Goal: Book appointment/travel/reservation

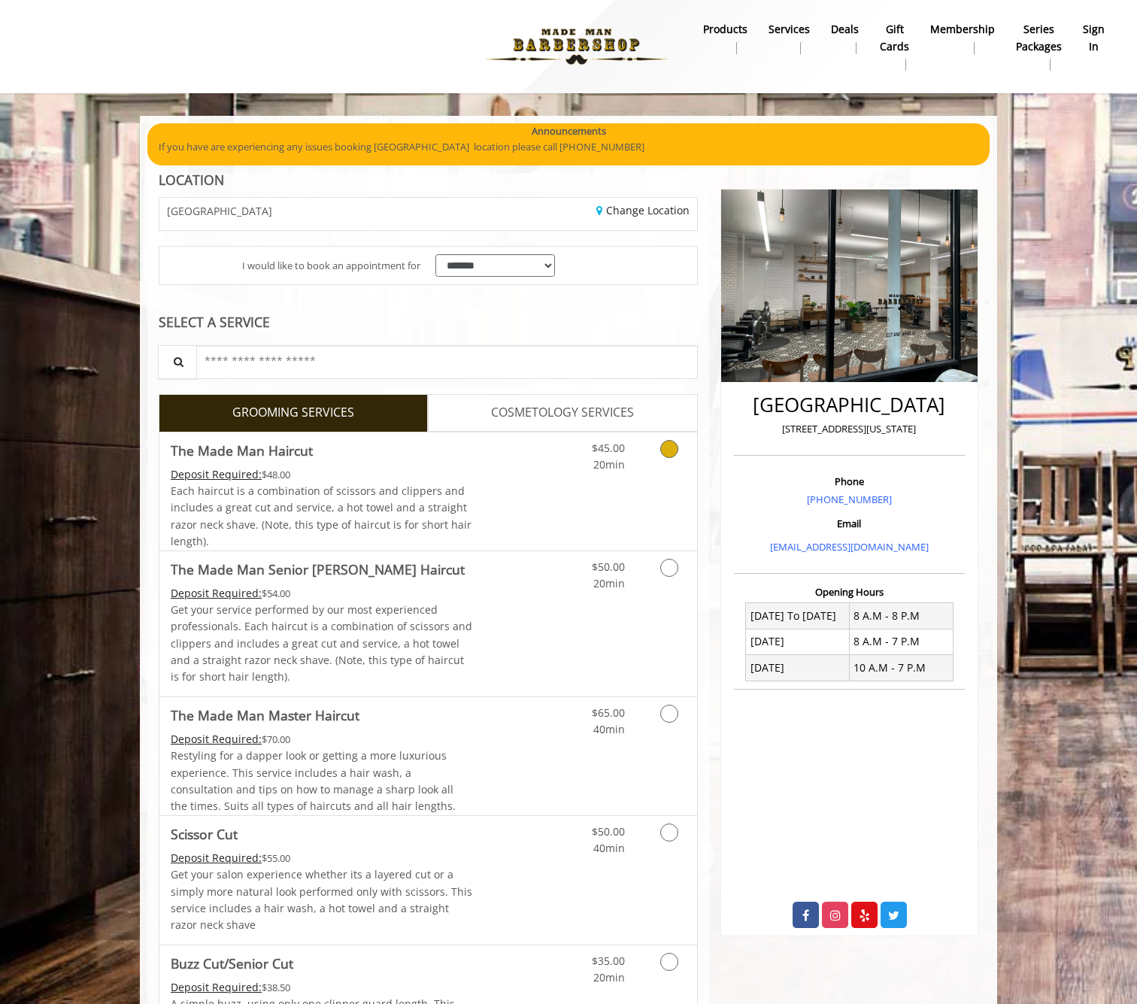
click at [670, 447] on icon "Grooming services" at bounding box center [669, 449] width 18 height 18
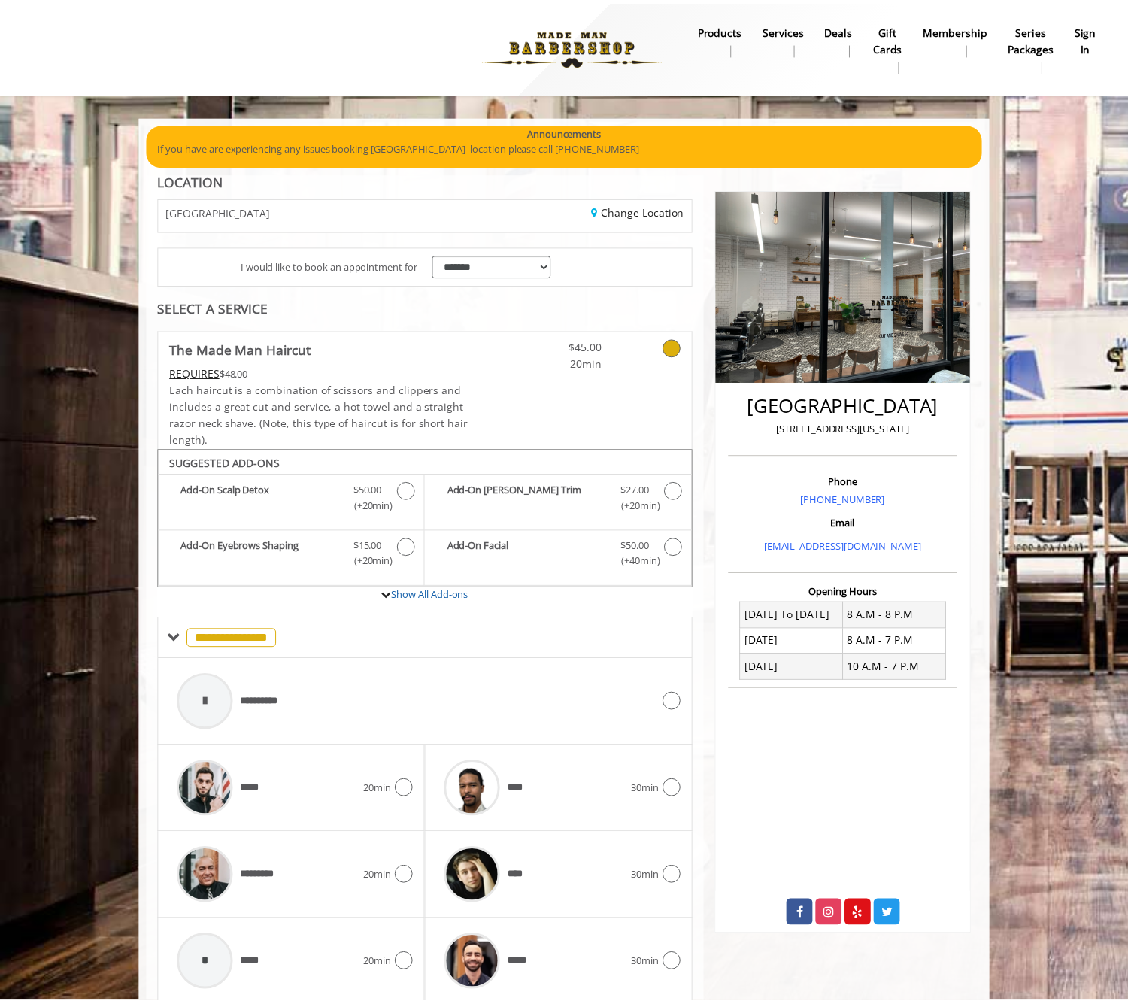
scroll to position [50, 0]
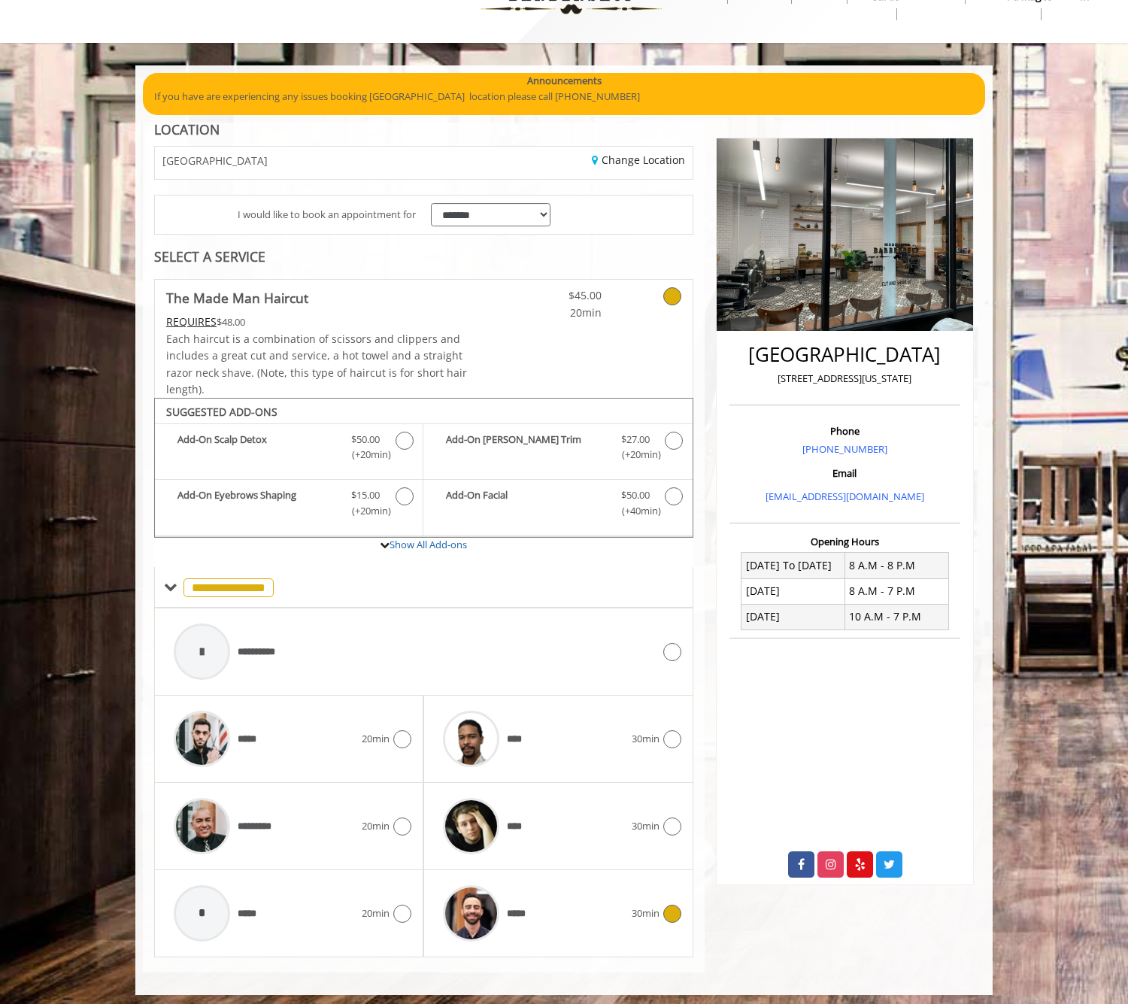
click at [486, 905] on img at bounding box center [471, 913] width 56 height 56
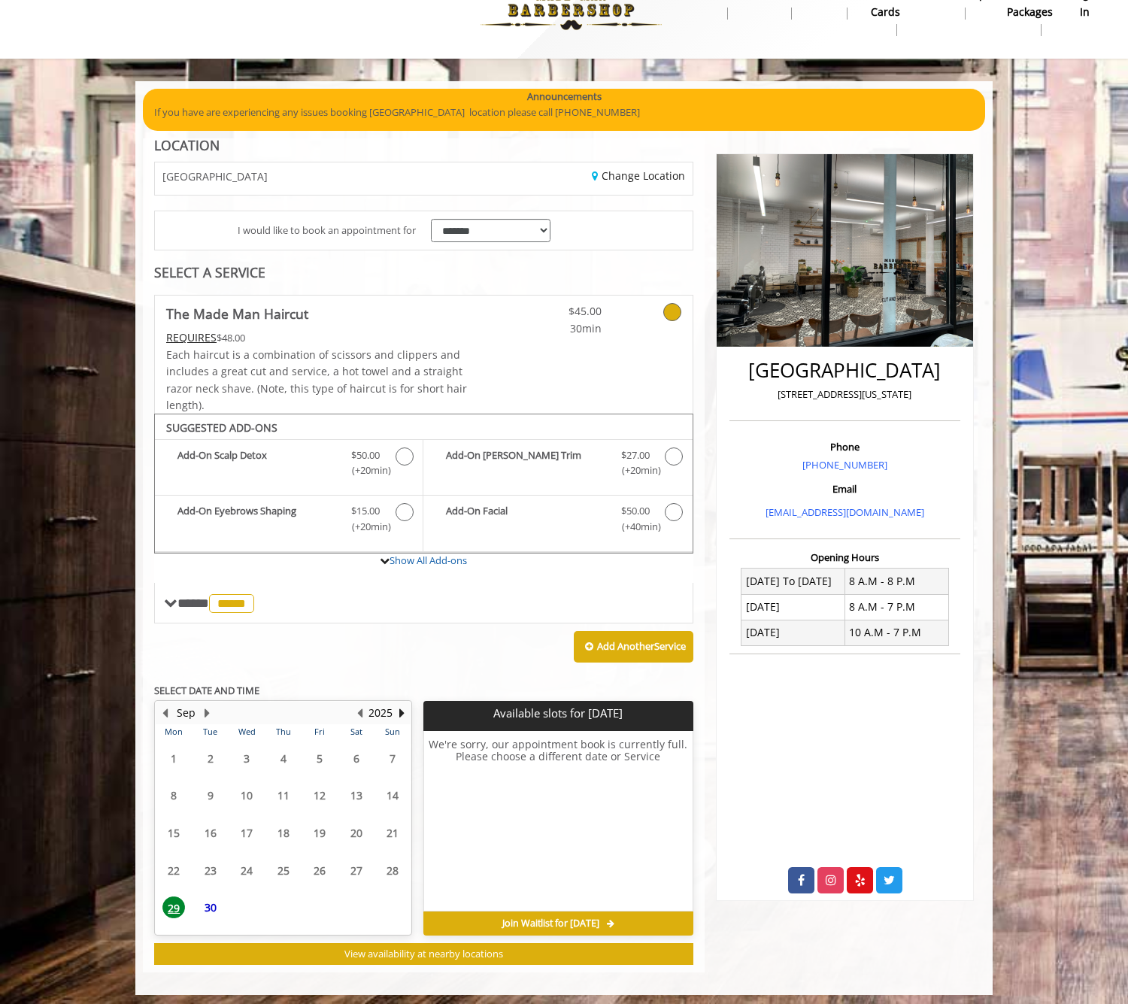
scroll to position [33, 0]
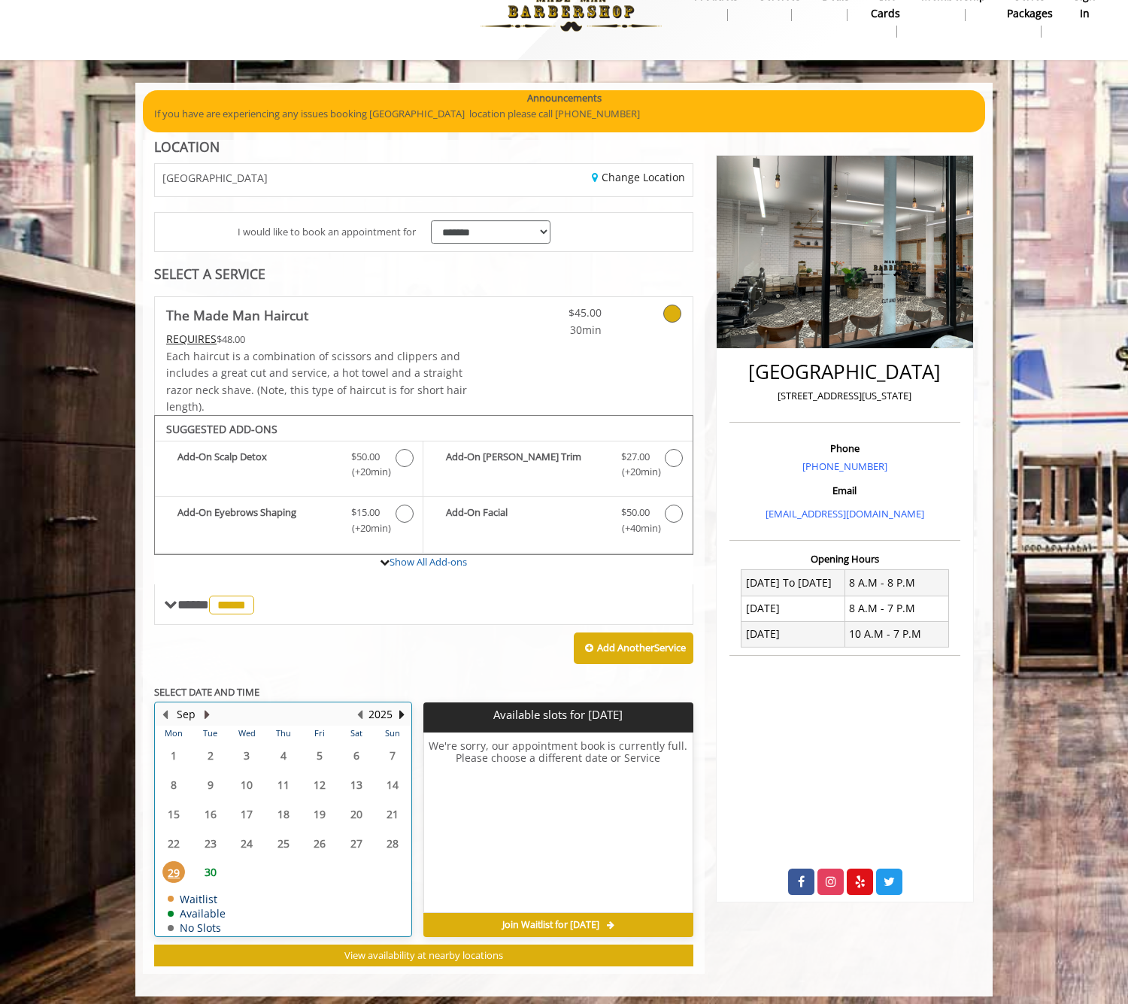
click at [208, 706] on button "Next Month" at bounding box center [207, 714] width 12 height 17
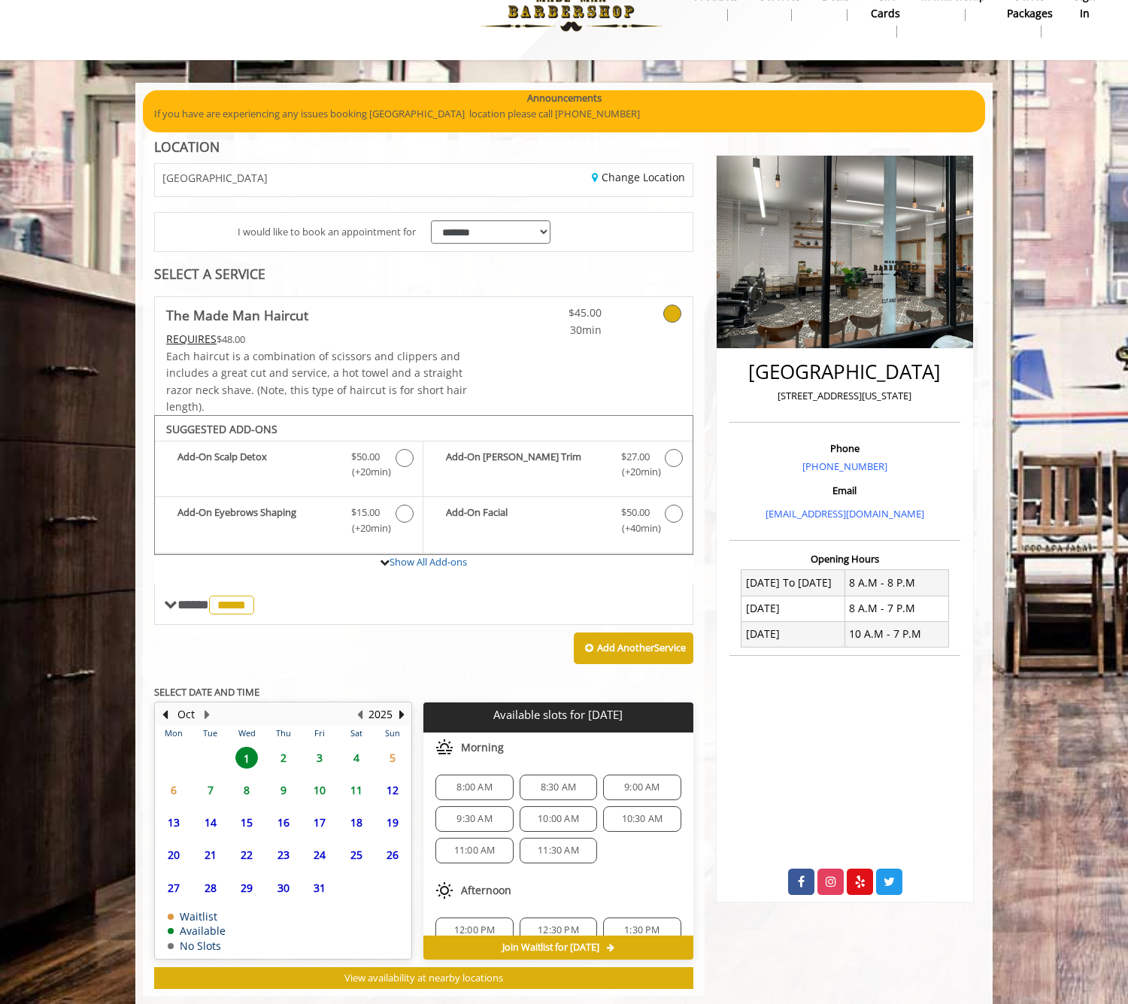
click at [358, 748] on span "4" at bounding box center [356, 758] width 23 height 22
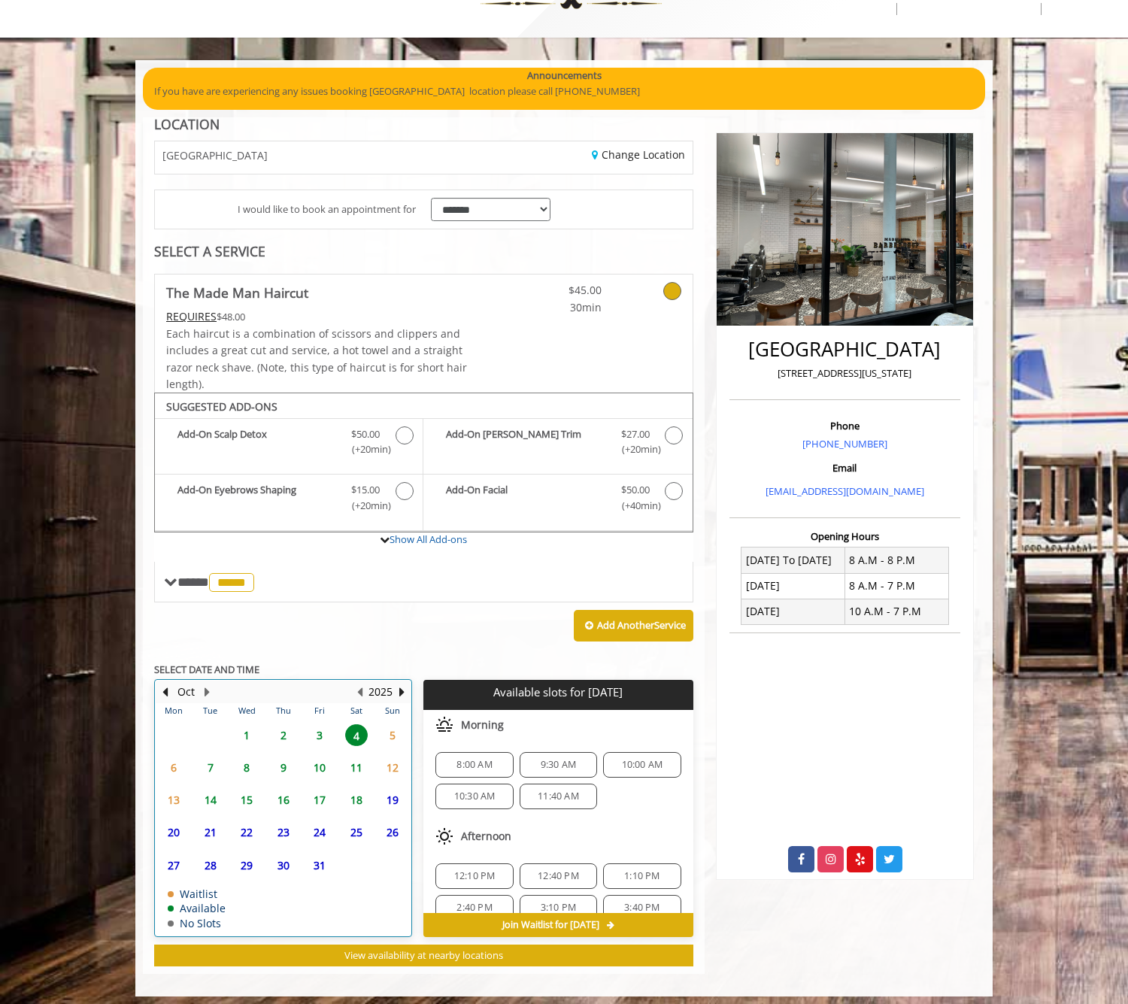
click at [324, 751] on td "10" at bounding box center [319, 767] width 36 height 32
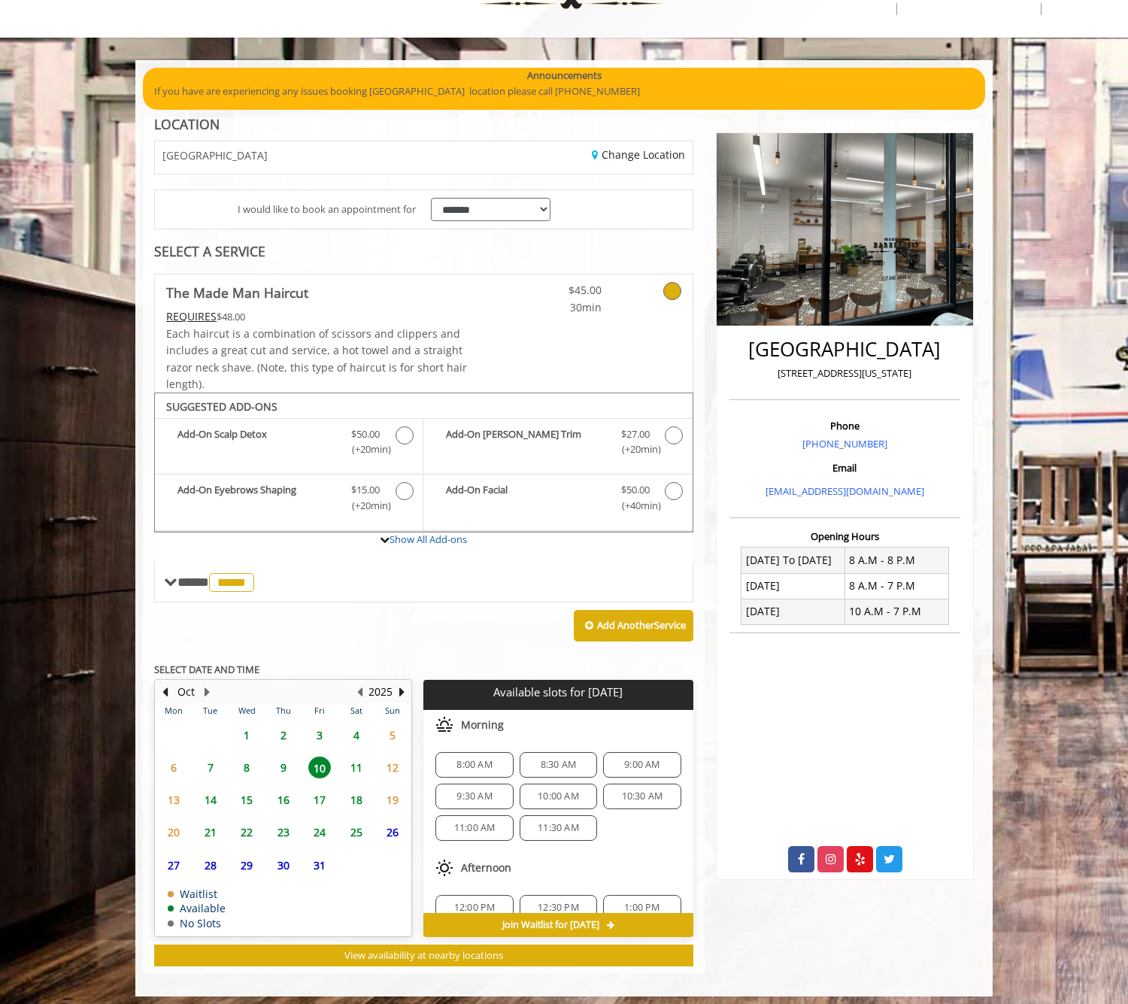
click at [322, 732] on span "3" at bounding box center [319, 735] width 23 height 22
click at [568, 790] on span "10:00 AM" at bounding box center [558, 796] width 41 height 12
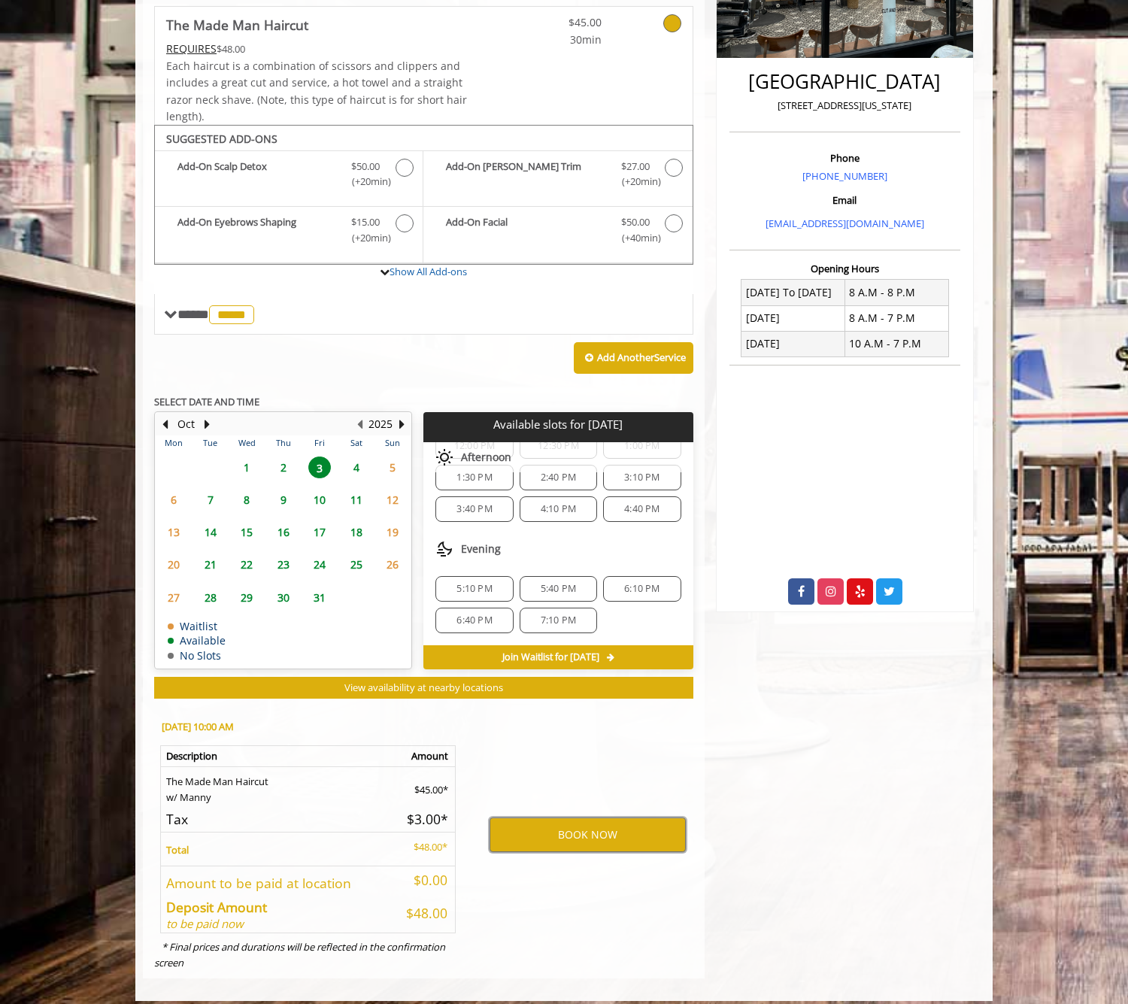
scroll to position [194, 0]
click at [499, 583] on span "5:10 PM" at bounding box center [474, 589] width 64 height 12
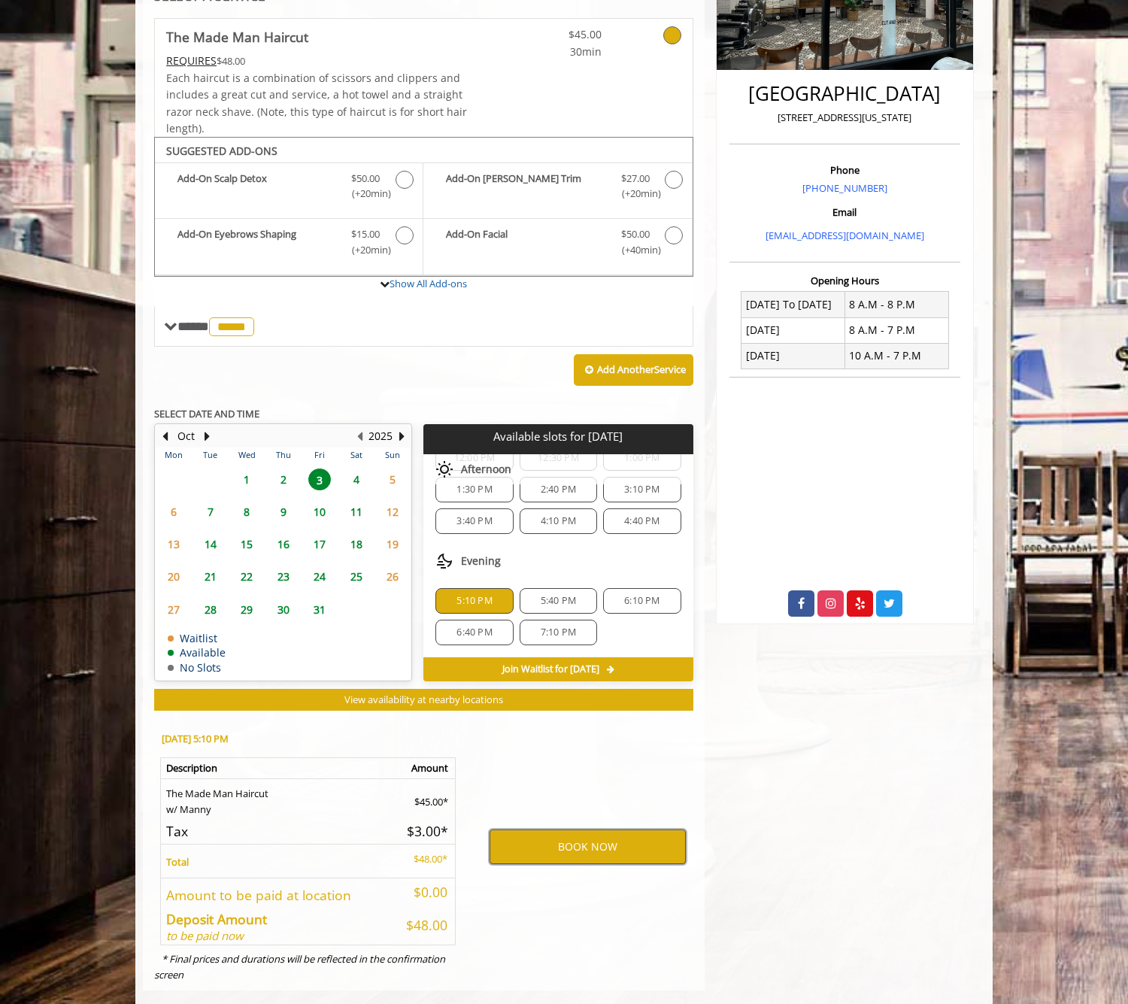
scroll to position [313, 0]
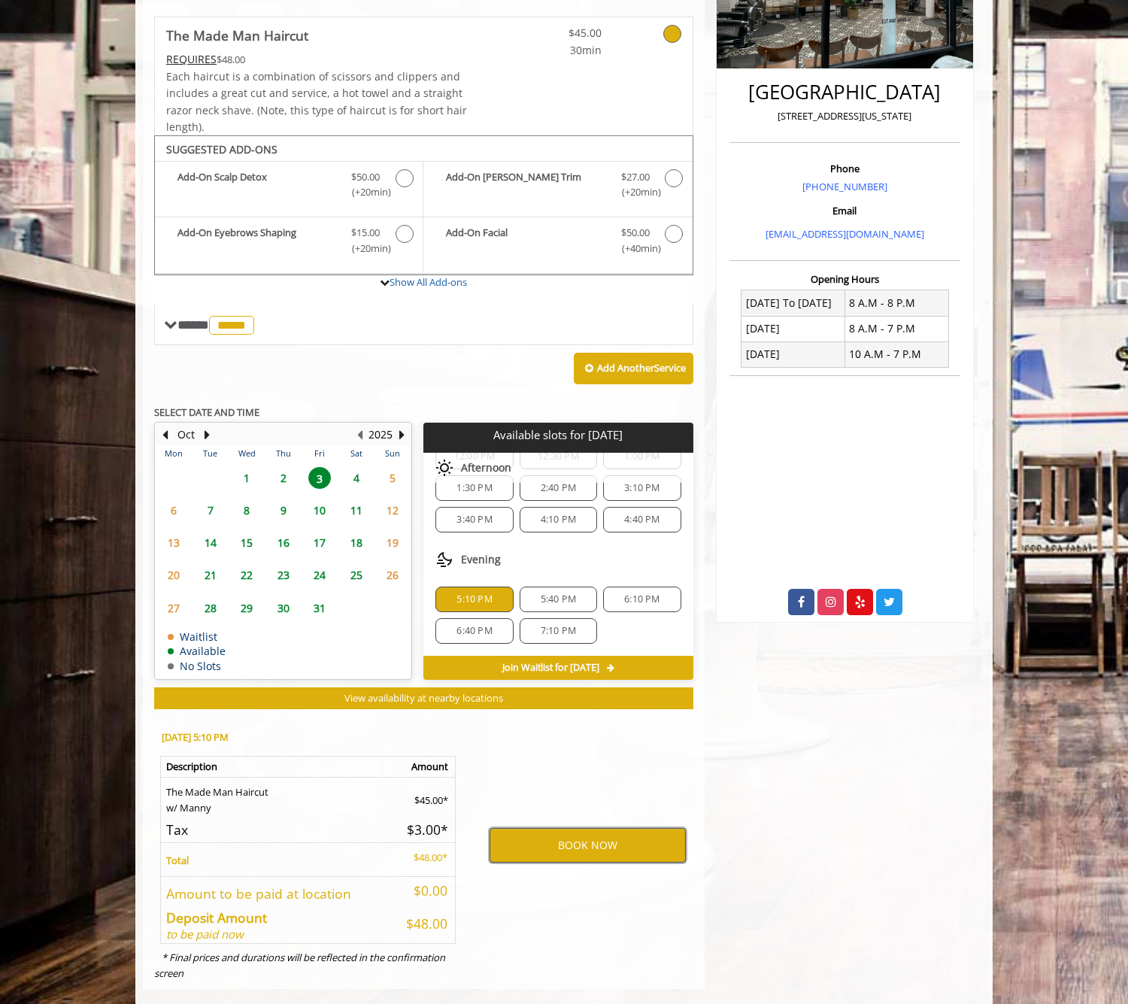
click at [586, 838] on button "BOOK NOW" at bounding box center [587, 845] width 196 height 35
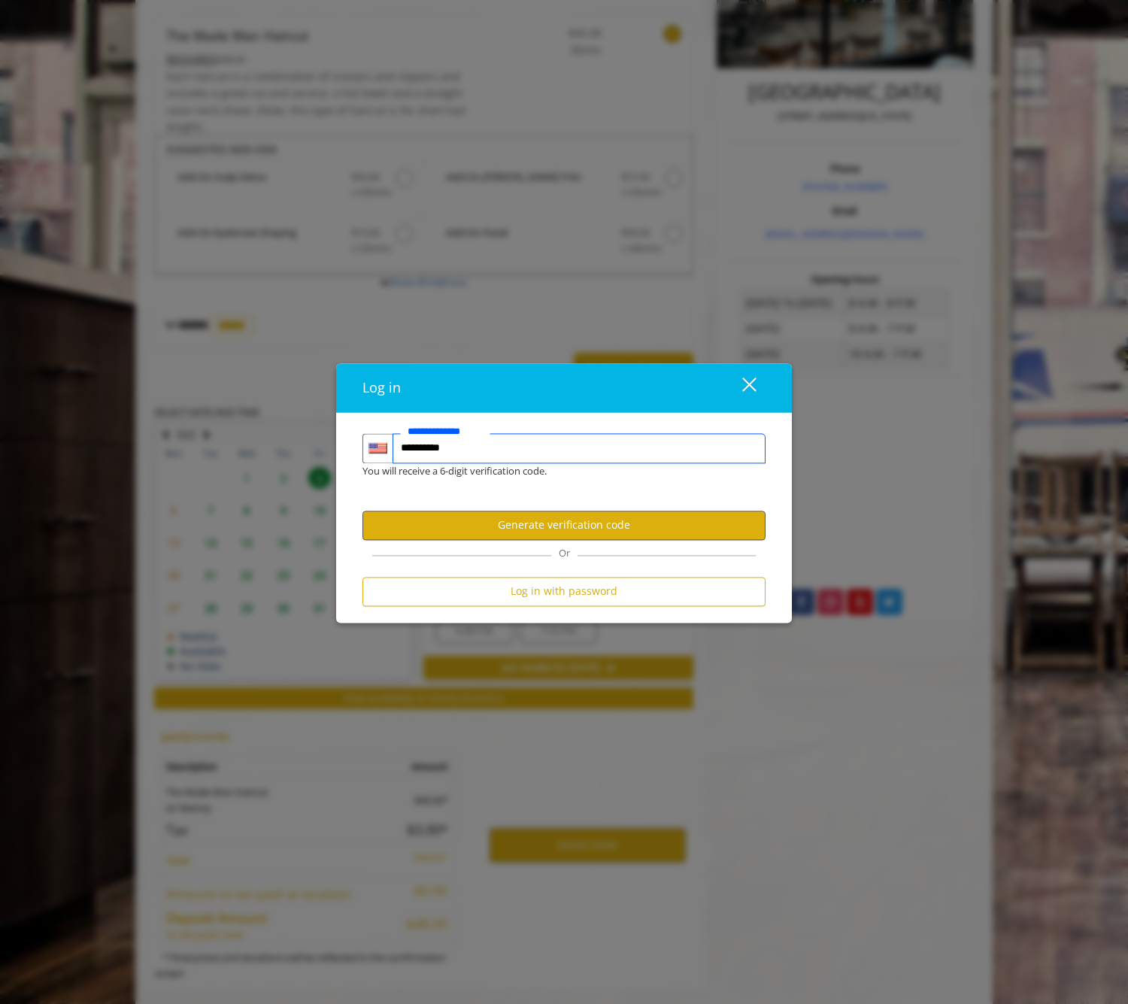
type input "**********"
click at [610, 522] on button "Generate verification code" at bounding box center [563, 525] width 403 height 29
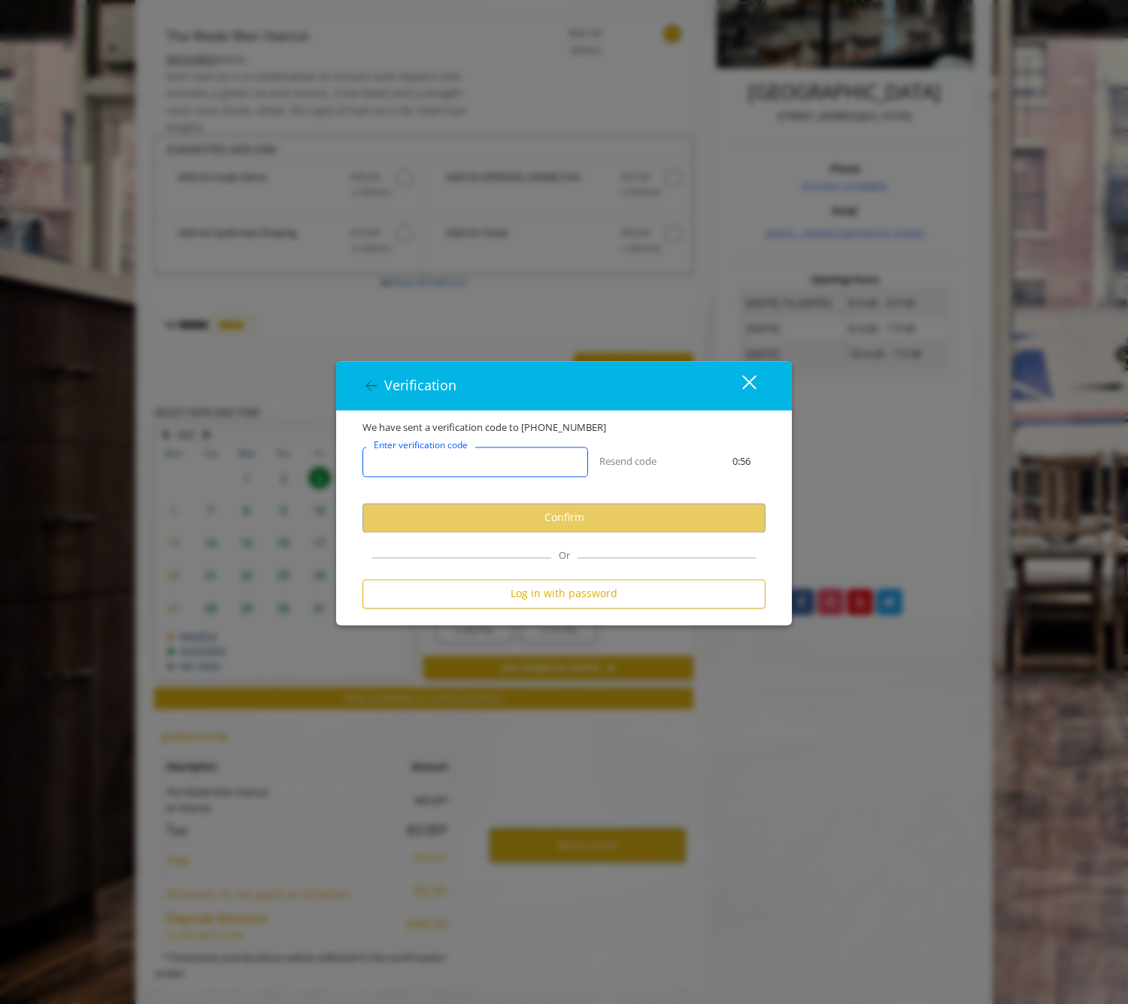
click at [530, 467] on input "Enter verification code" at bounding box center [475, 462] width 226 height 30
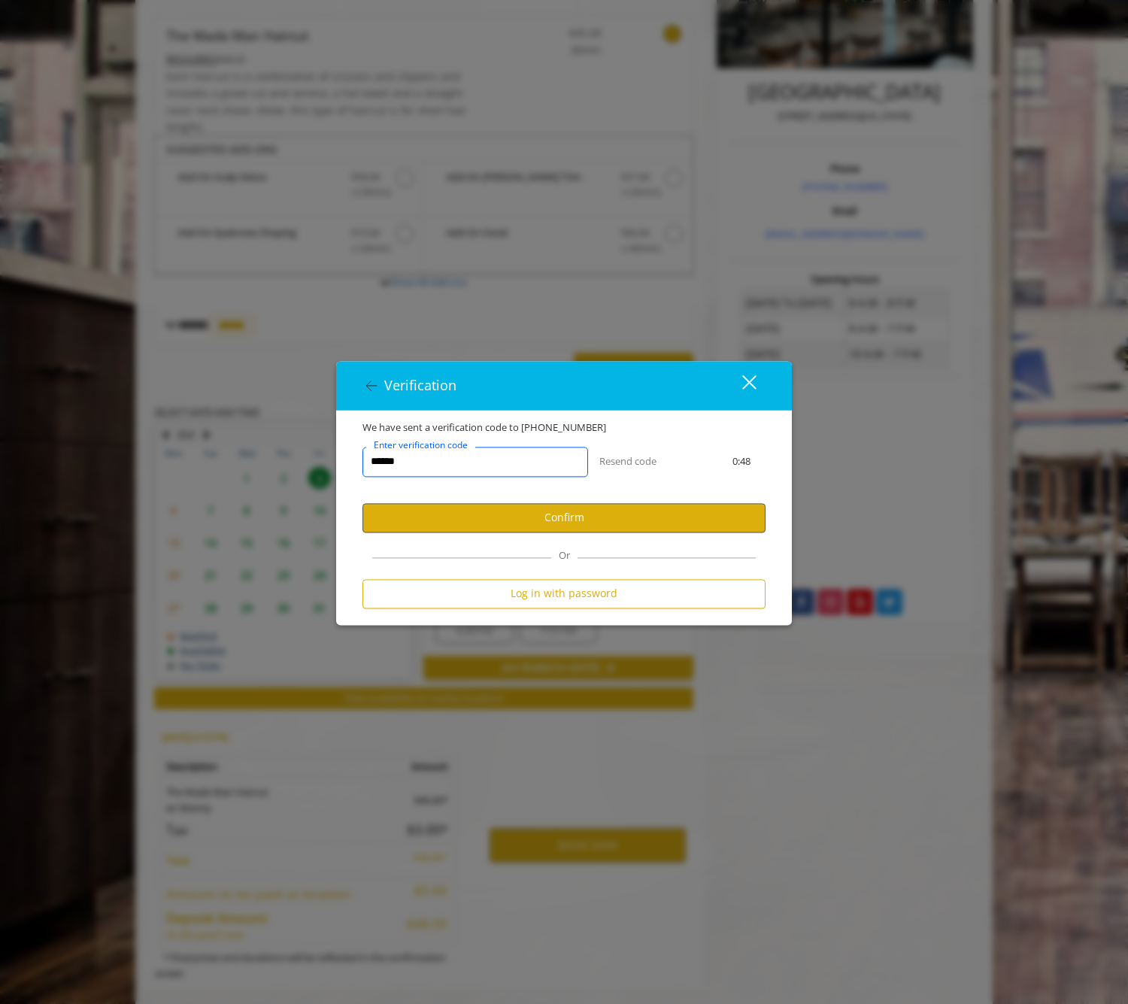
type input "******"
click at [550, 515] on button "Confirm" at bounding box center [563, 517] width 403 height 29
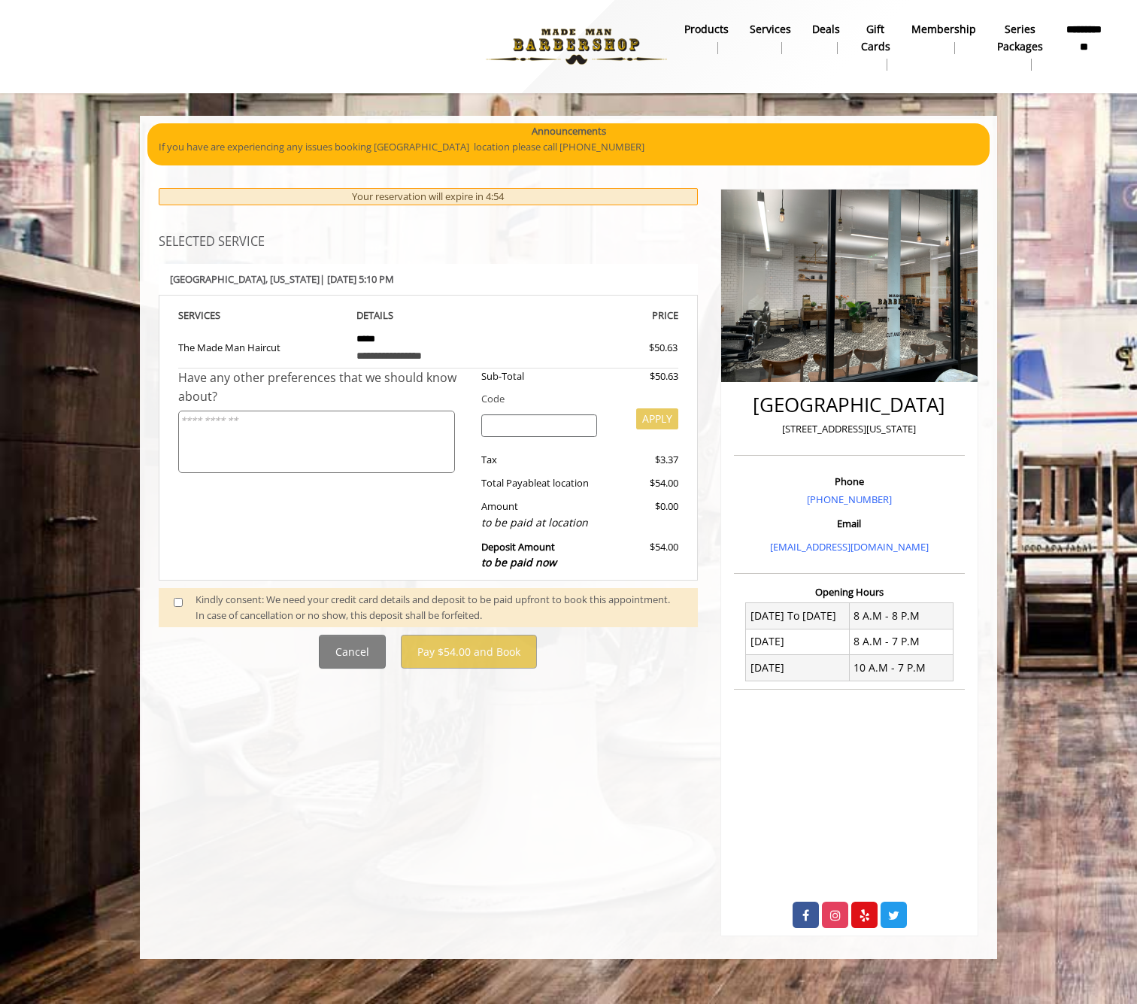
click at [1075, 44] on b "**********" at bounding box center [1084, 37] width 41 height 33
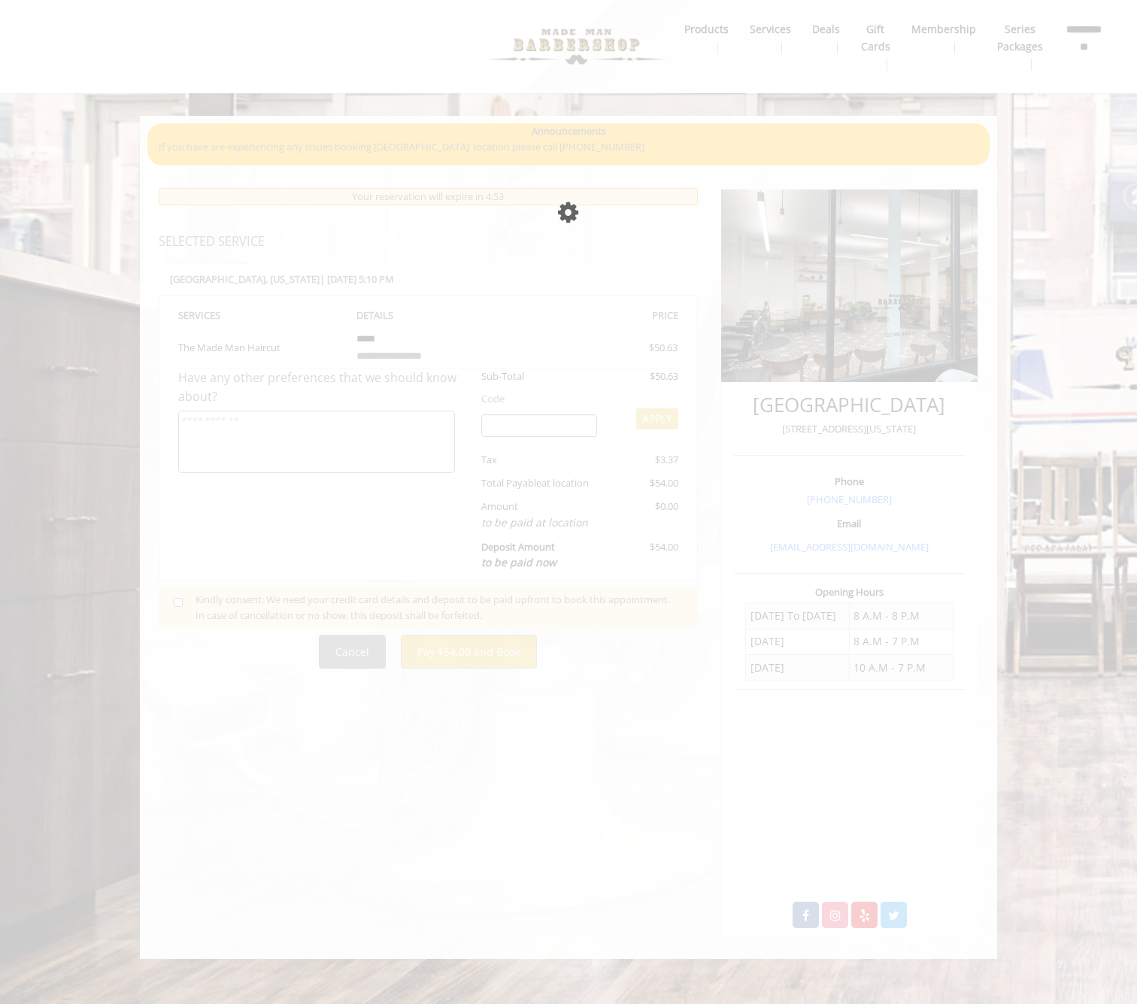
scroll to position [0, 1]
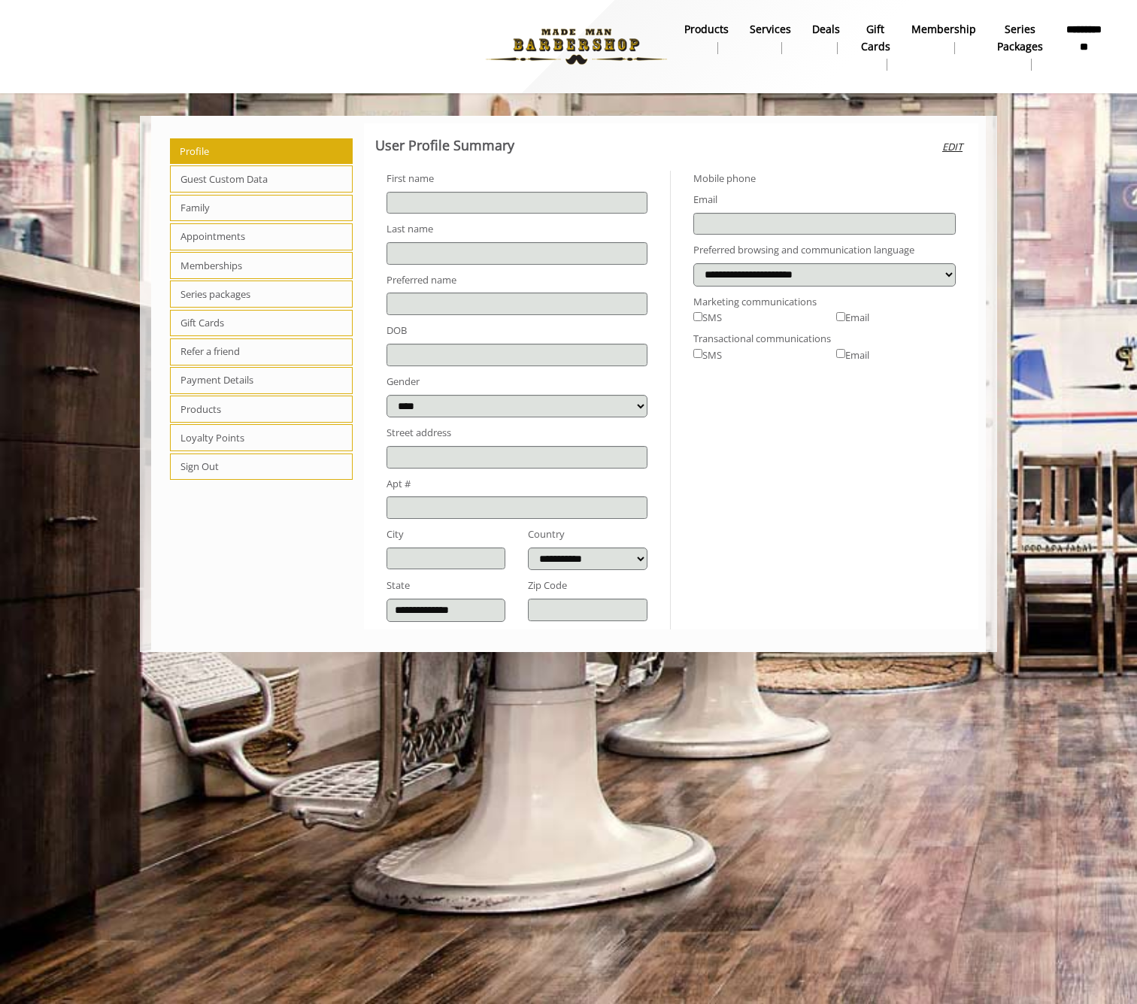
type input "****"
type input "*******"
select select
select select "***"
type input "**********"
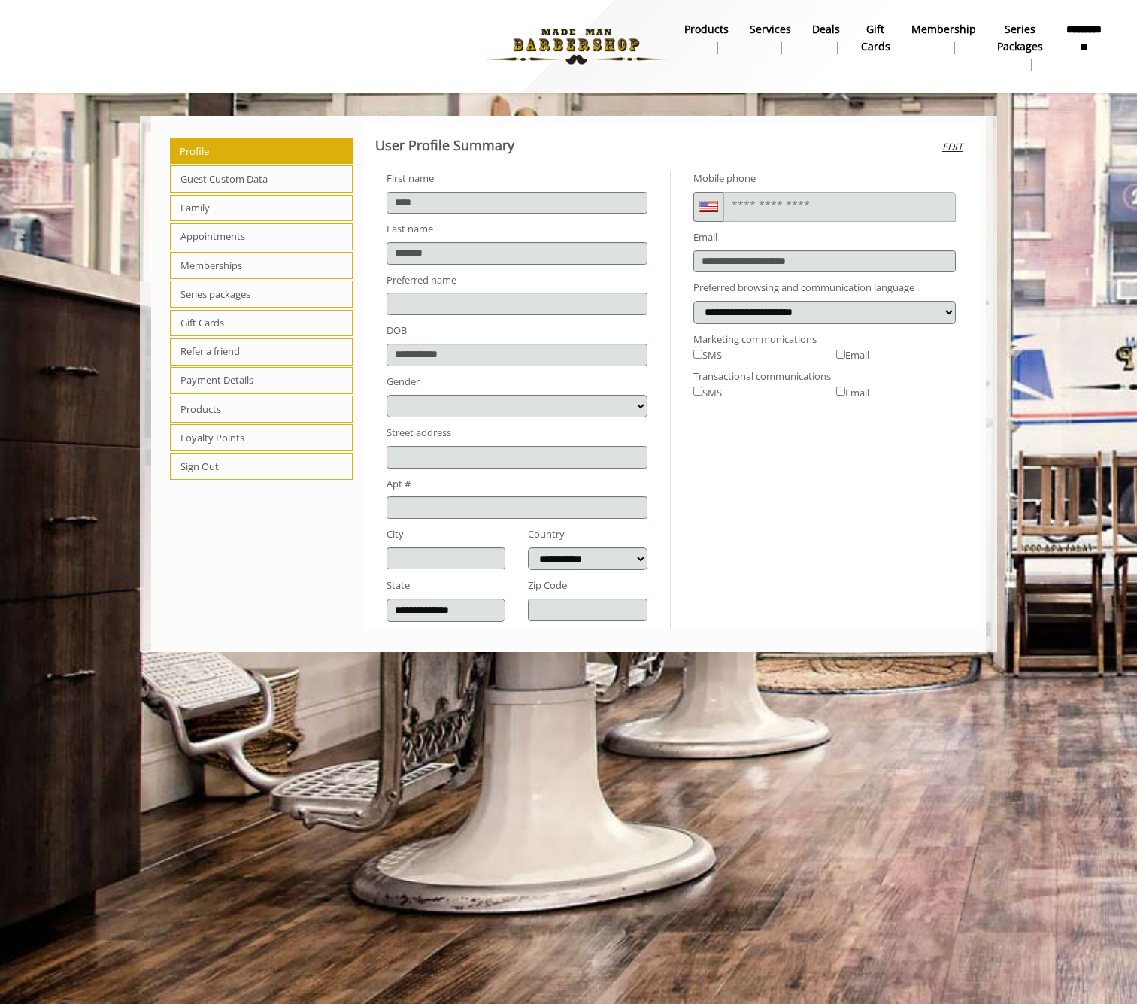
click at [227, 432] on span "Loyalty Points" at bounding box center [261, 437] width 183 height 27
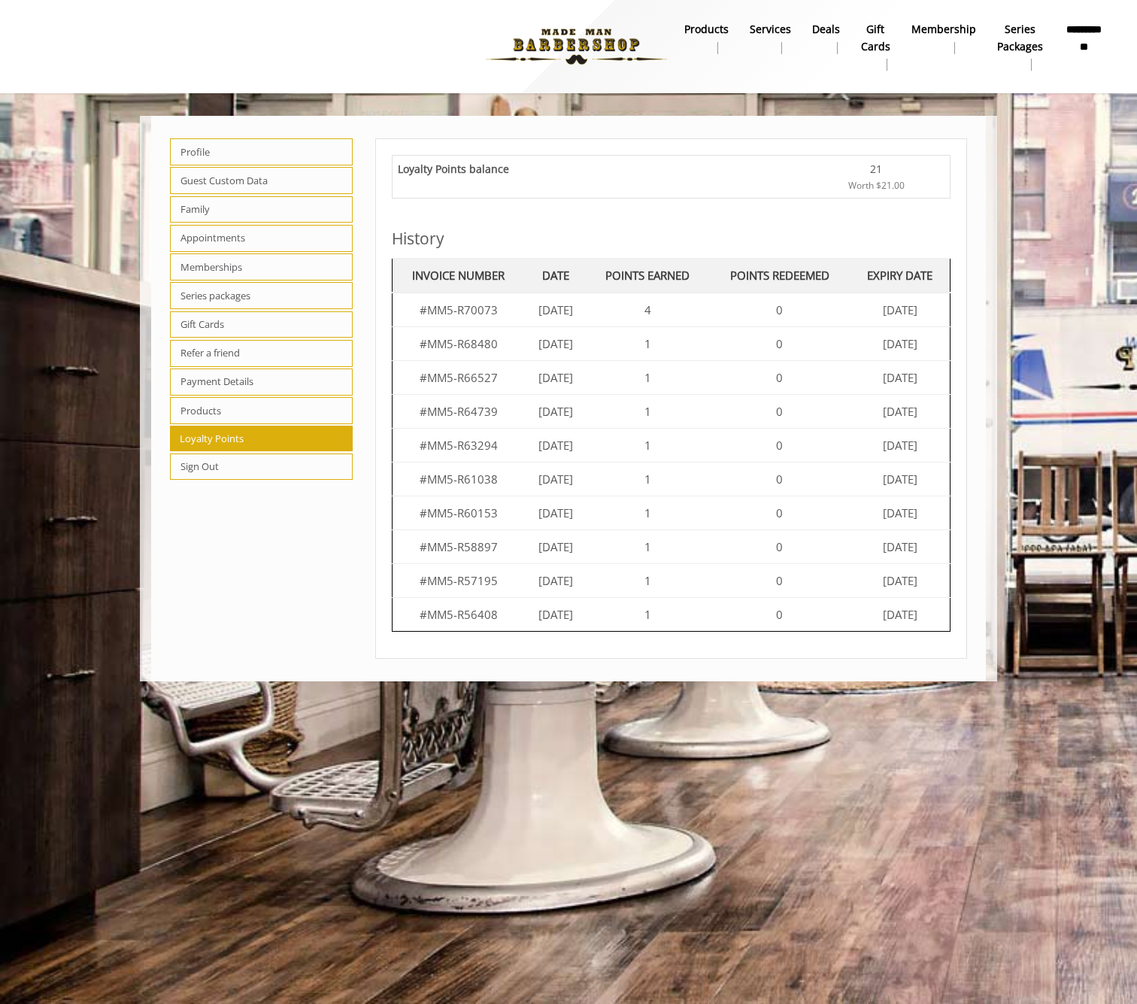
click at [876, 186] on span "Worth $21.00" at bounding box center [876, 185] width 56 height 14
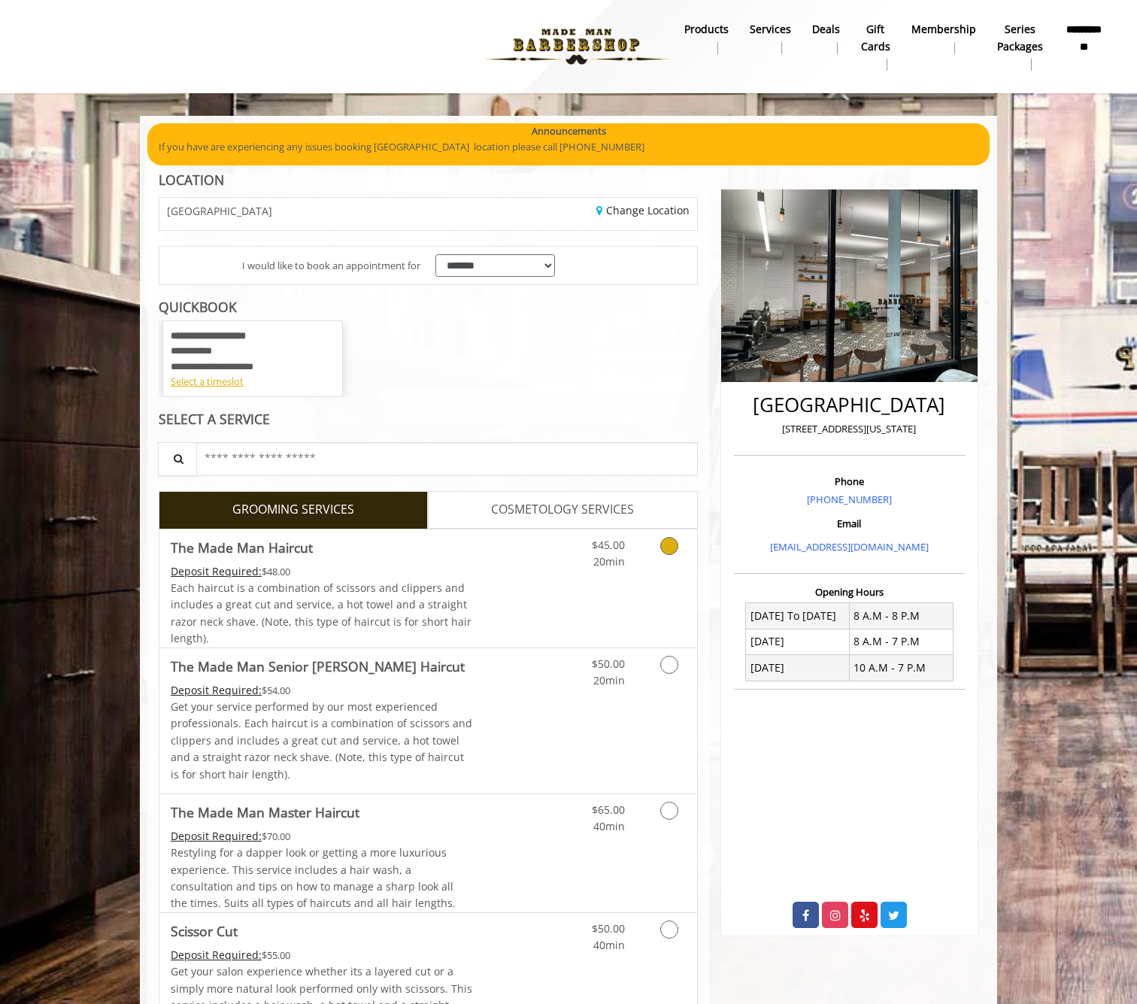
click at [612, 562] on span "20min" at bounding box center [609, 561] width 32 height 14
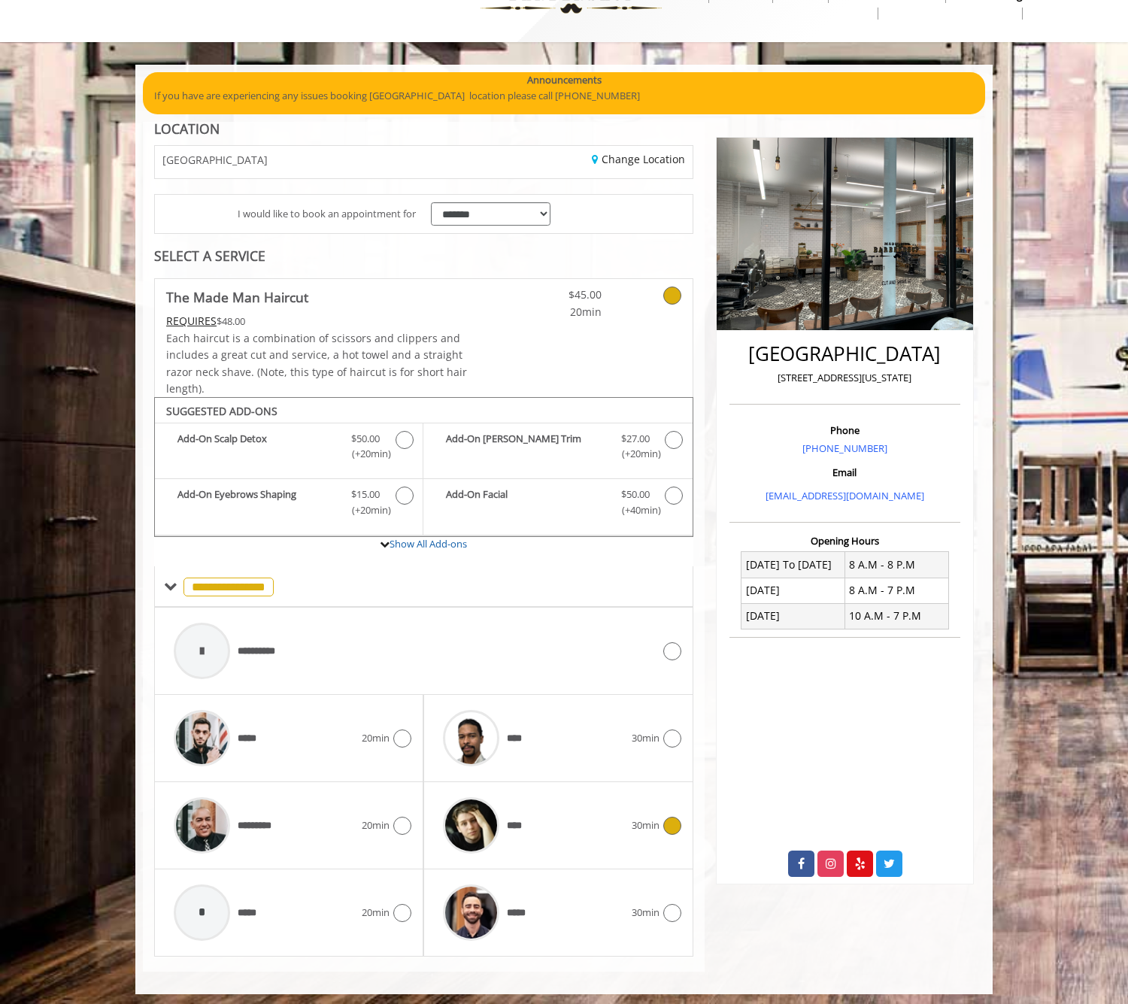
scroll to position [50, 0]
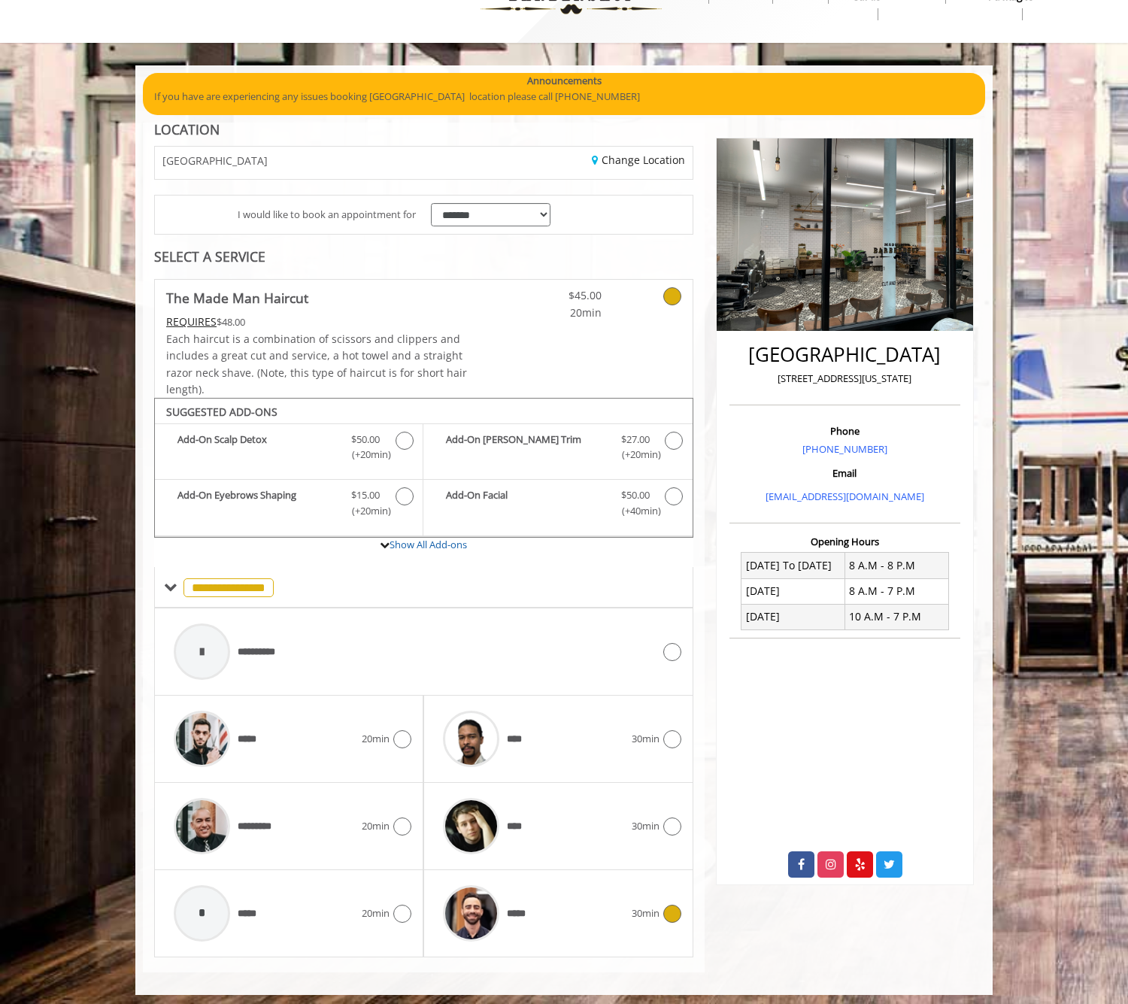
click at [614, 888] on div "*****" at bounding box center [532, 912] width 195 height 71
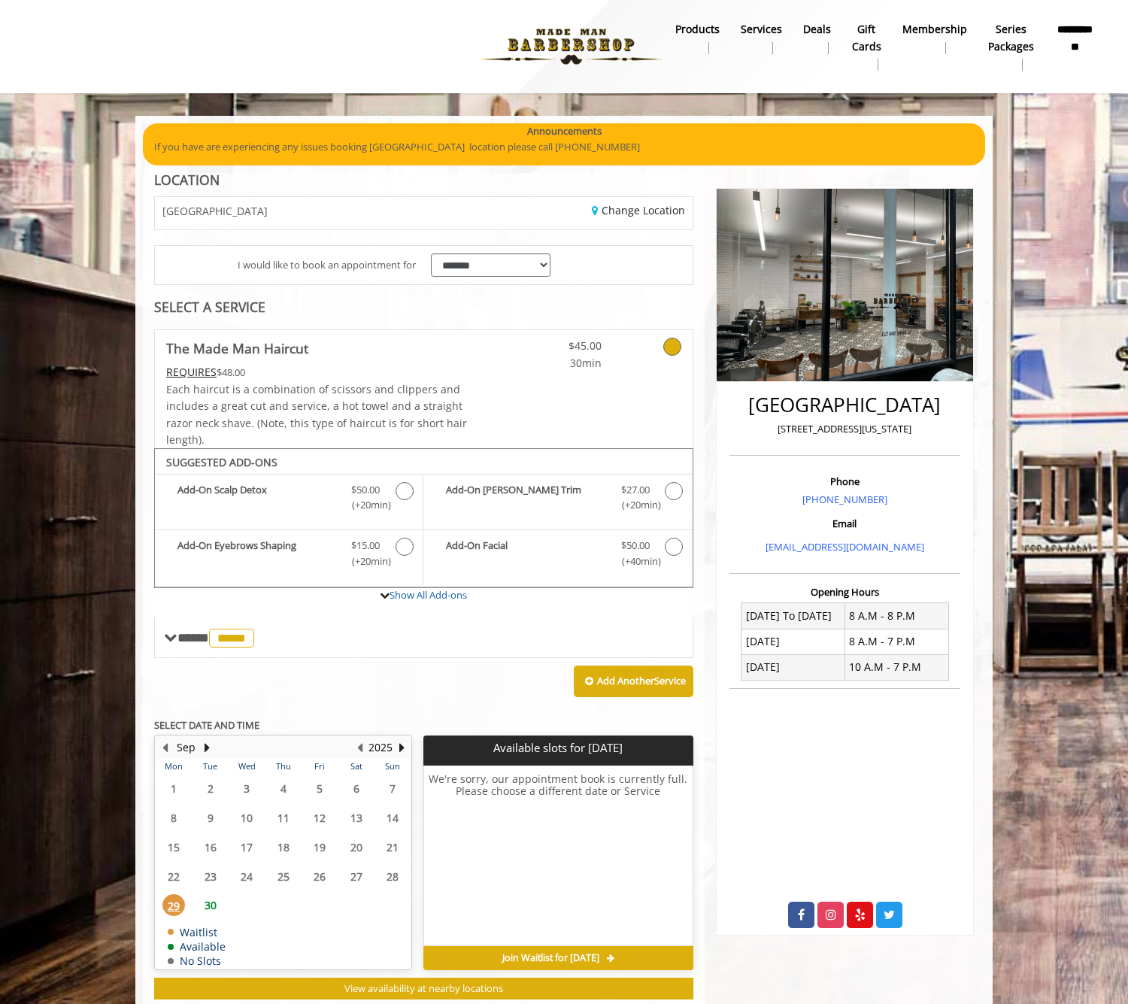
scroll to position [33, 0]
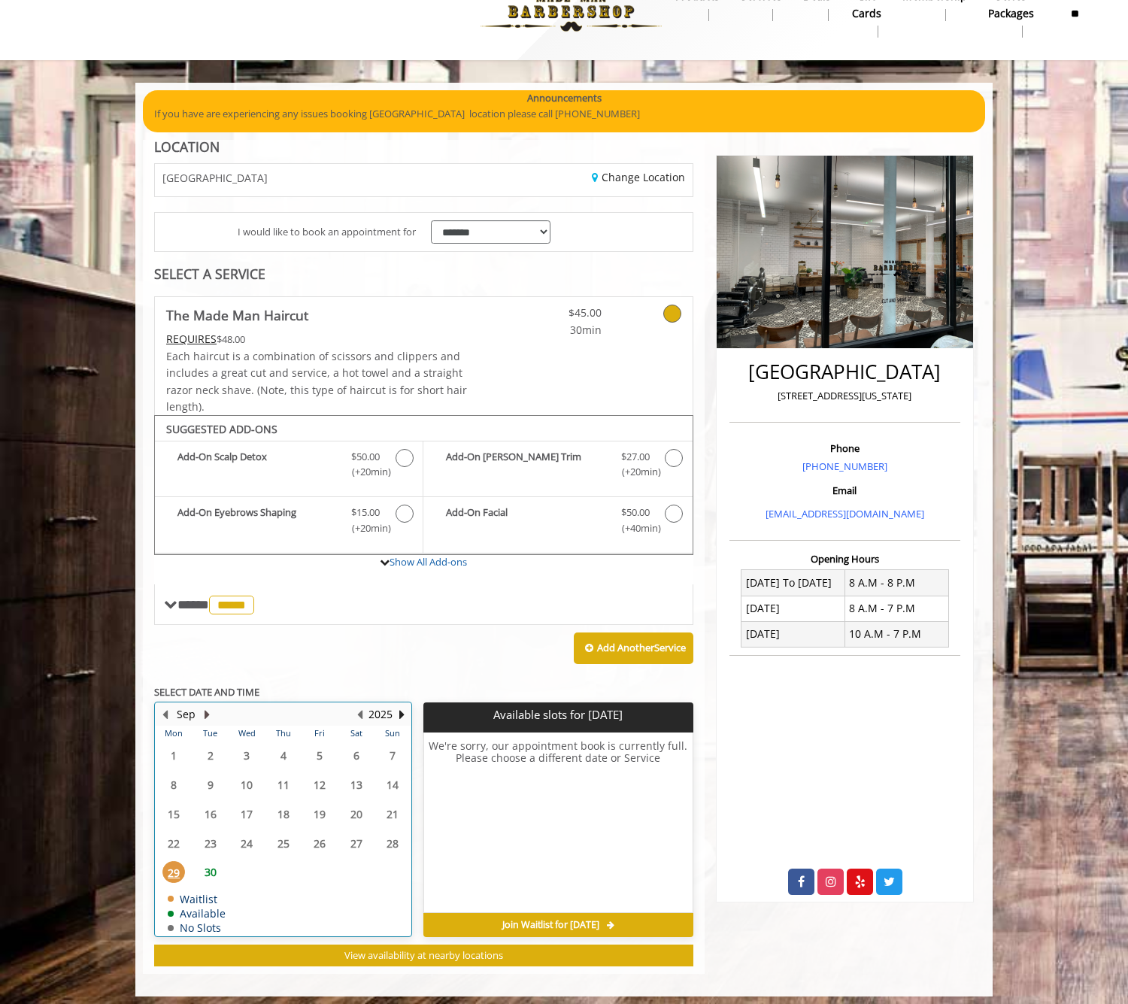
click at [208, 706] on button "Next Month" at bounding box center [207, 714] width 12 height 17
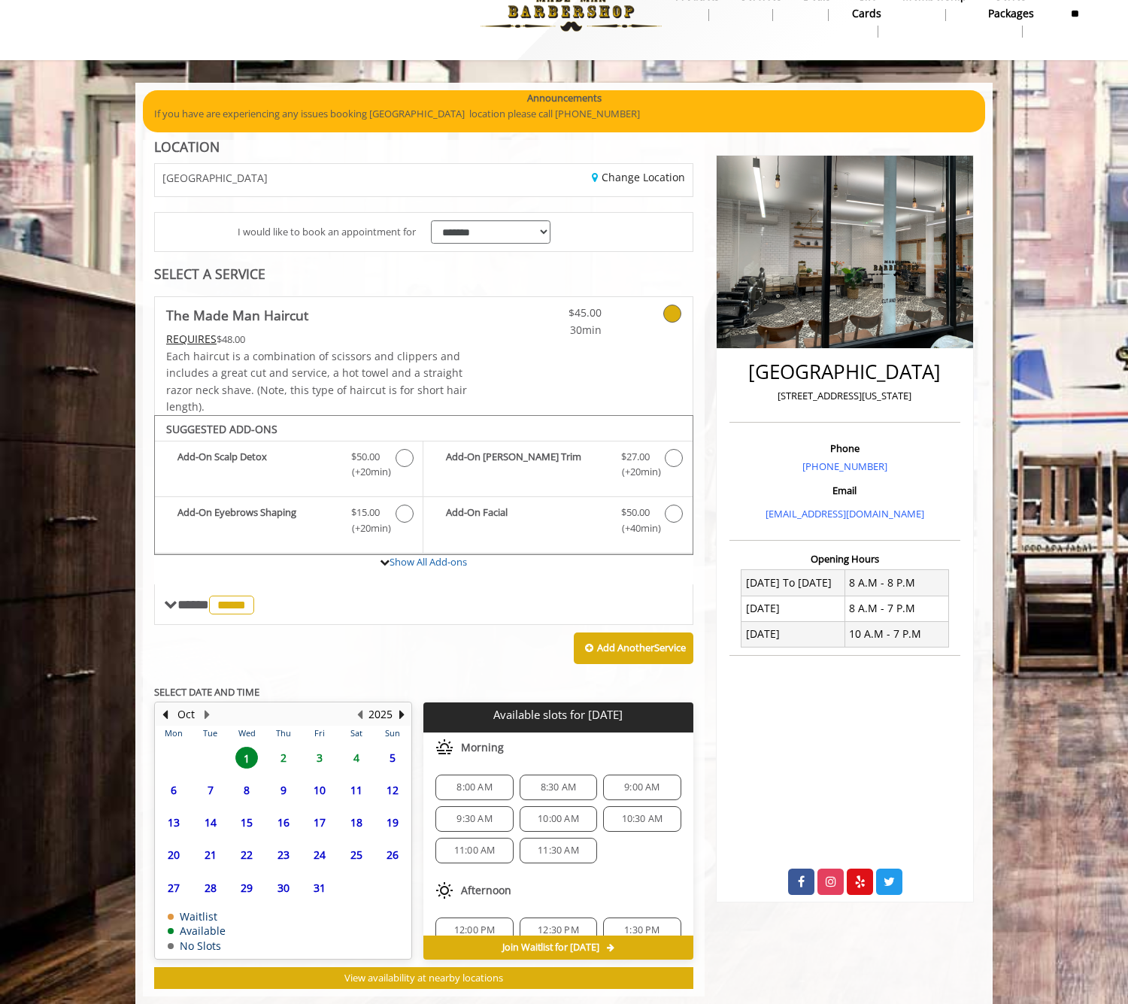
click at [321, 753] on span "3" at bounding box center [319, 758] width 23 height 22
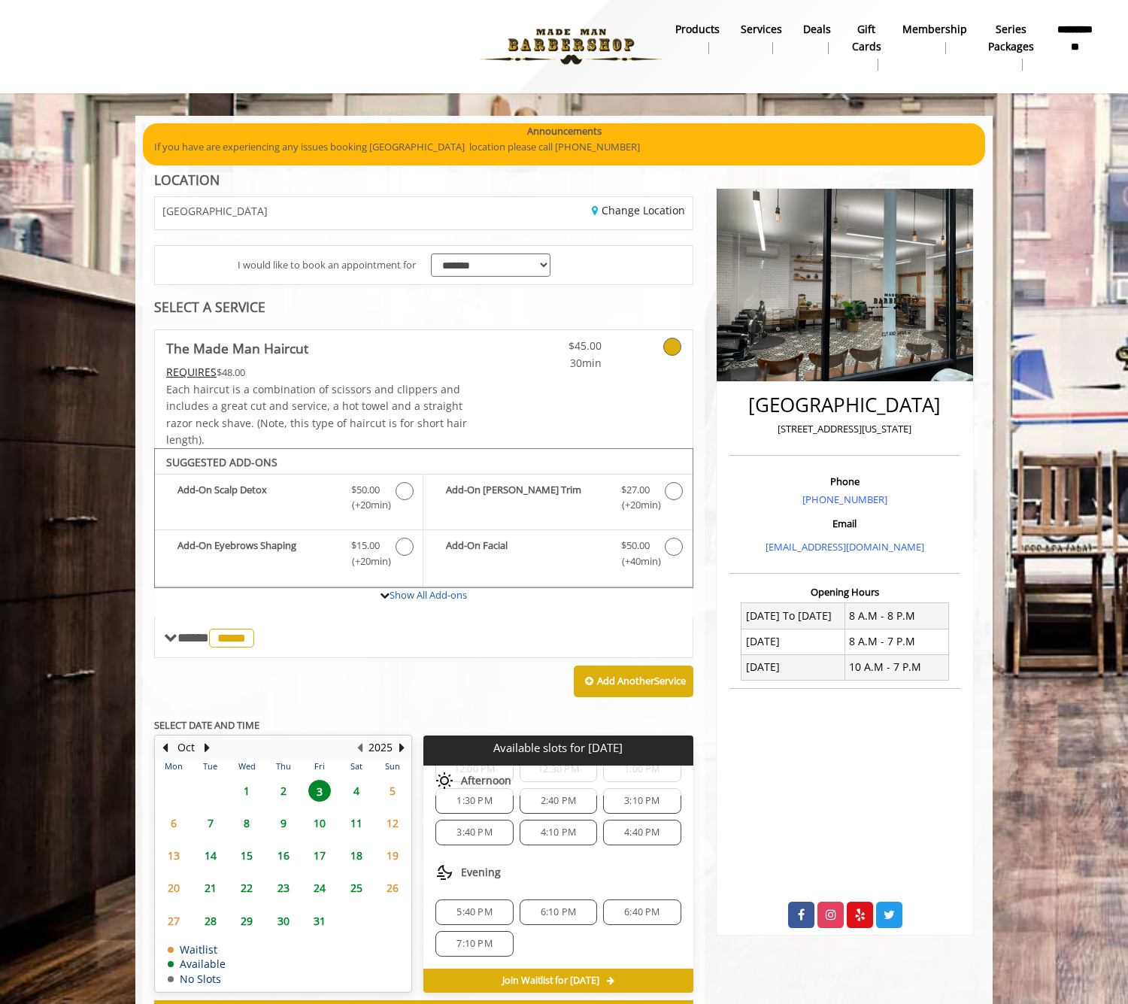
scroll to position [0, 0]
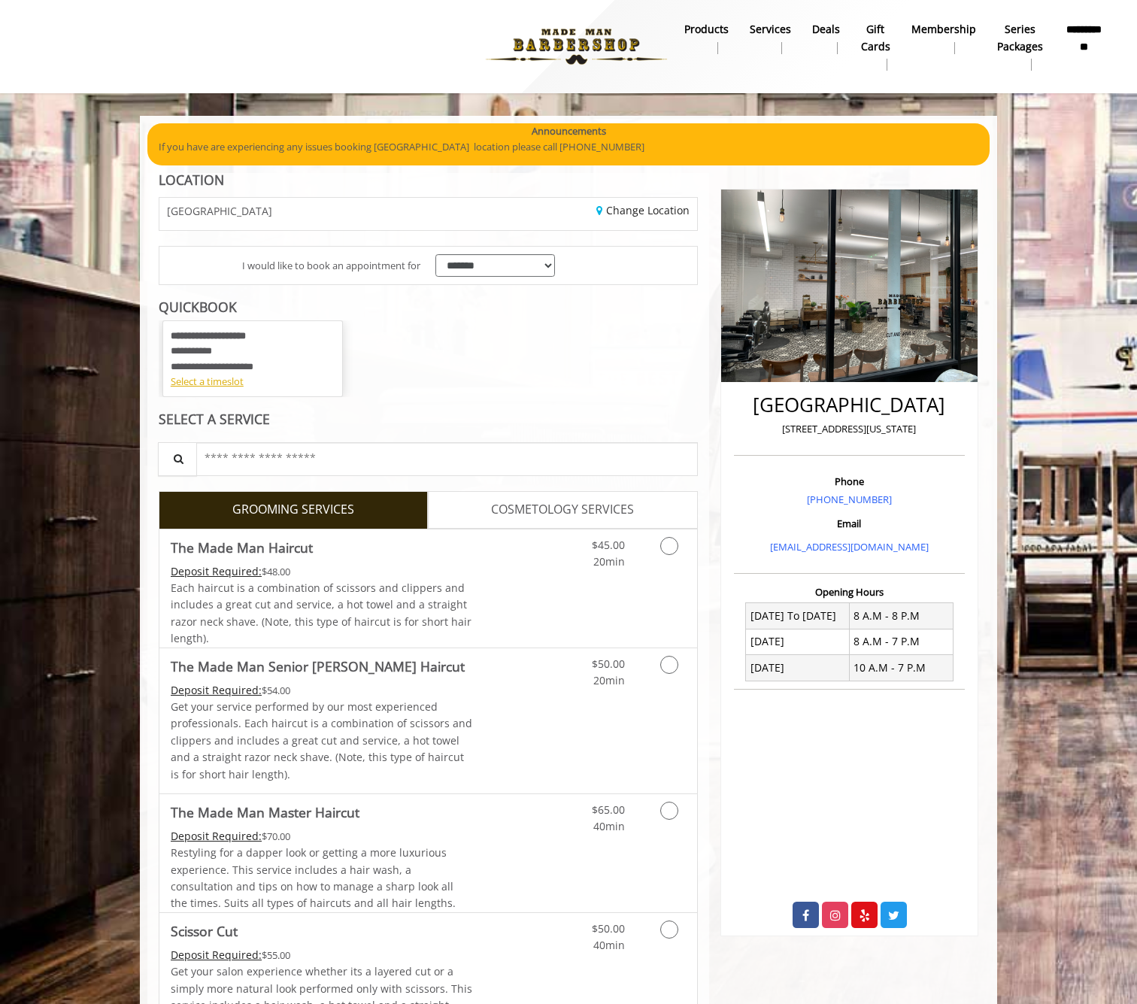
click at [1079, 48] on b "**********" at bounding box center [1084, 37] width 41 height 33
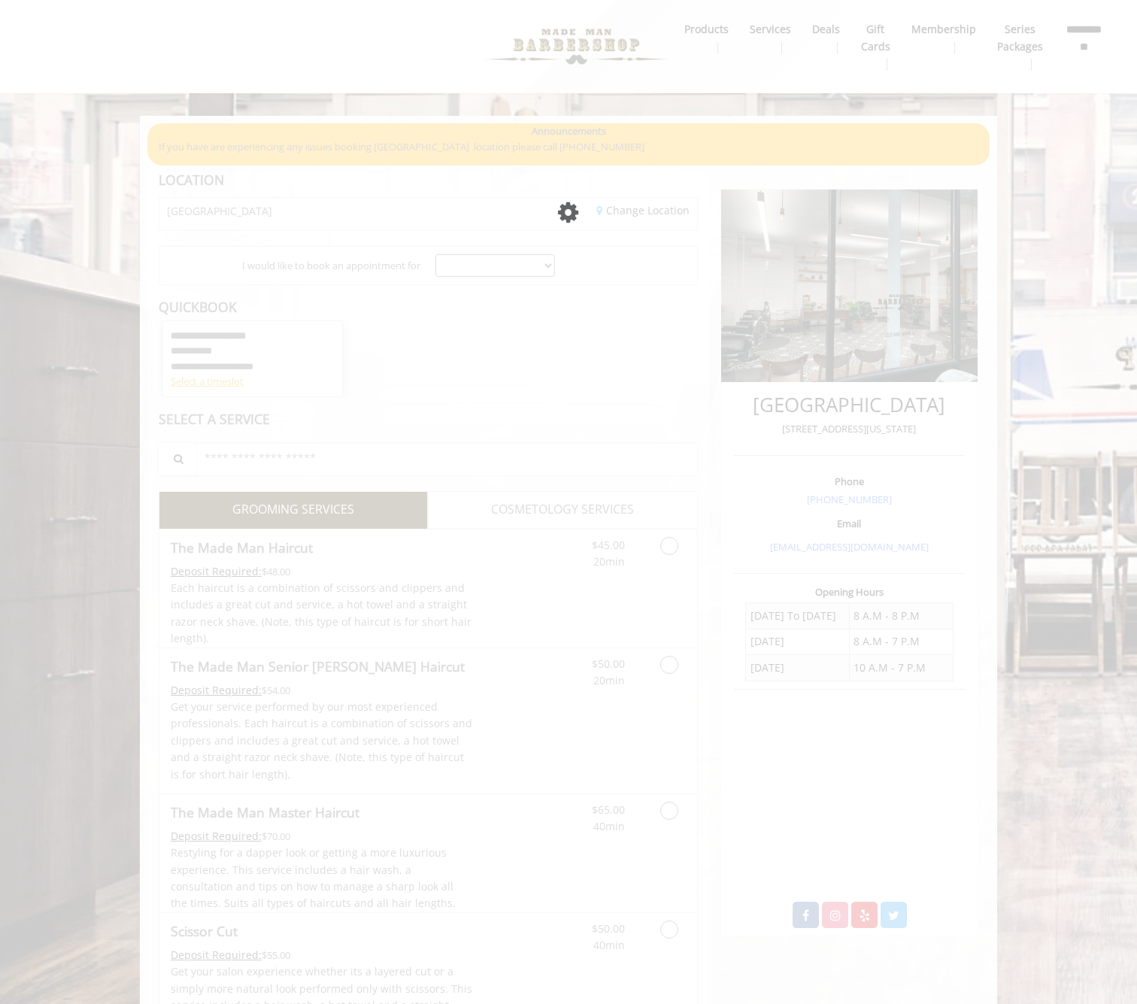
select select
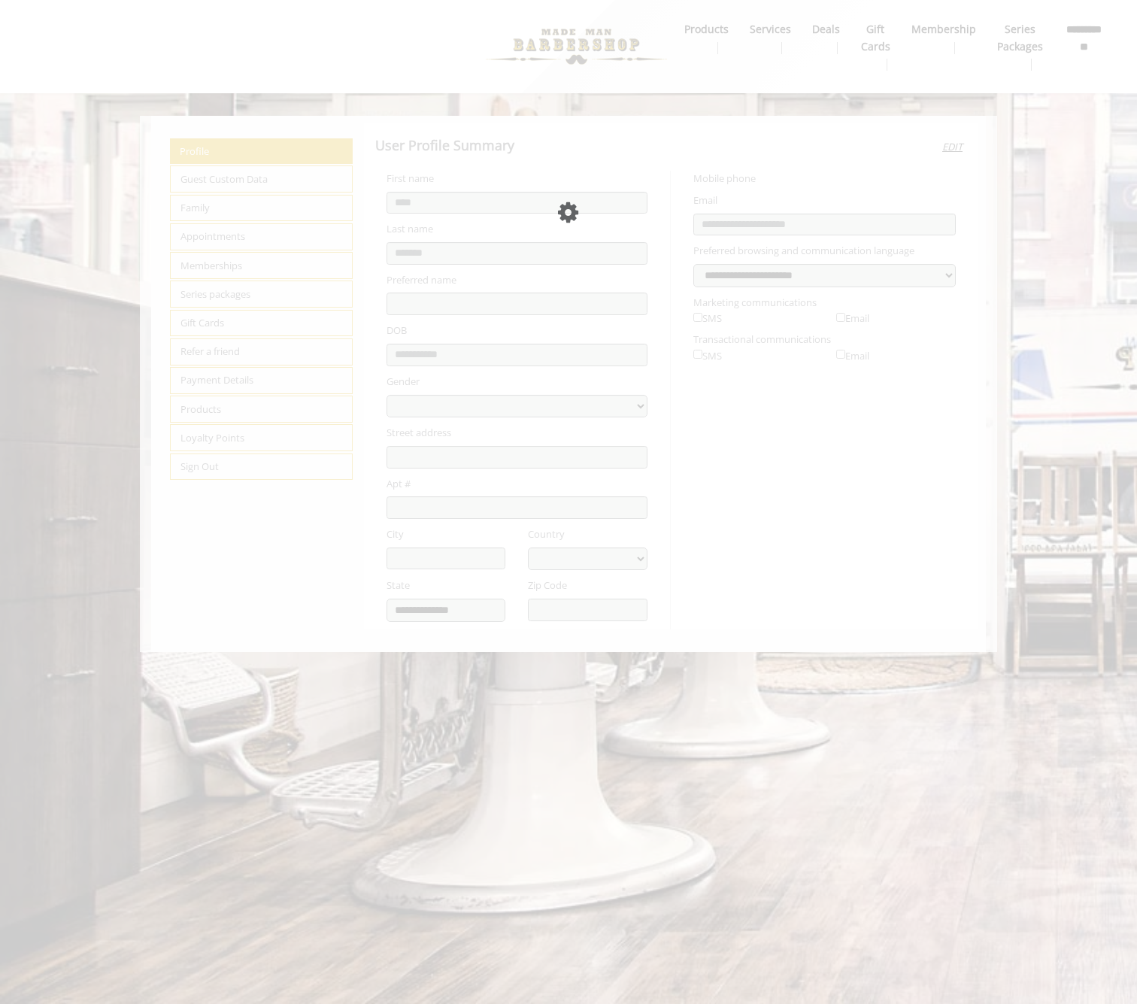
select select "***"
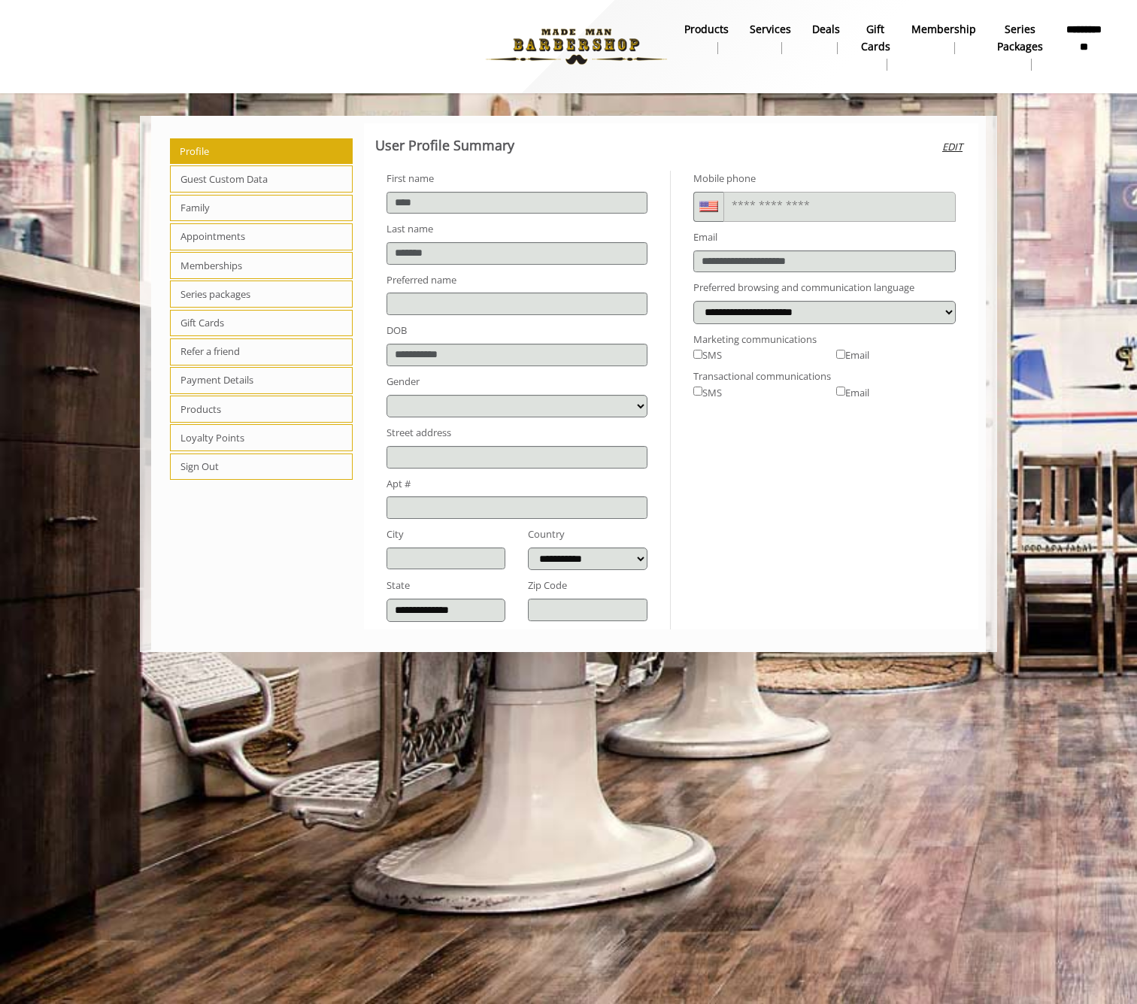
click at [691, 36] on b "products" at bounding box center [706, 29] width 44 height 17
click at [833, 30] on b "Deals" at bounding box center [826, 29] width 28 height 17
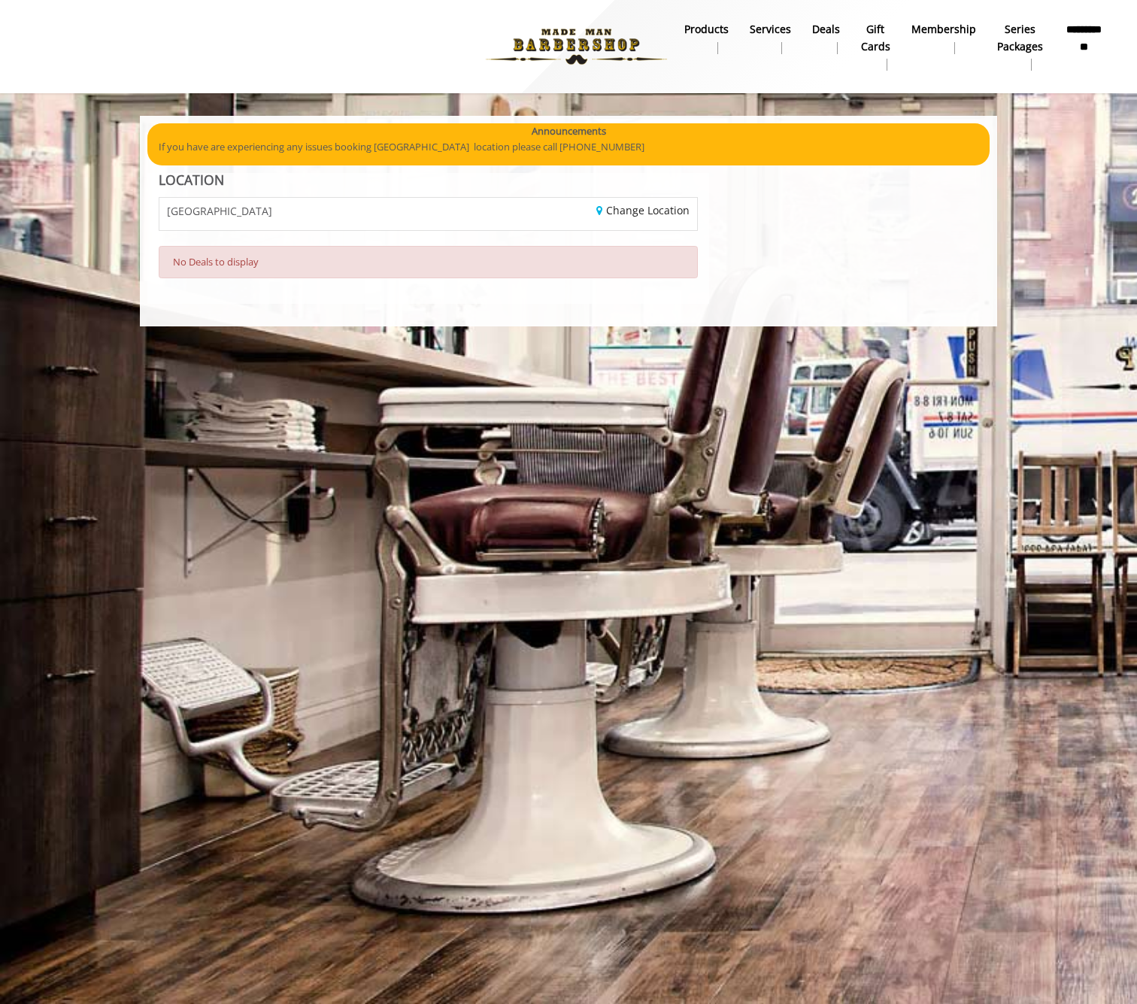
click at [877, 37] on b "gift cards" at bounding box center [875, 38] width 29 height 34
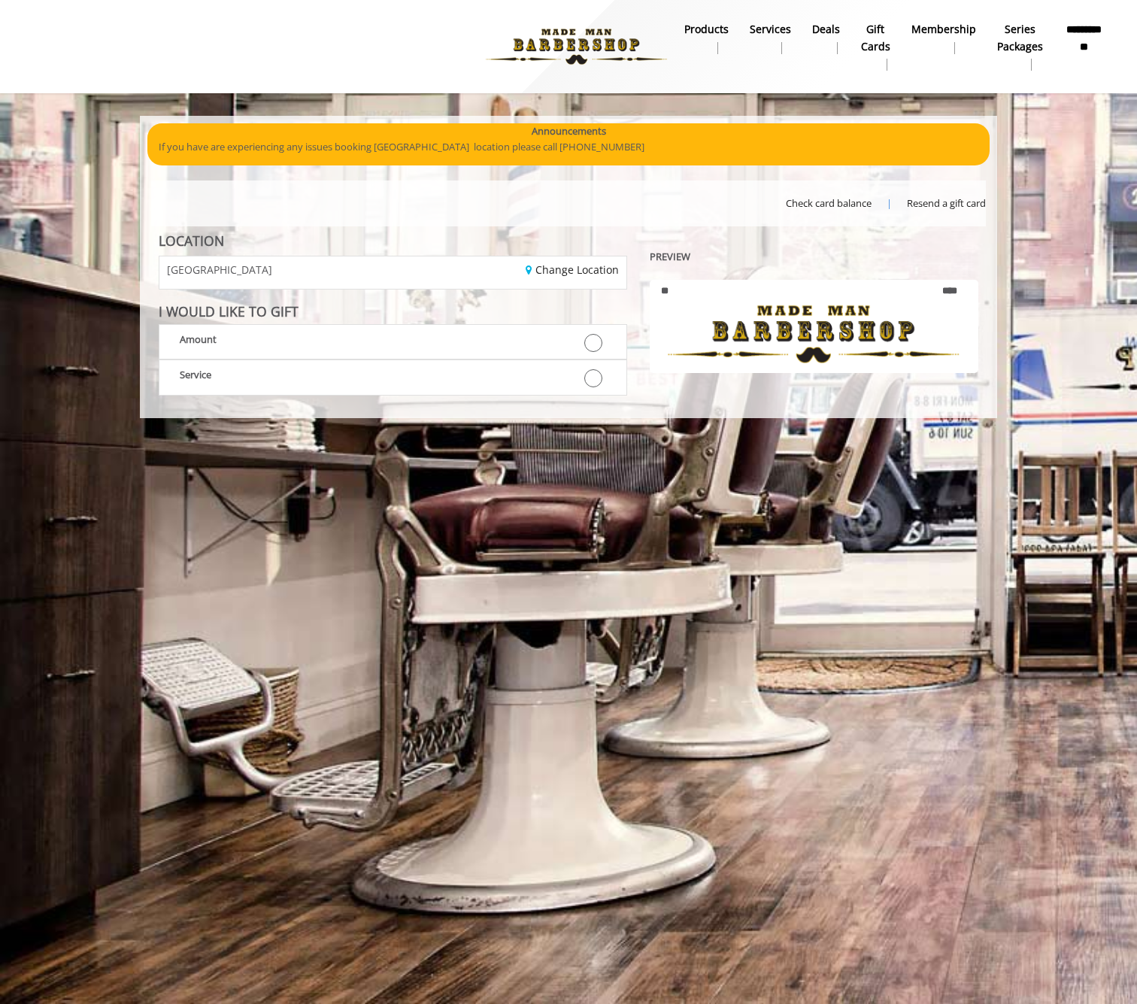
click at [943, 34] on b "Membership" at bounding box center [943, 29] width 65 height 17
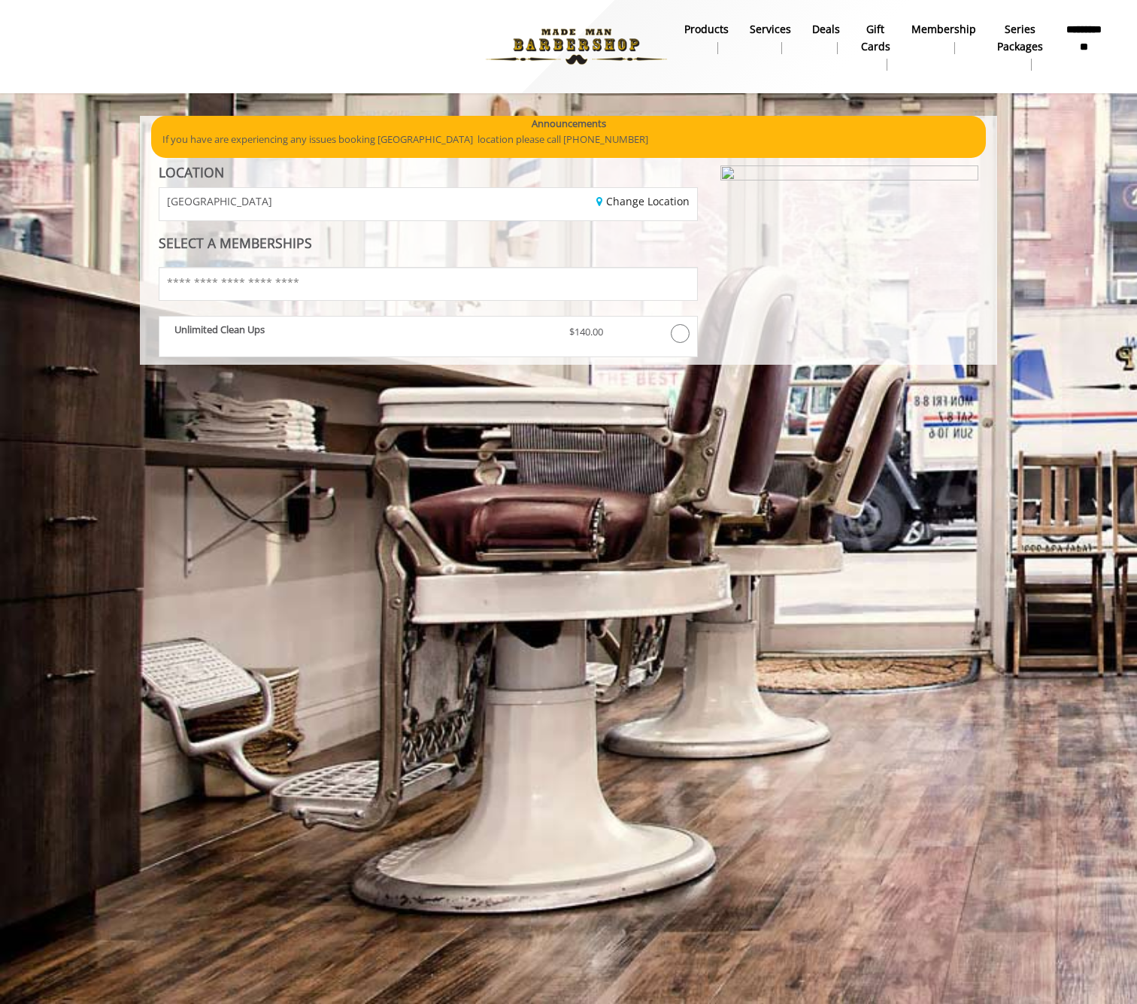
click at [1011, 27] on b "Series packages" at bounding box center [1020, 38] width 46 height 34
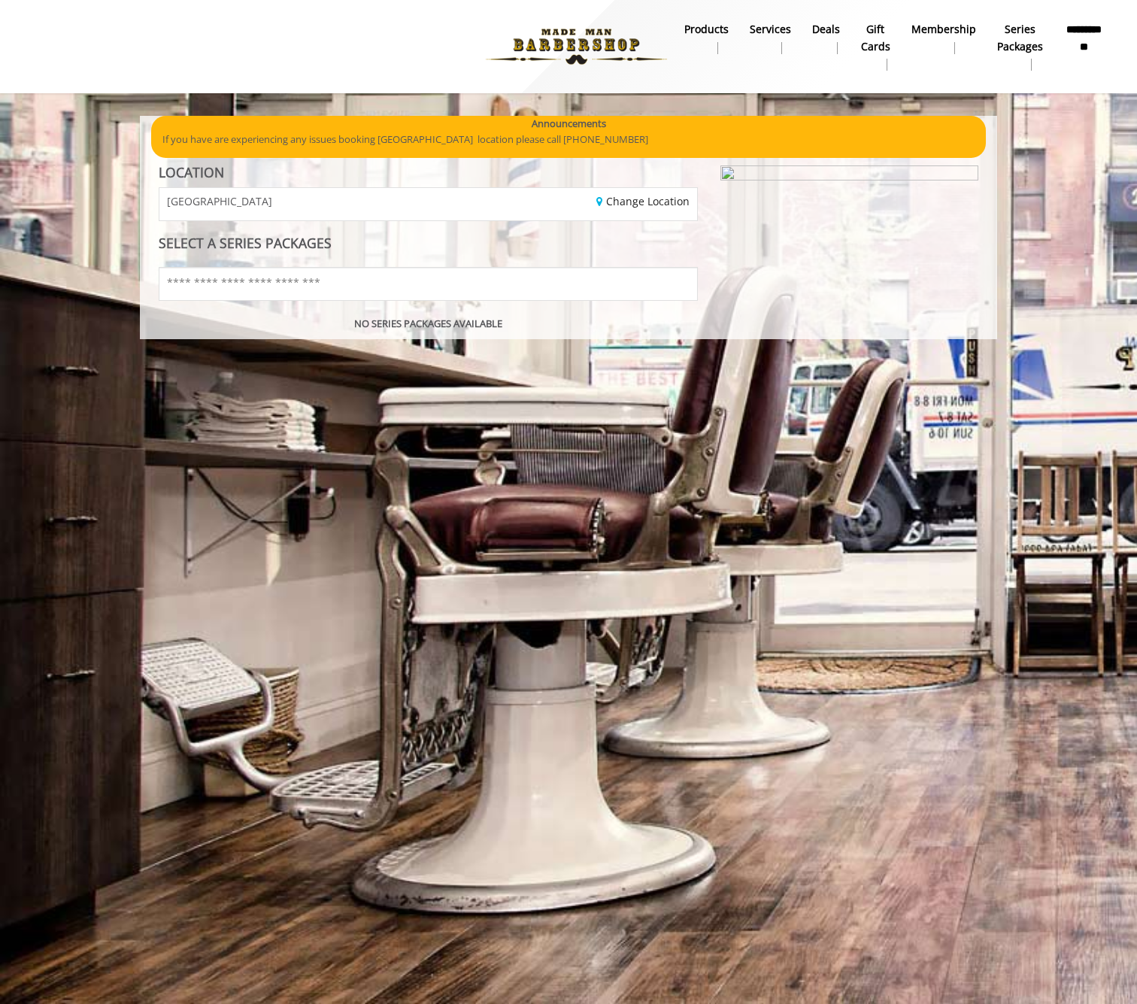
click at [1093, 38] on b "**********" at bounding box center [1084, 37] width 41 height 33
select select
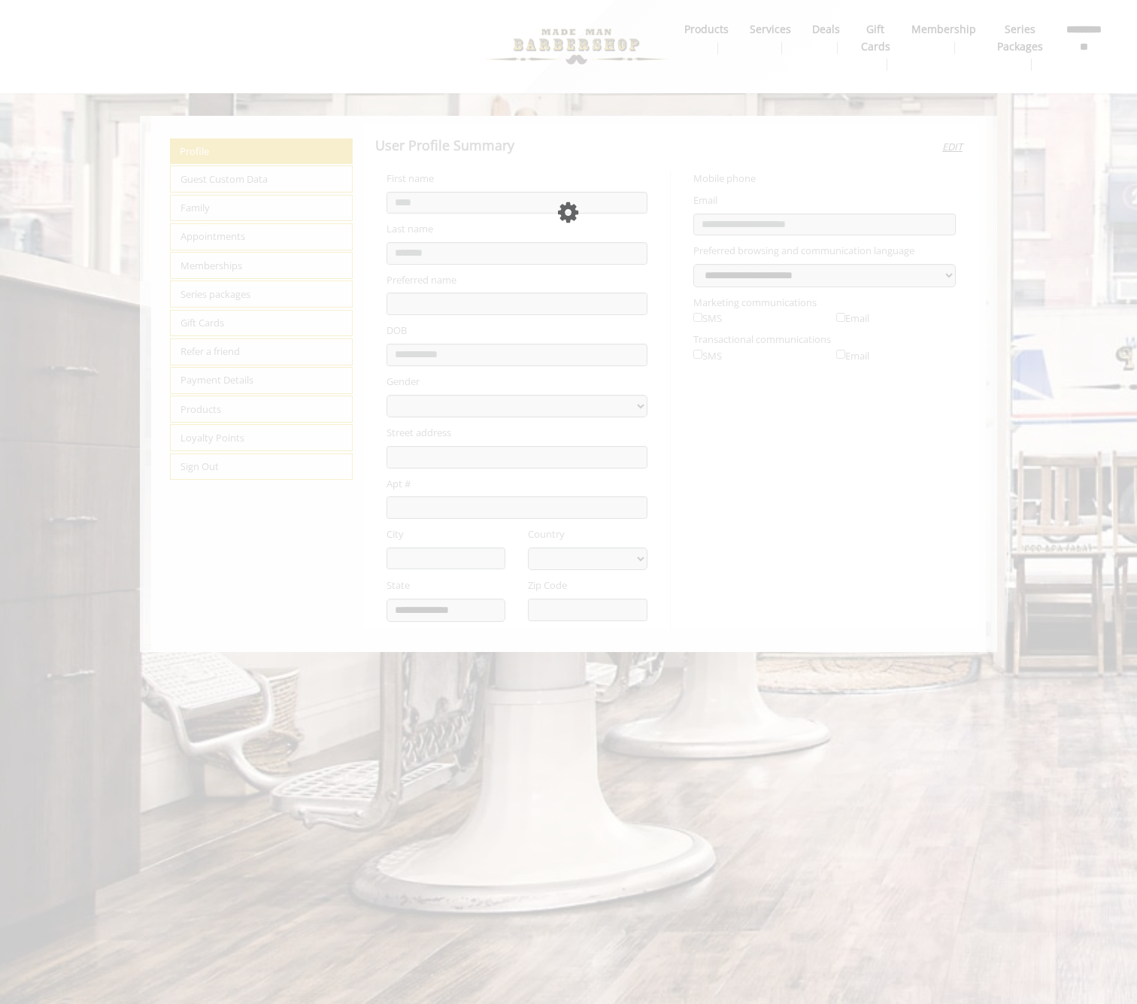
select select "***"
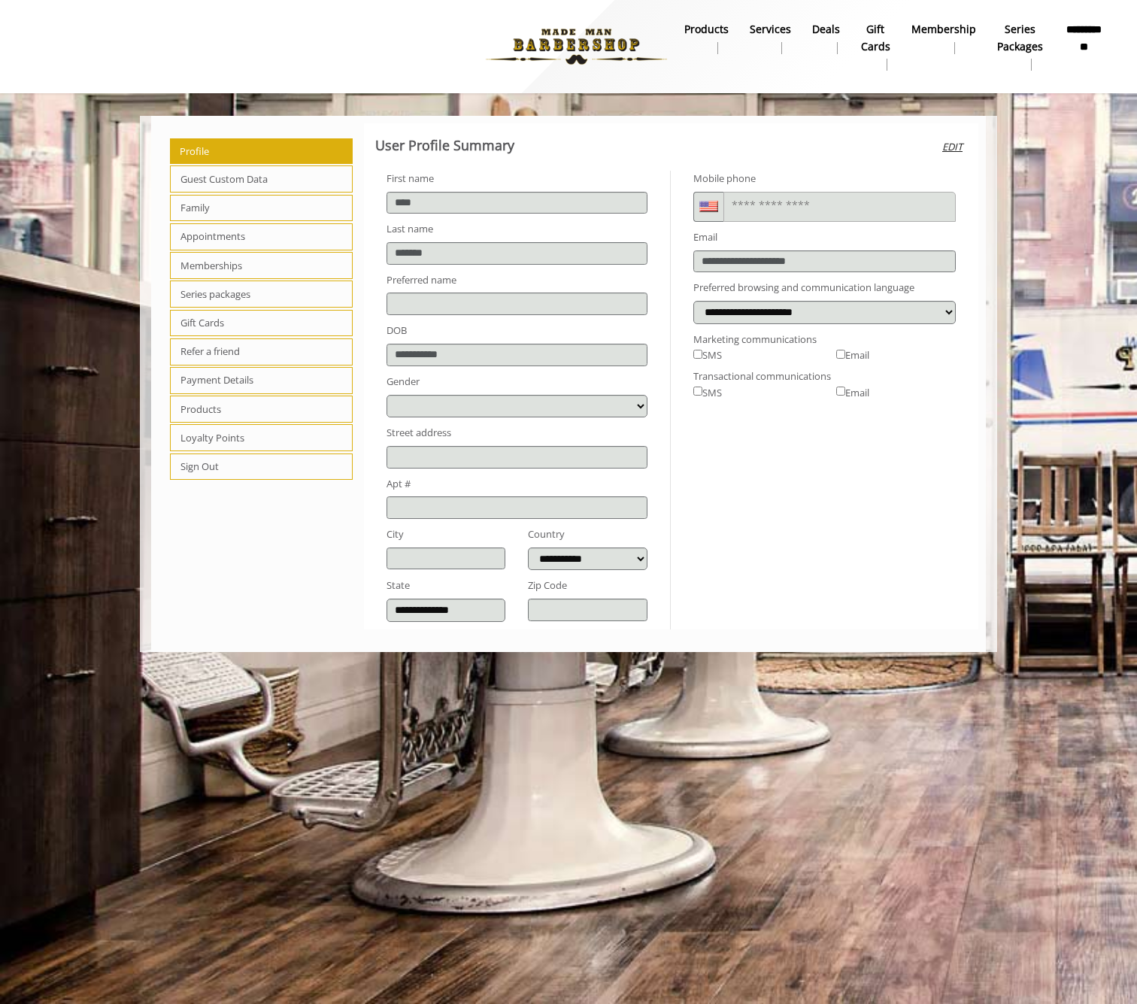
click at [221, 183] on span "Guest Custom Data" at bounding box center [261, 178] width 183 height 27
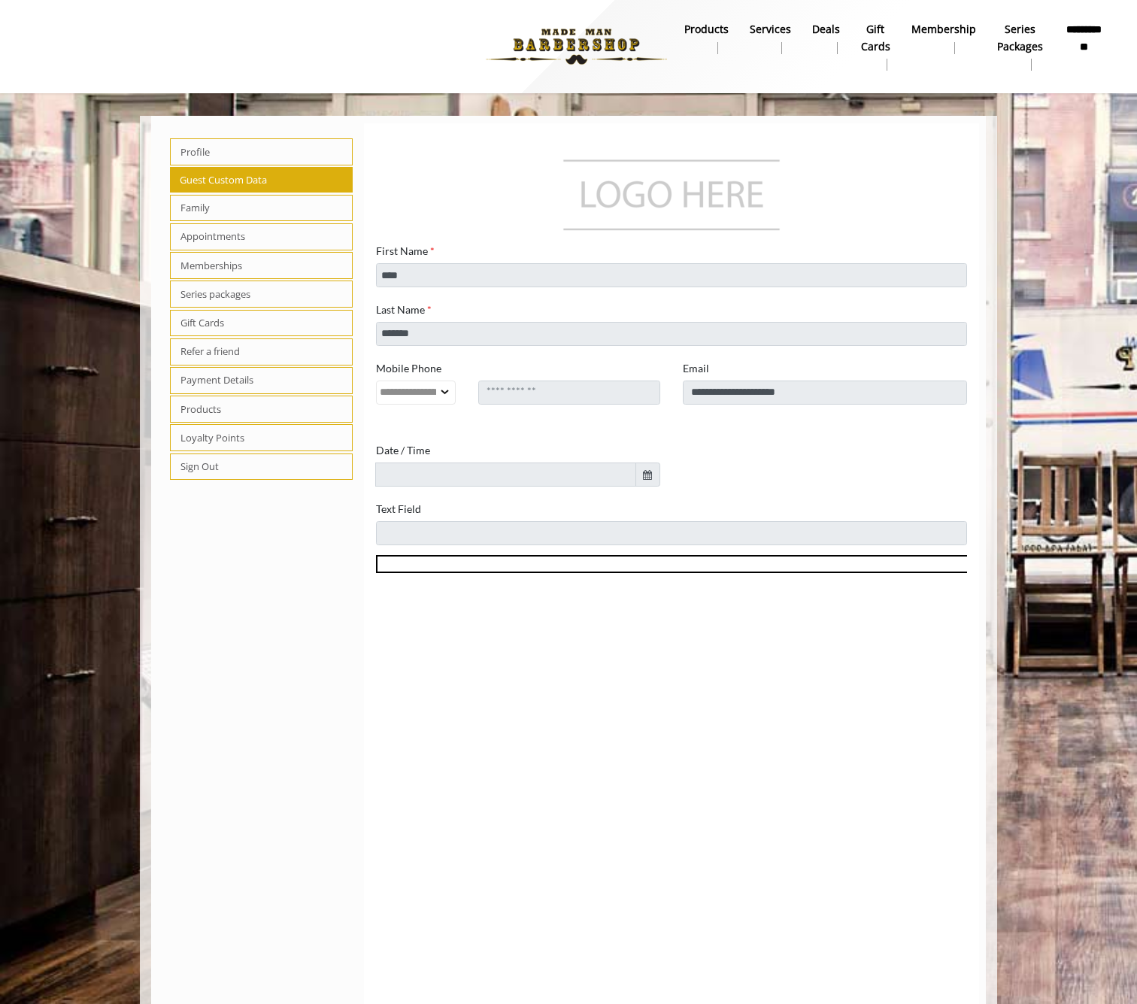
click at [219, 203] on span "Family" at bounding box center [261, 208] width 183 height 27
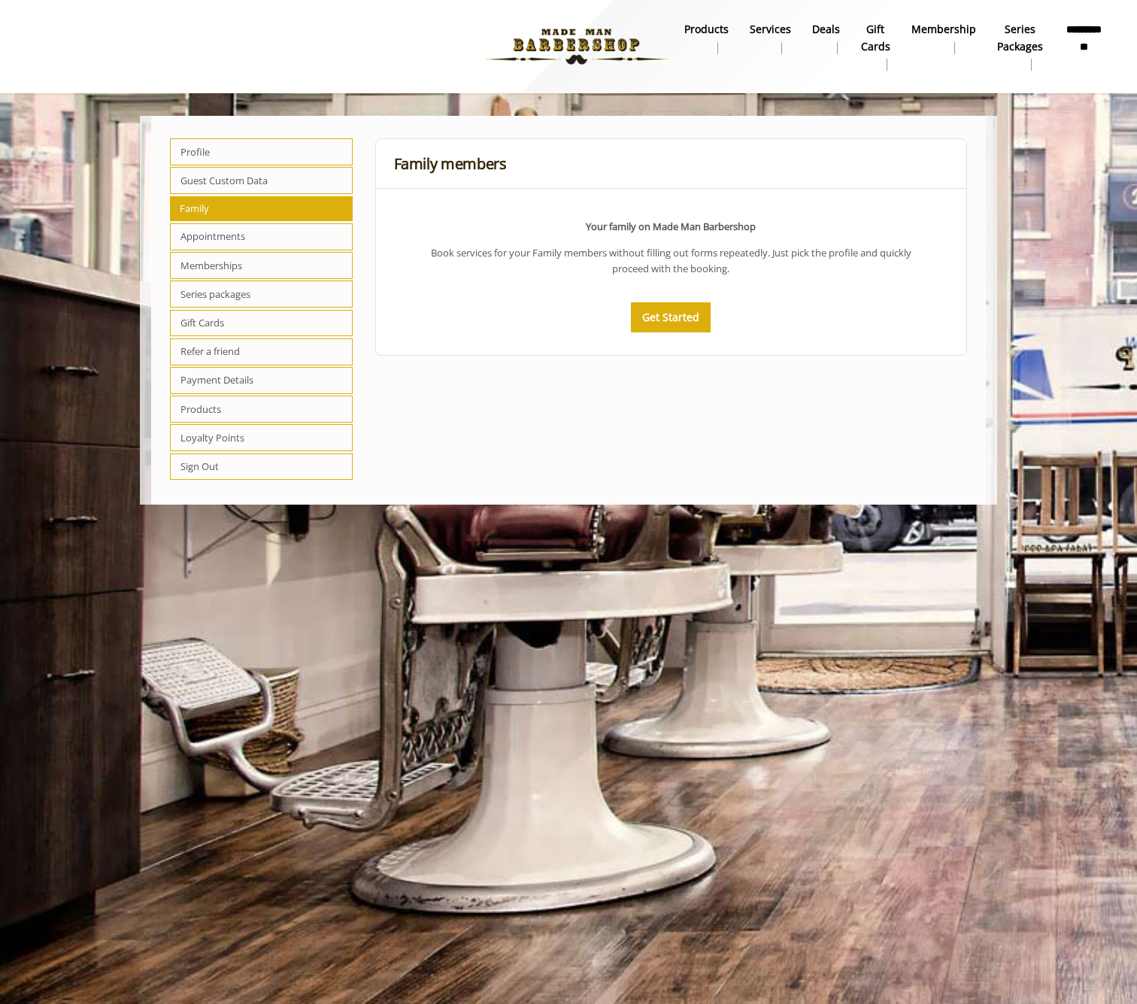
click at [212, 228] on span "Appointments" at bounding box center [261, 236] width 183 height 27
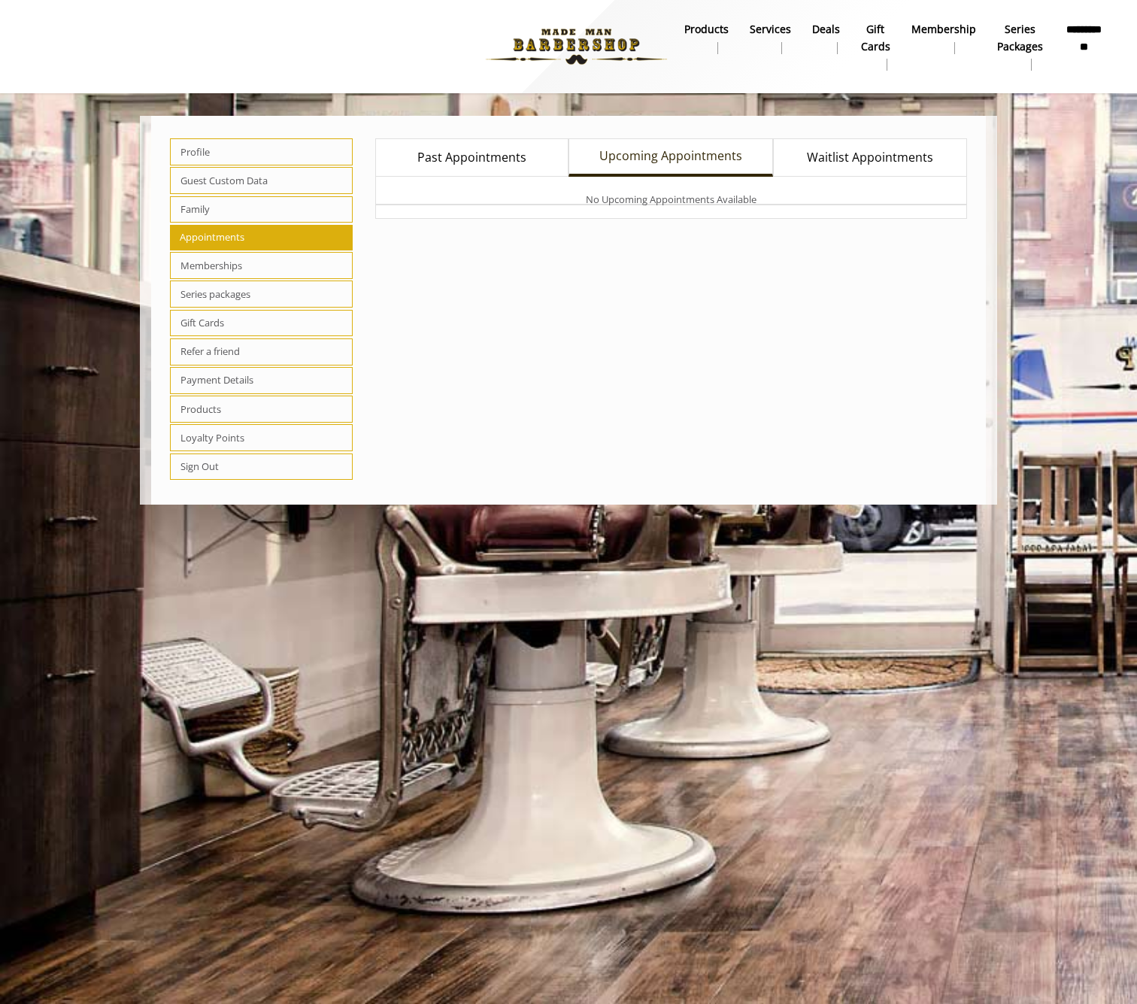
click at [213, 262] on span "Memberships" at bounding box center [261, 265] width 183 height 27
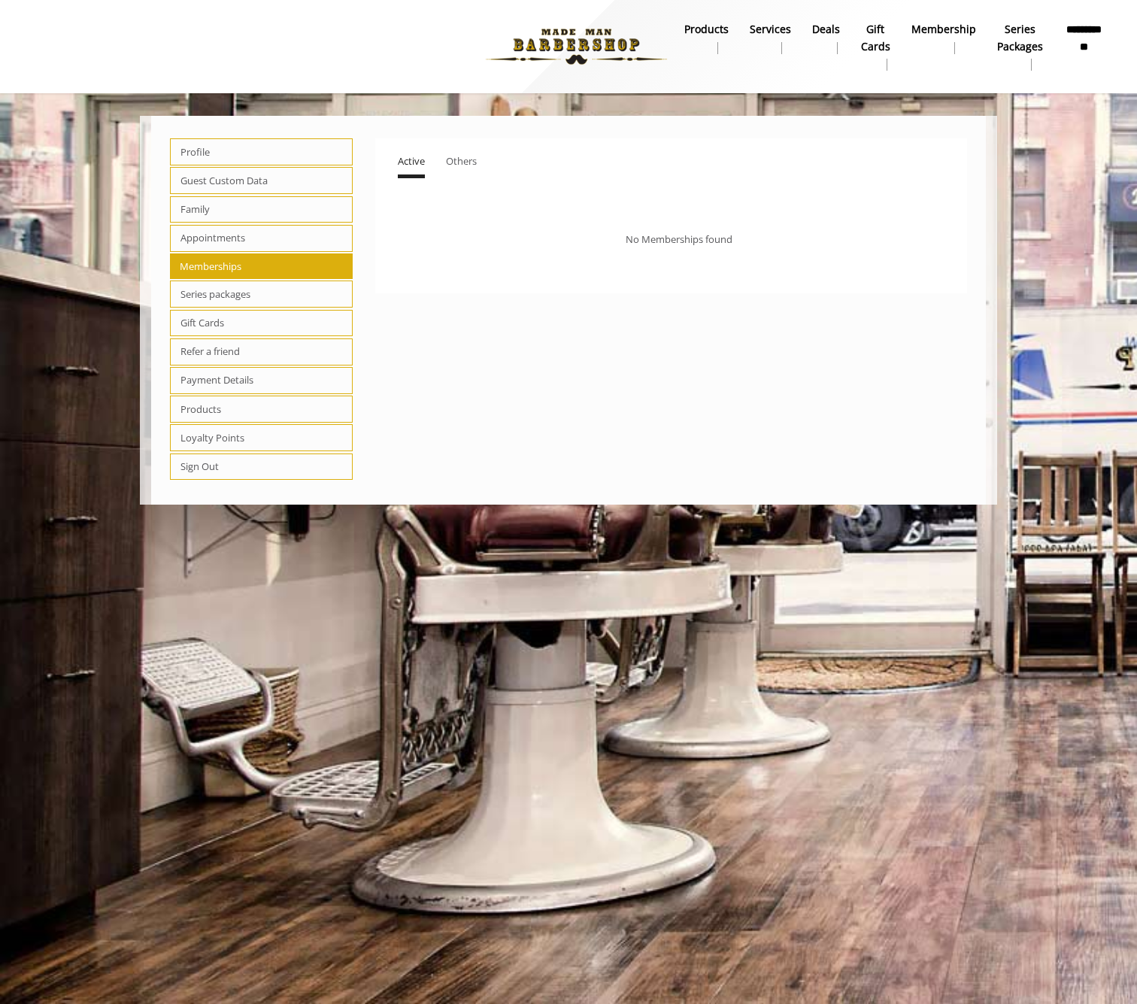
click at [196, 291] on span "Series packages" at bounding box center [261, 293] width 183 height 27
select select "*"
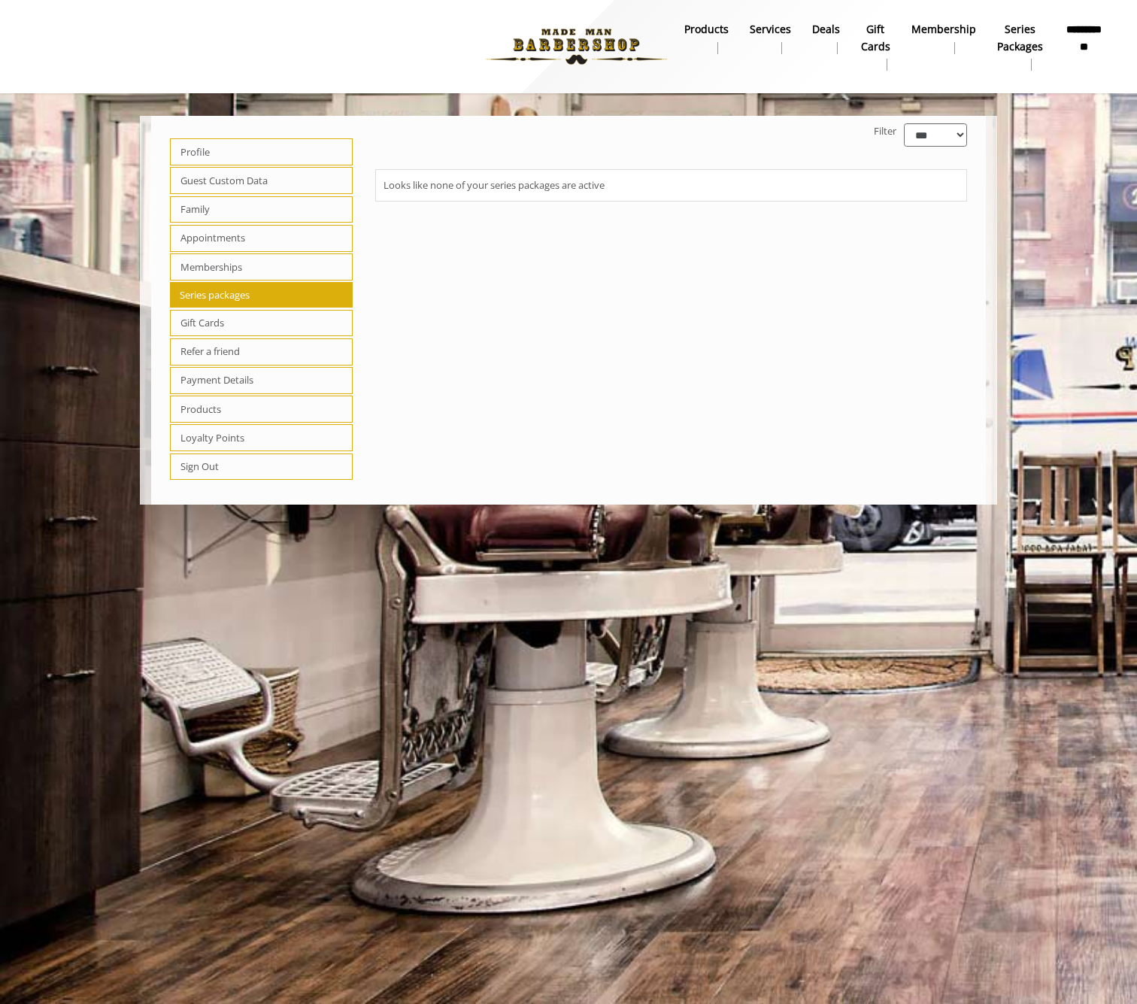
click at [213, 317] on span "Gift Cards" at bounding box center [261, 323] width 183 height 27
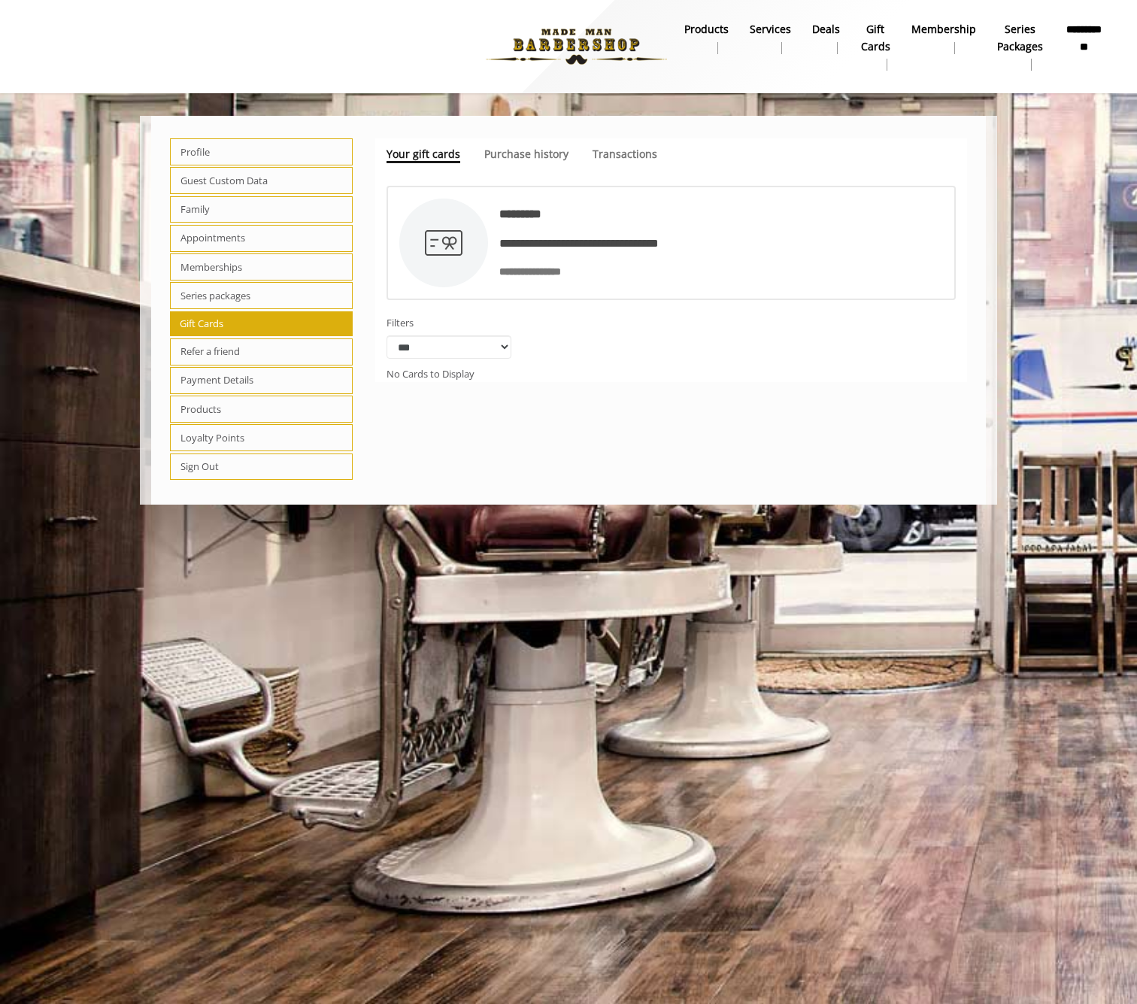
click at [220, 343] on span "Refer a friend" at bounding box center [261, 351] width 183 height 27
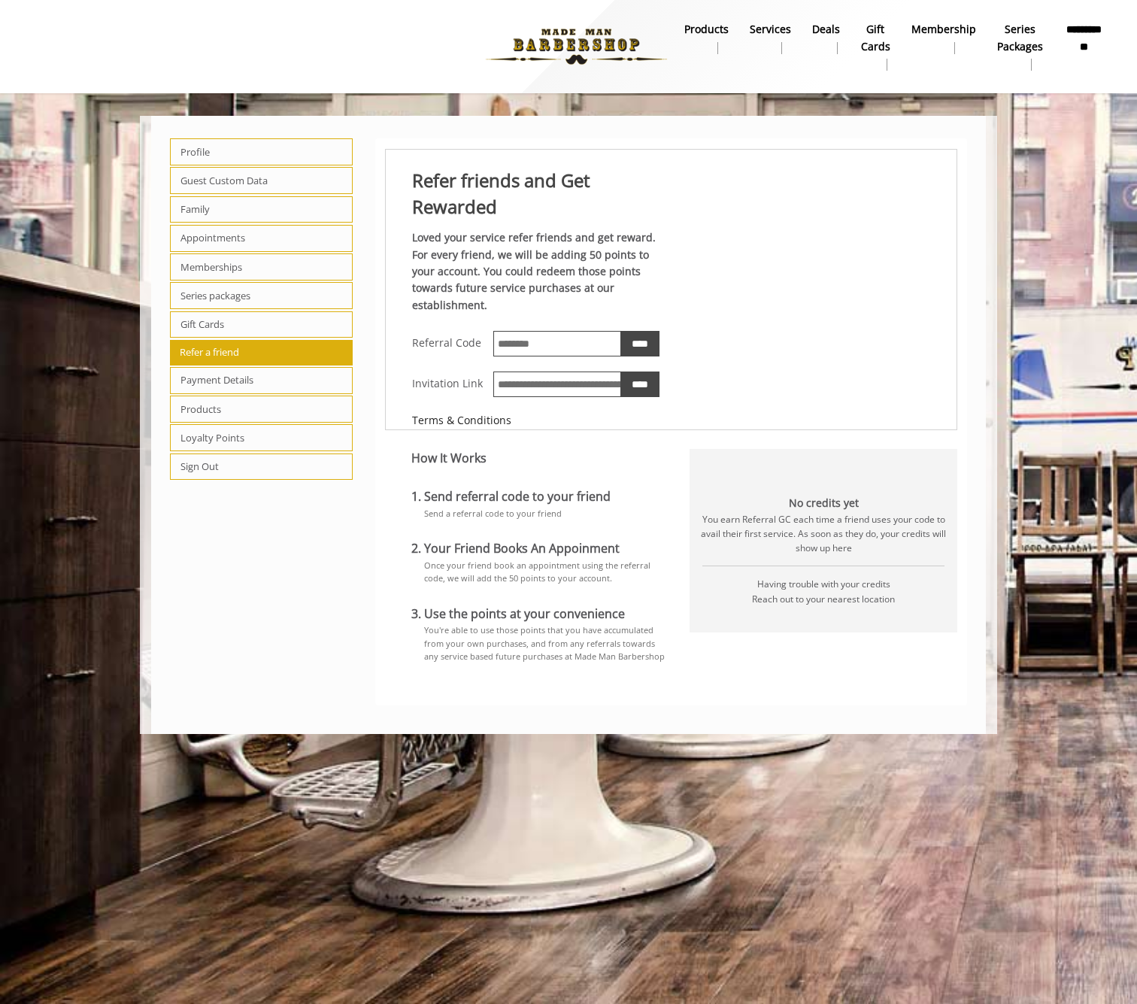
click at [217, 368] on span "Payment Details" at bounding box center [261, 380] width 183 height 27
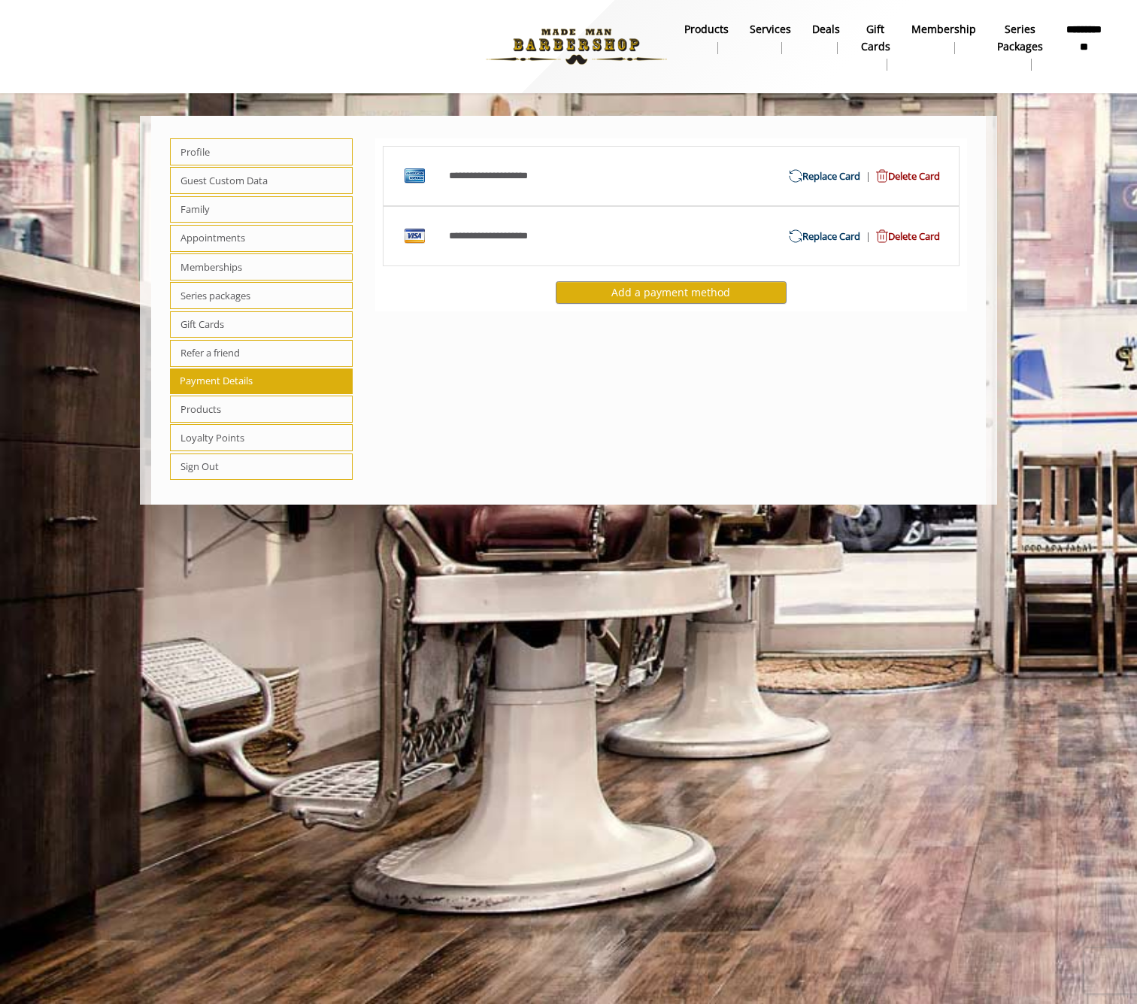
click at [211, 401] on span "Products" at bounding box center [261, 408] width 183 height 27
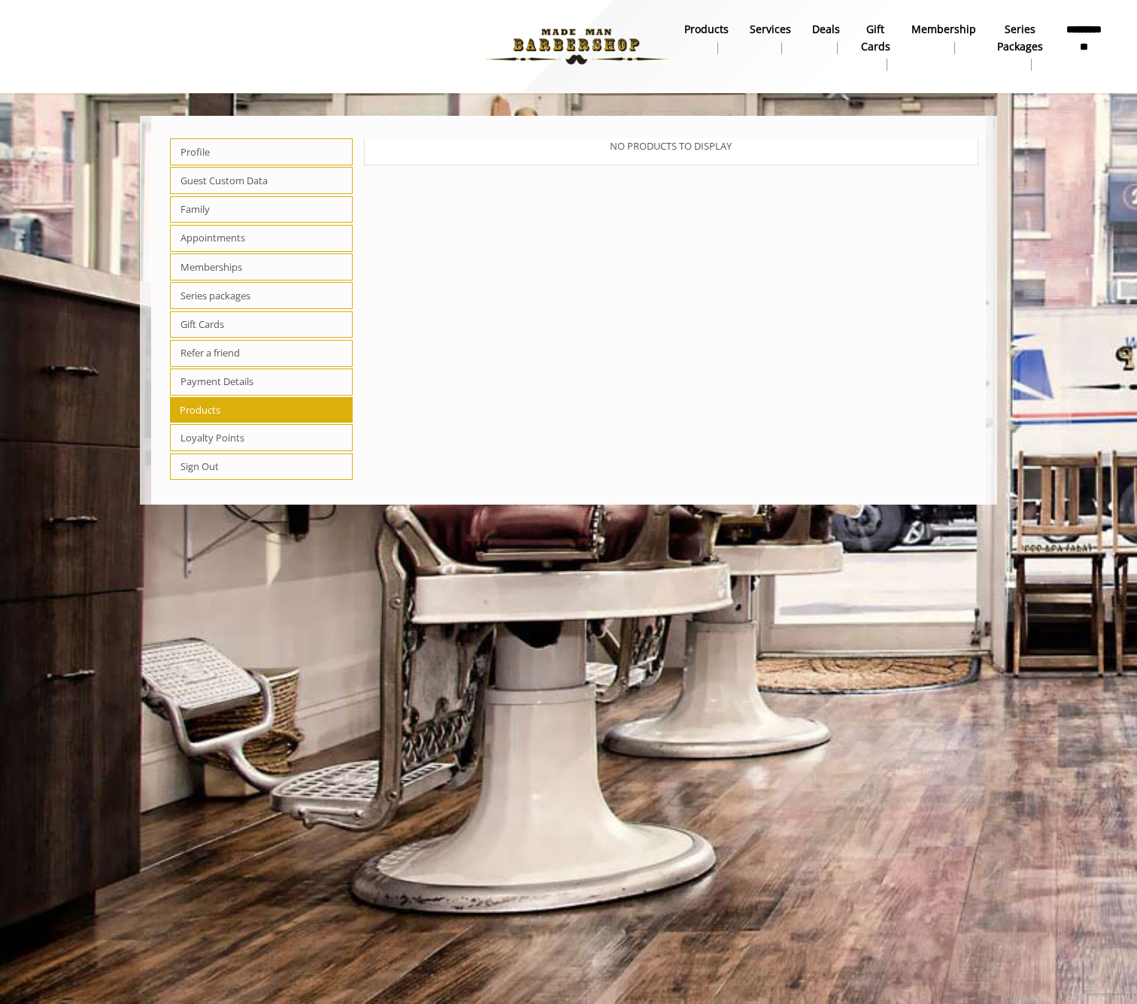
click at [209, 428] on span "Loyalty Points" at bounding box center [261, 437] width 183 height 27
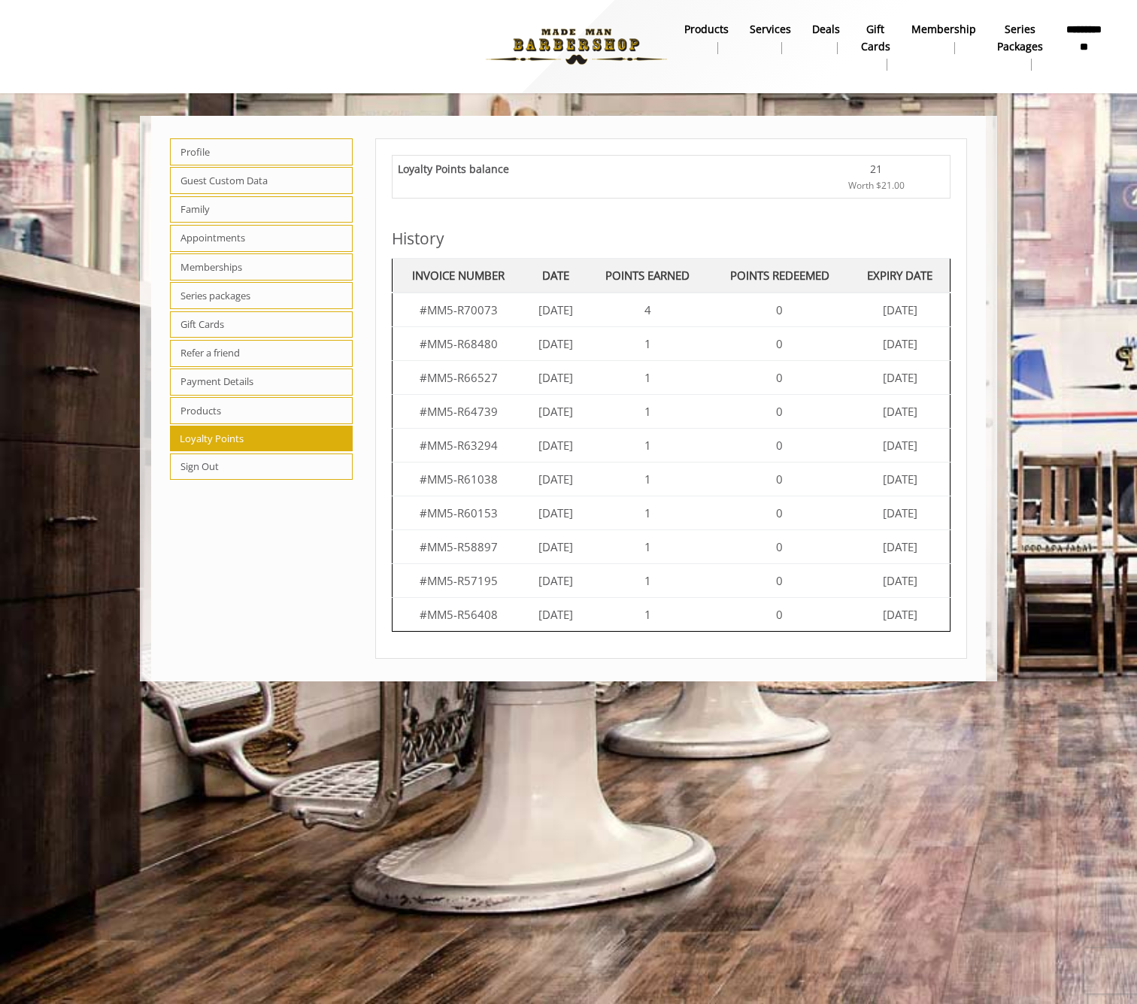
click at [476, 184] on div "Loyalty Points balance" at bounding box center [603, 177] width 411 height 32
click at [870, 178] on span "Worth $21.00" at bounding box center [876, 185] width 56 height 14
click at [242, 155] on span "Profile" at bounding box center [261, 151] width 183 height 27
select select "***"
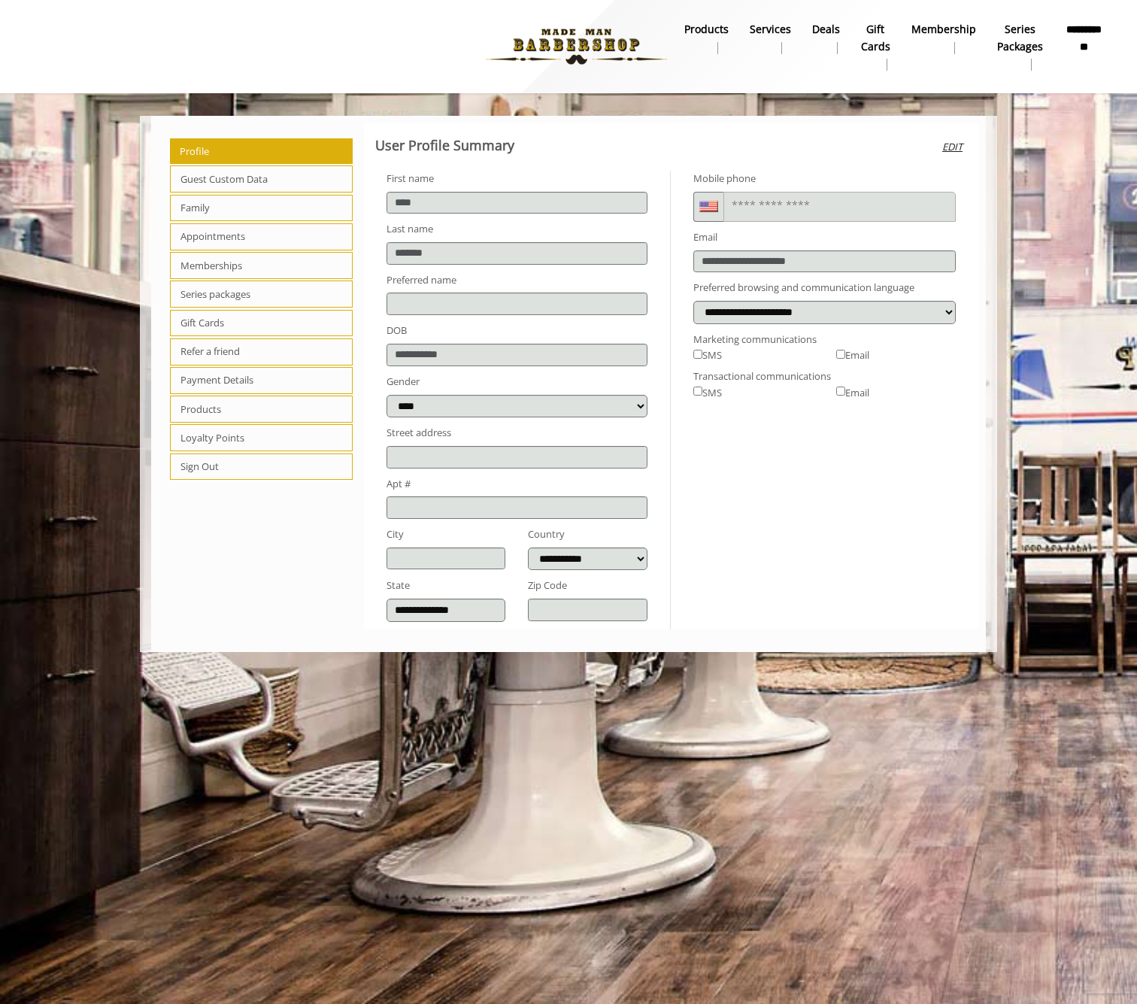
click at [1098, 38] on b "**********" at bounding box center [1084, 37] width 41 height 33
click at [770, 32] on b "Services" at bounding box center [770, 29] width 41 height 17
click at [769, 26] on b "Services" at bounding box center [770, 29] width 41 height 17
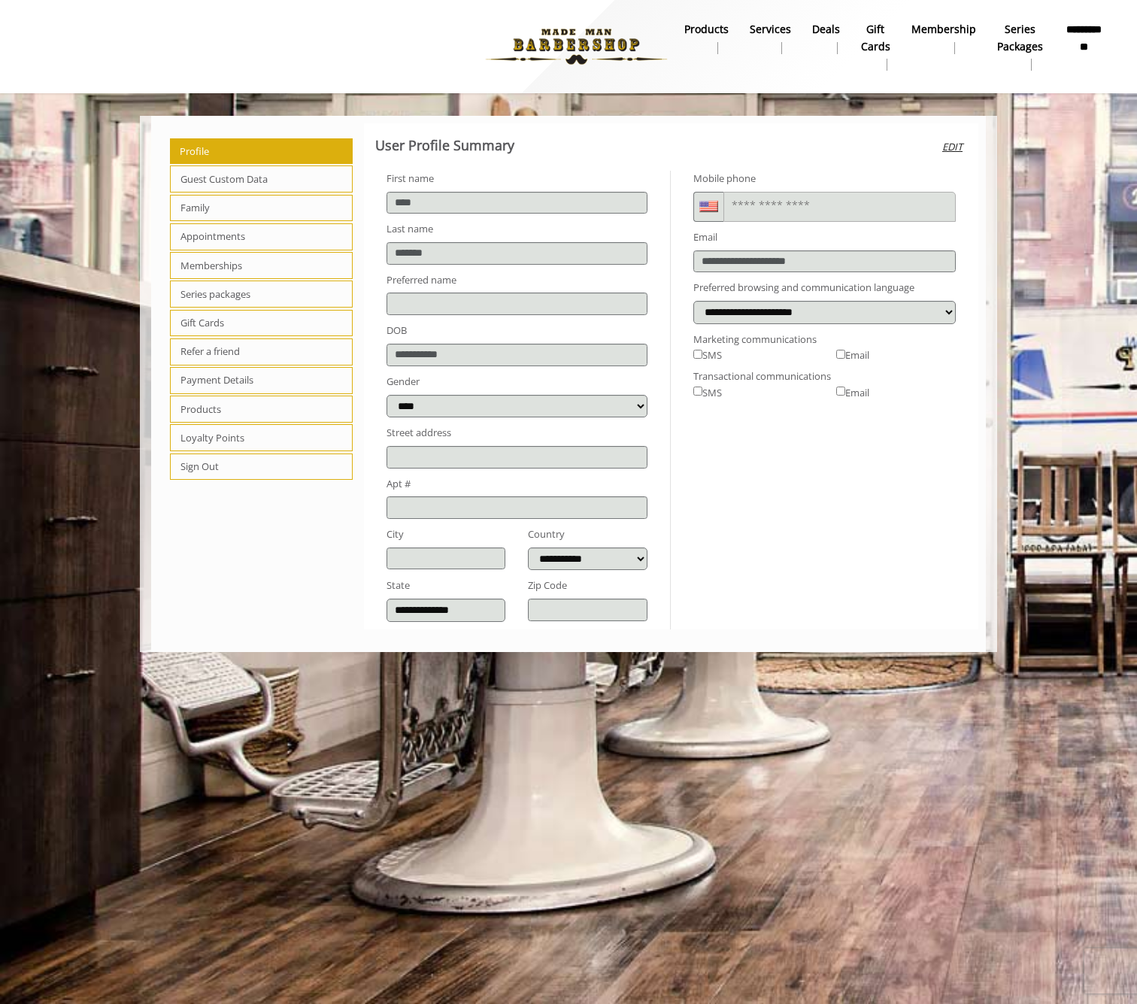
click at [765, 33] on b "Services" at bounding box center [770, 29] width 41 height 17
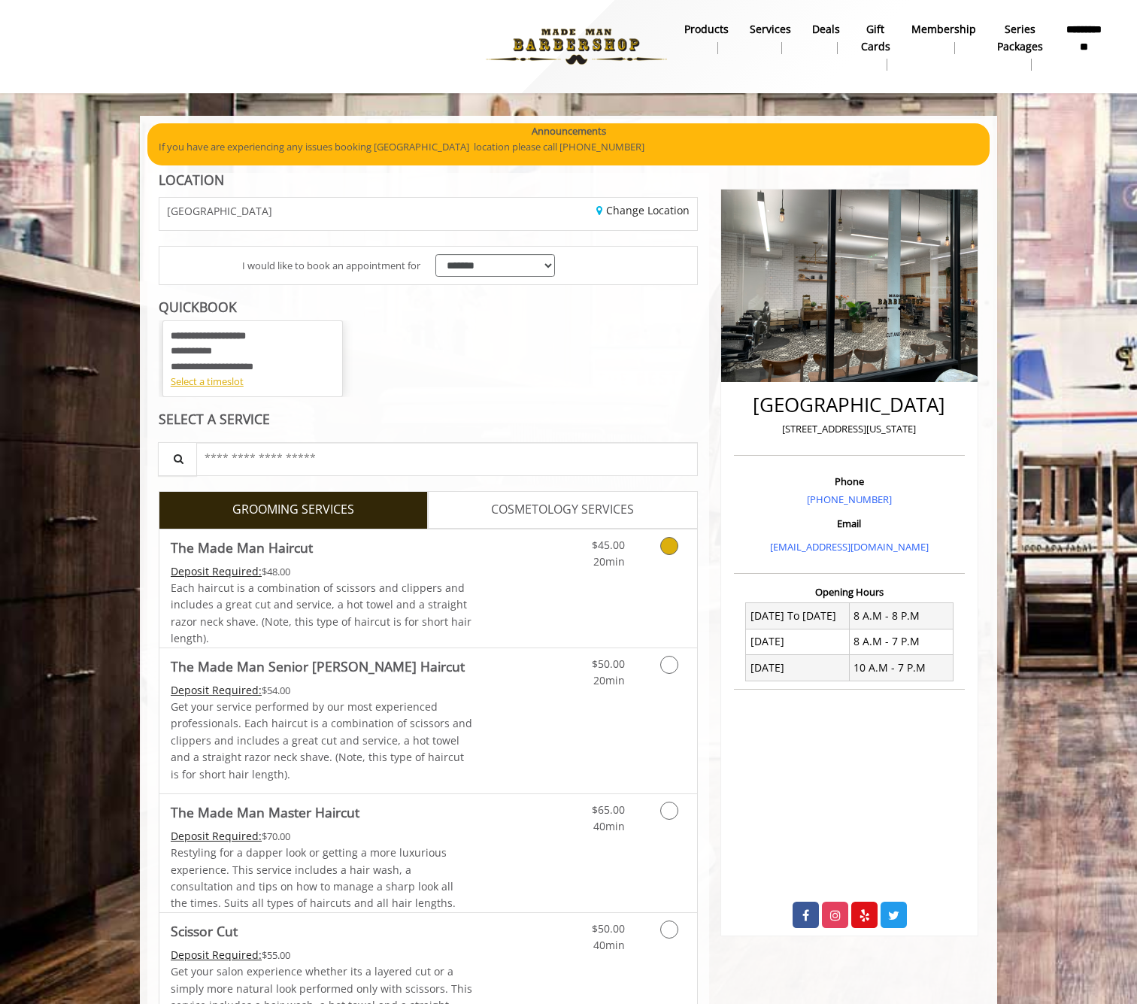
click at [559, 574] on link "Discounted Price" at bounding box center [517, 588] width 89 height 118
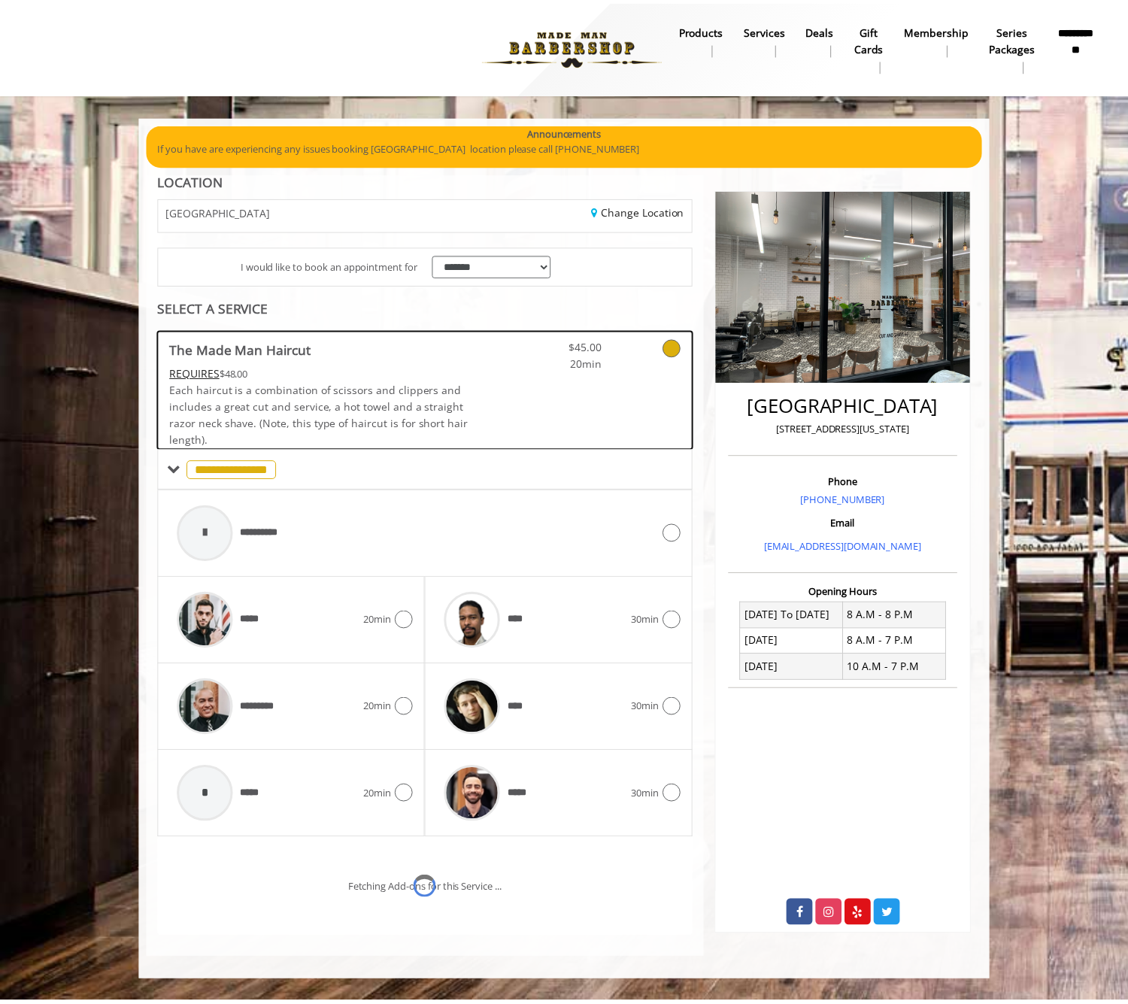
scroll to position [50, 0]
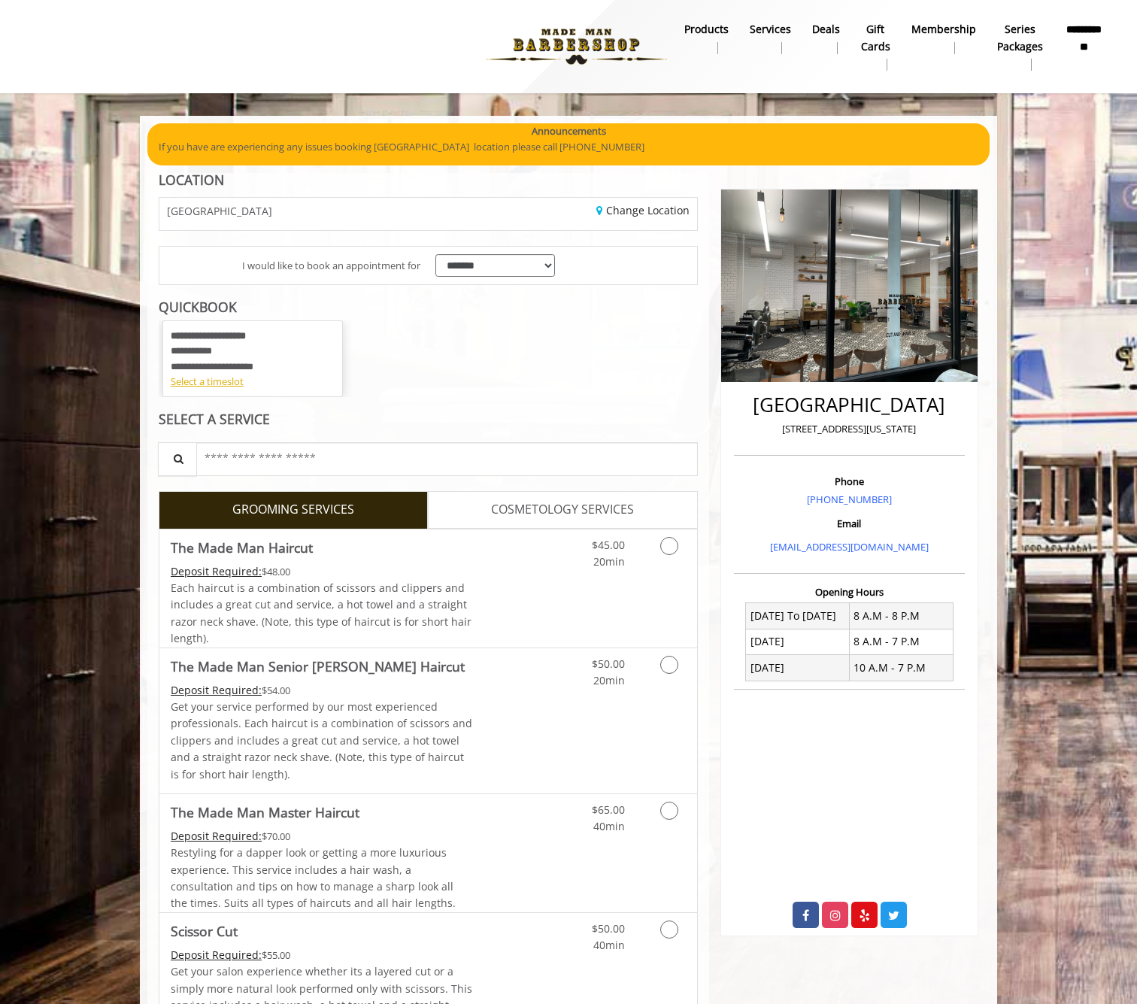
scroll to position [0, 1]
click at [226, 380] on div "Select a timeslot" at bounding box center [253, 382] width 164 height 16
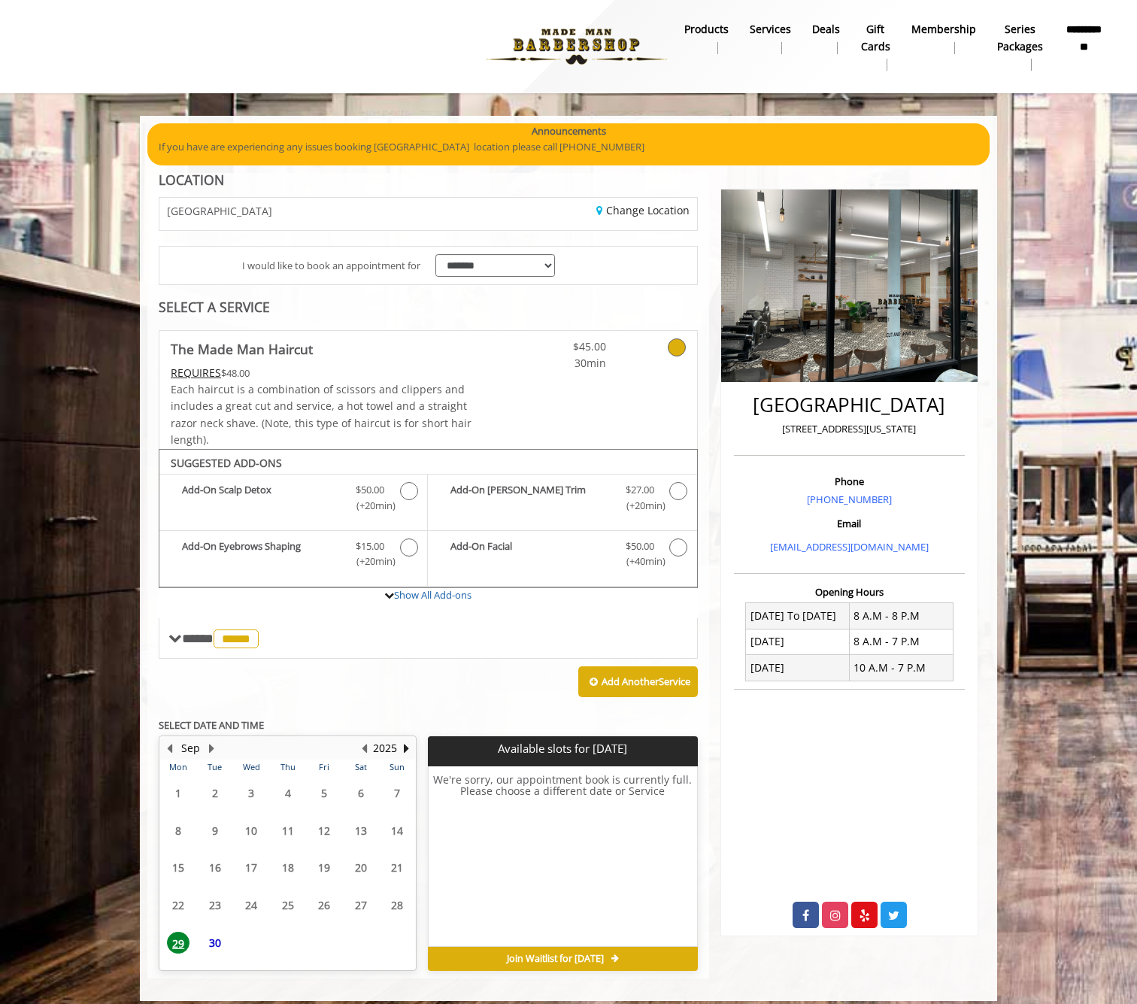
scroll to position [5, 0]
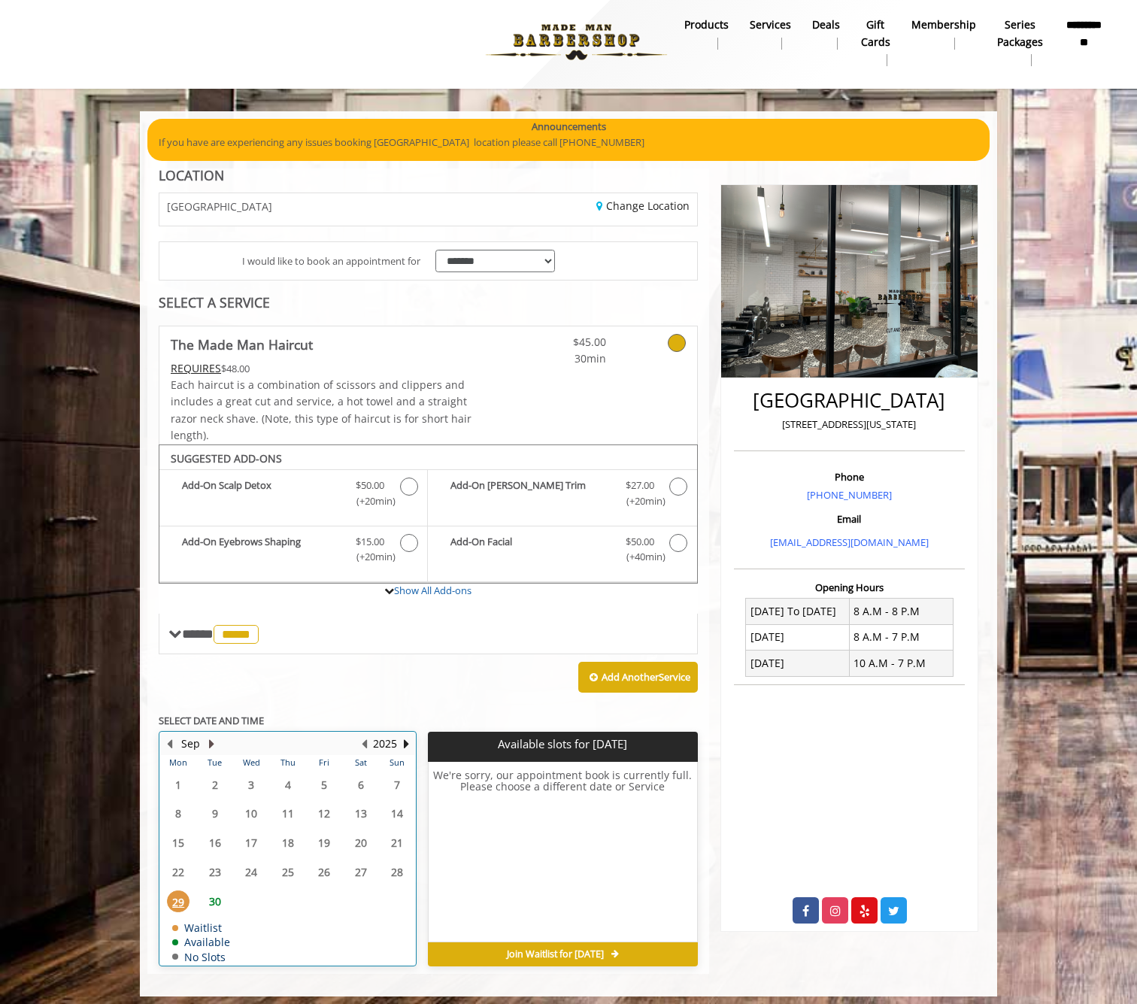
click at [214, 735] on button "Next Month" at bounding box center [211, 743] width 12 height 17
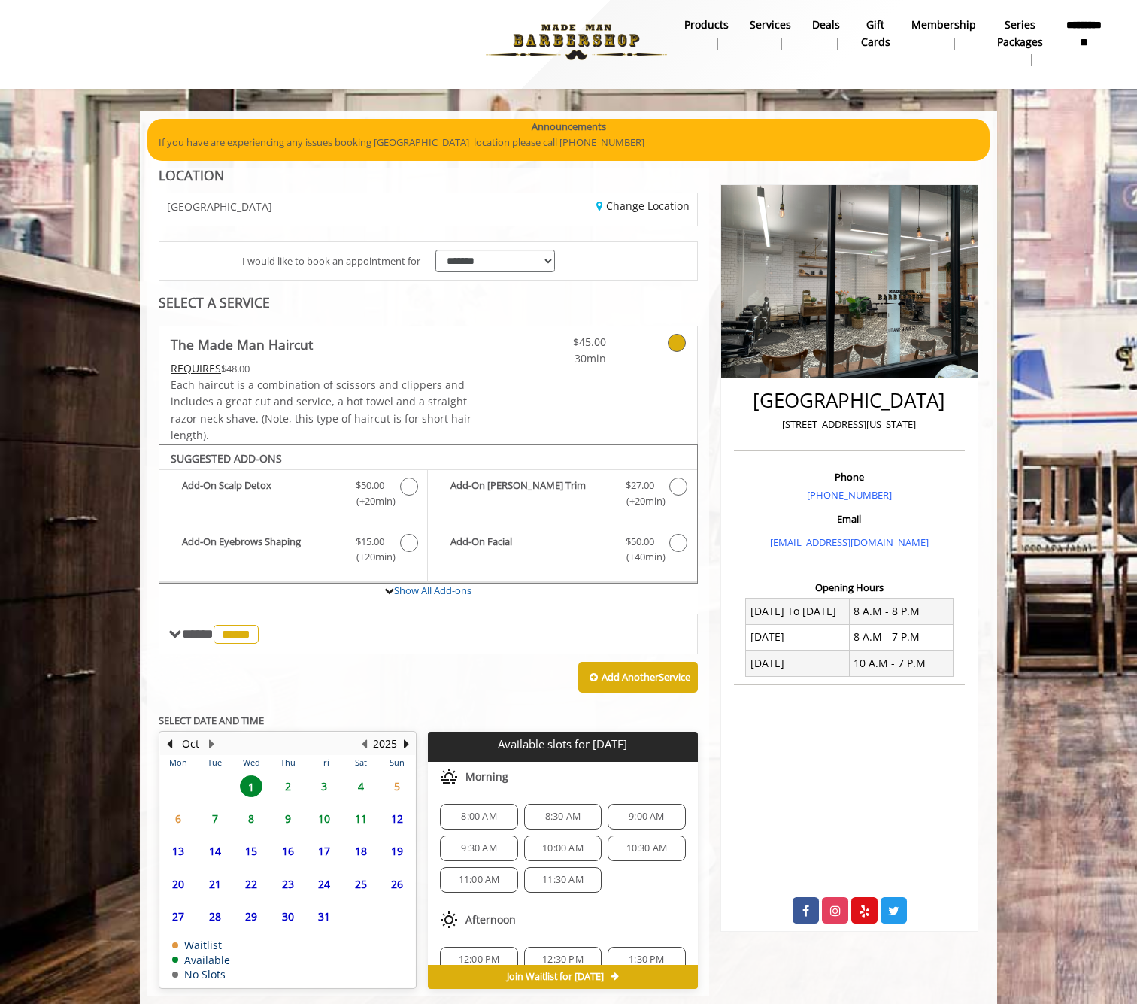
click at [331, 777] on span "3" at bounding box center [324, 786] width 23 height 22
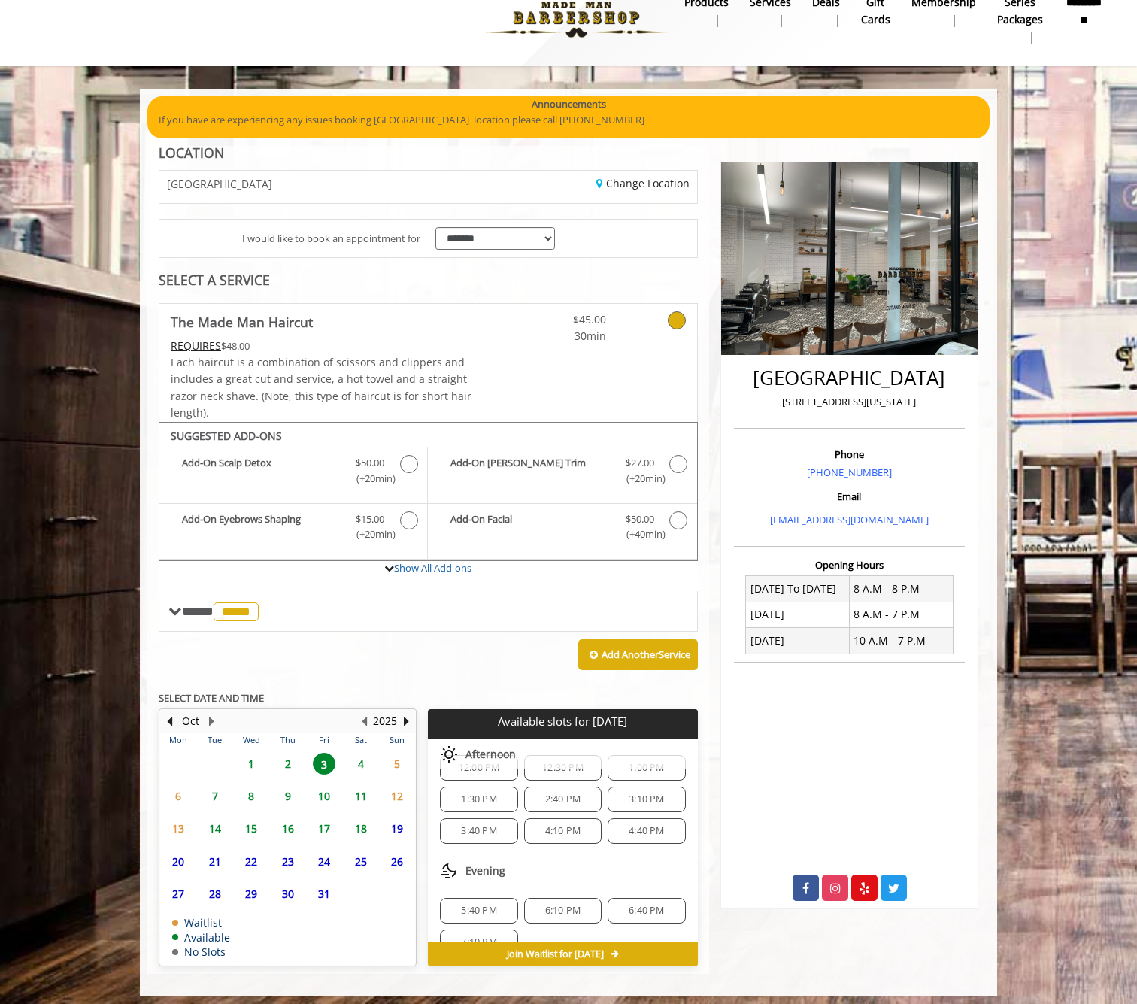
scroll to position [174, 0]
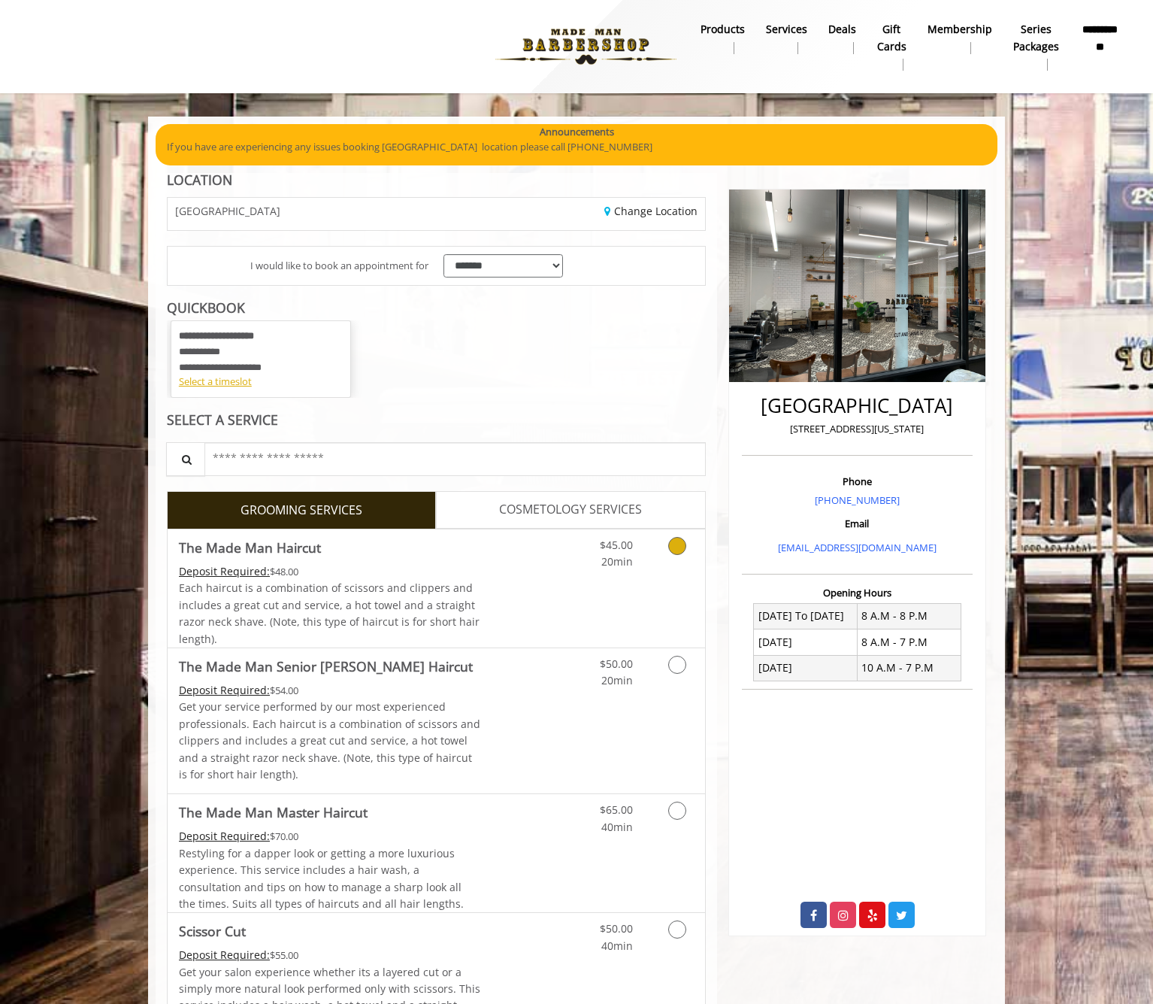
click at [595, 554] on link "$45.00 20min" at bounding box center [602, 549] width 62 height 41
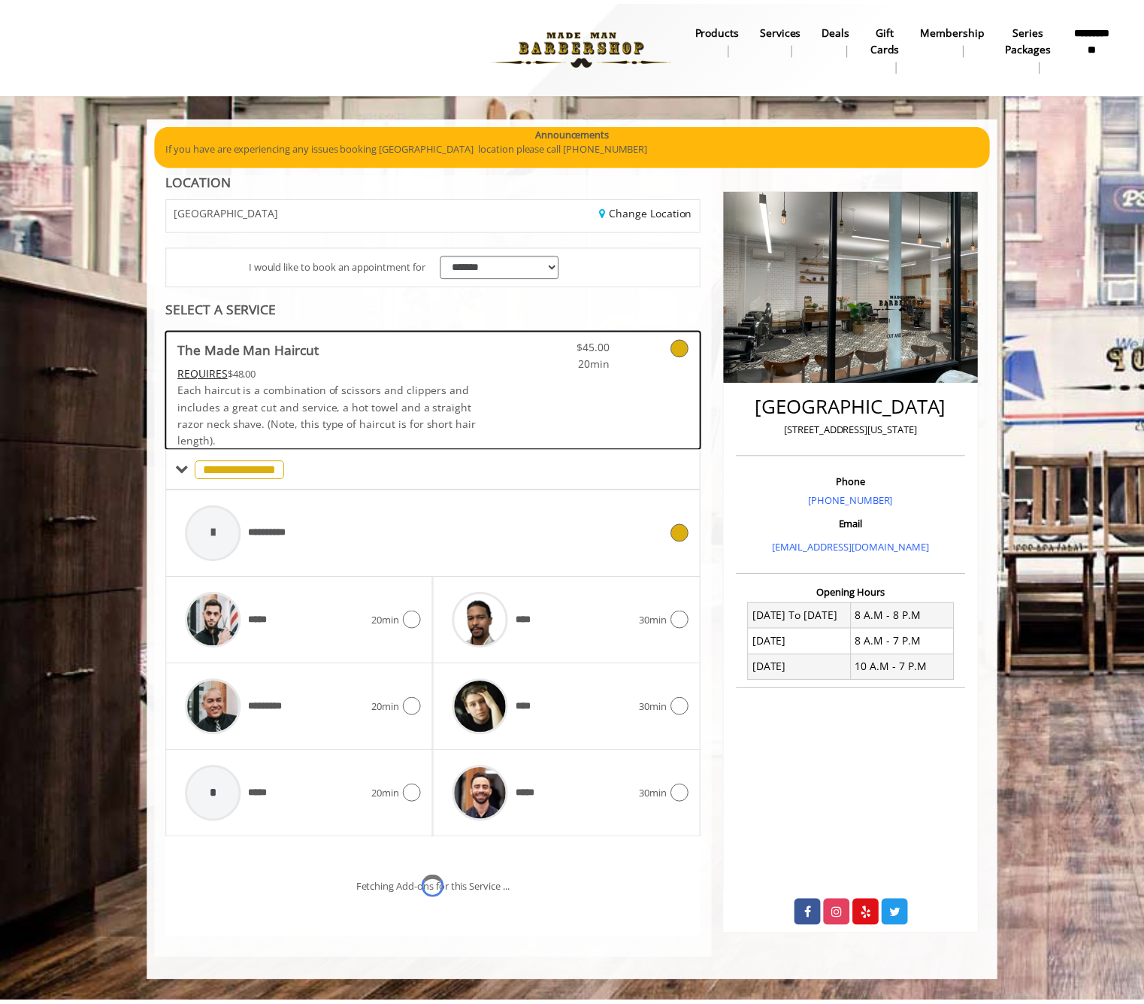
scroll to position [50, 0]
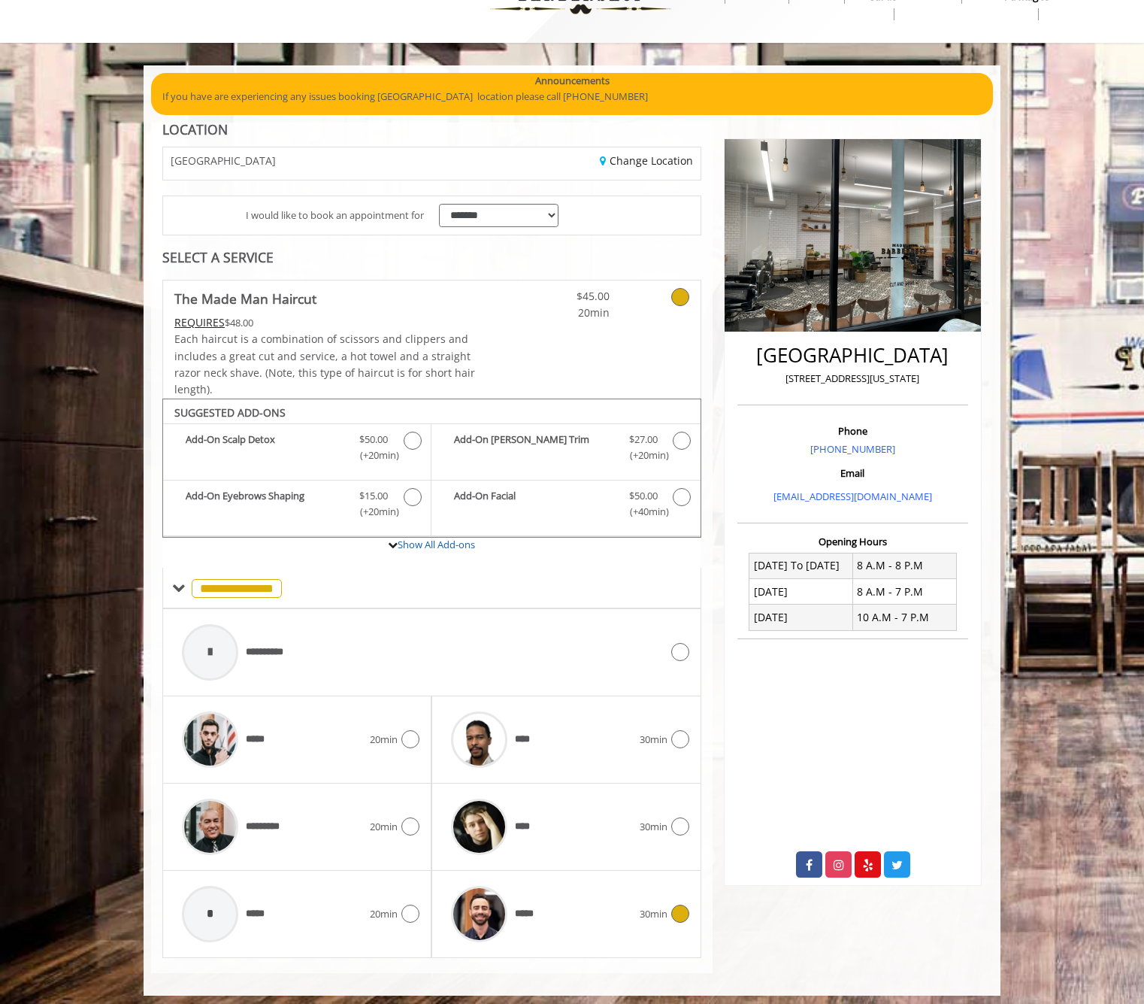
click at [549, 914] on div "*****" at bounding box center [541, 913] width 195 height 71
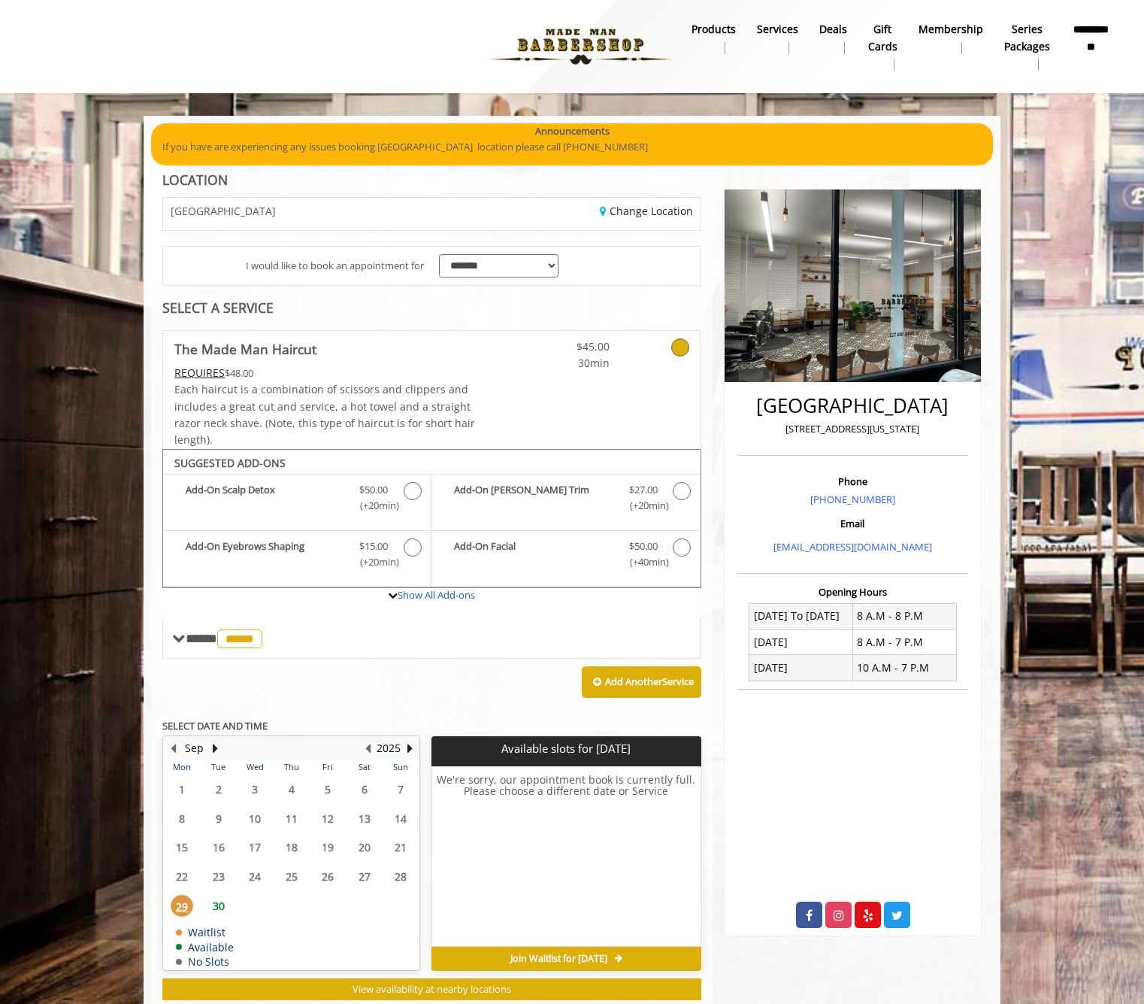
scroll to position [33, 0]
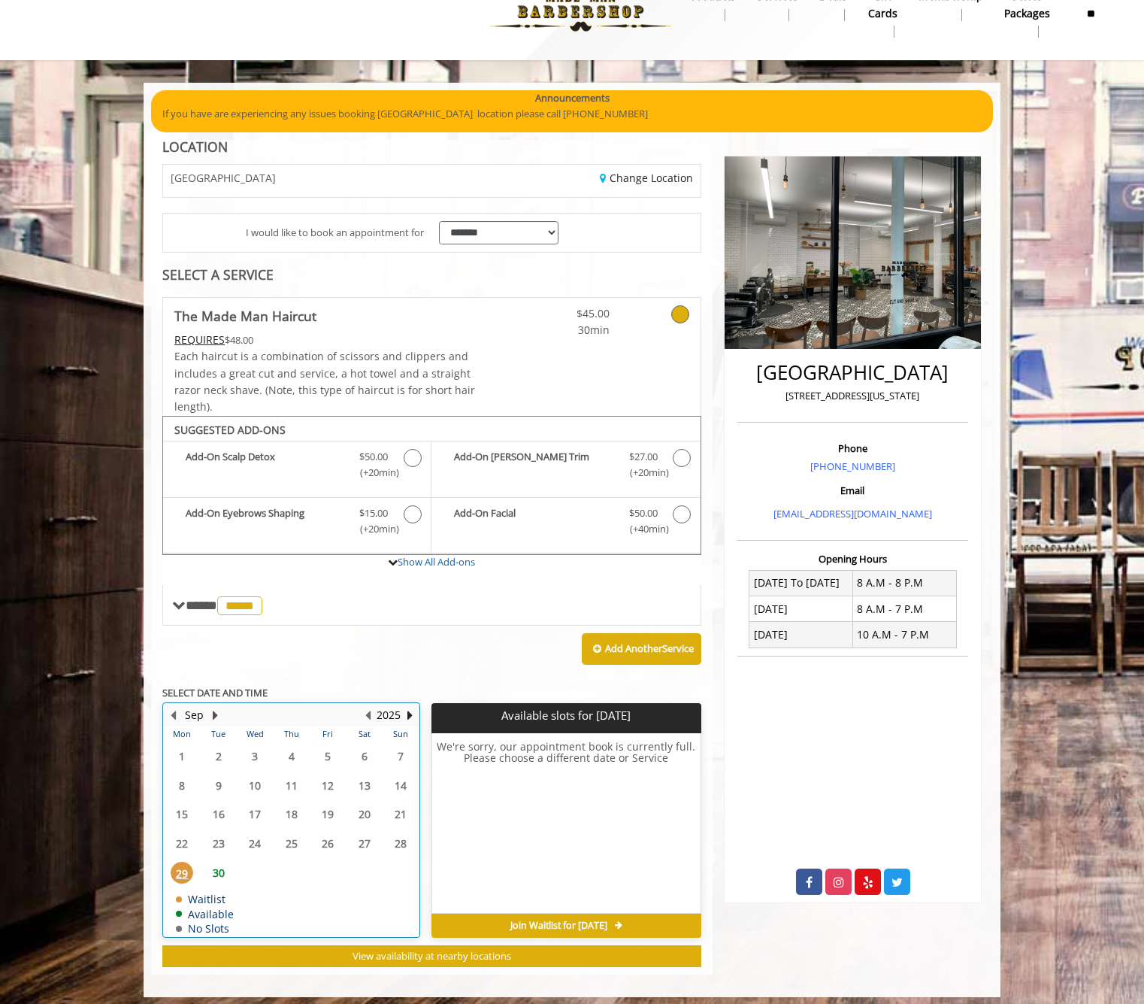
click at [216, 707] on button "Next Month" at bounding box center [215, 715] width 12 height 17
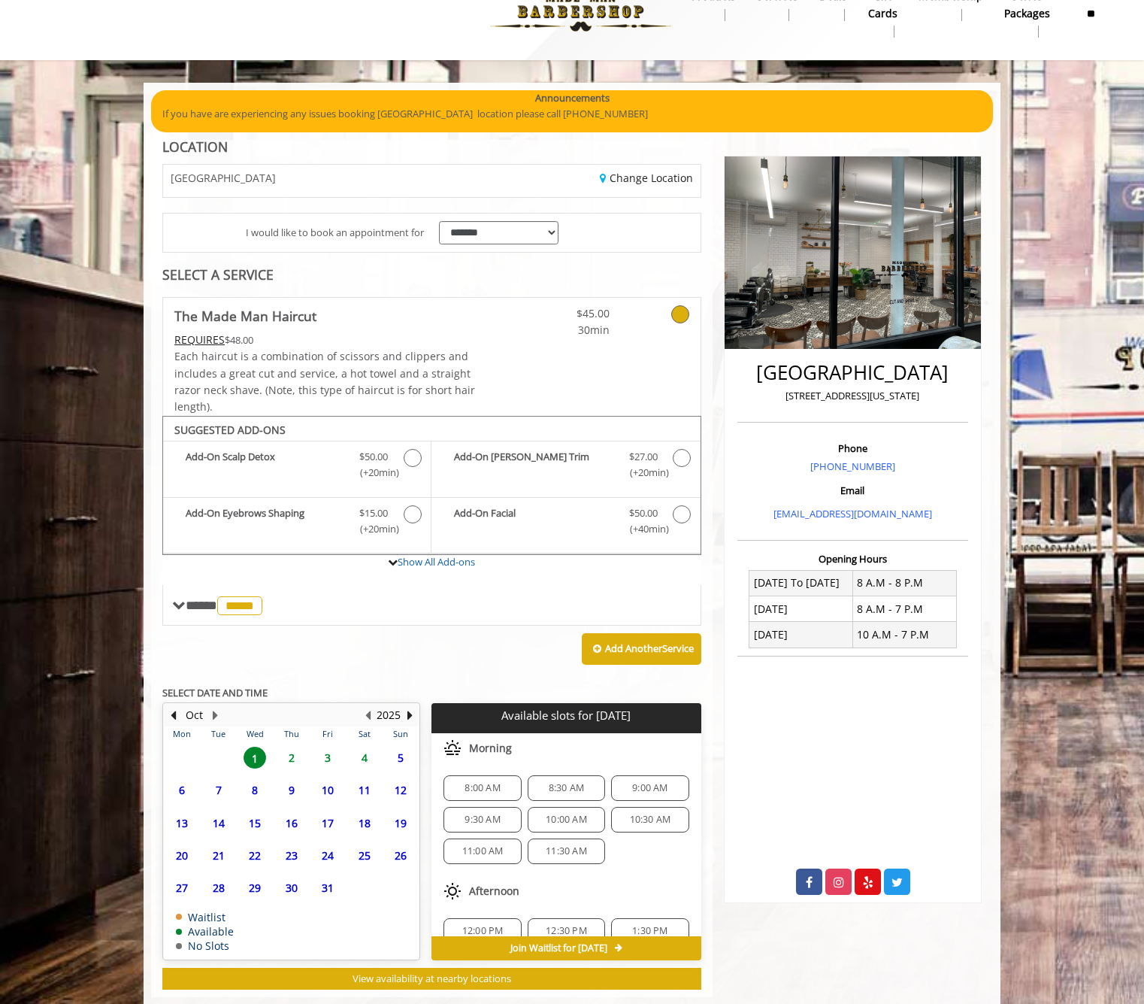
click at [323, 748] on span "3" at bounding box center [328, 758] width 23 height 22
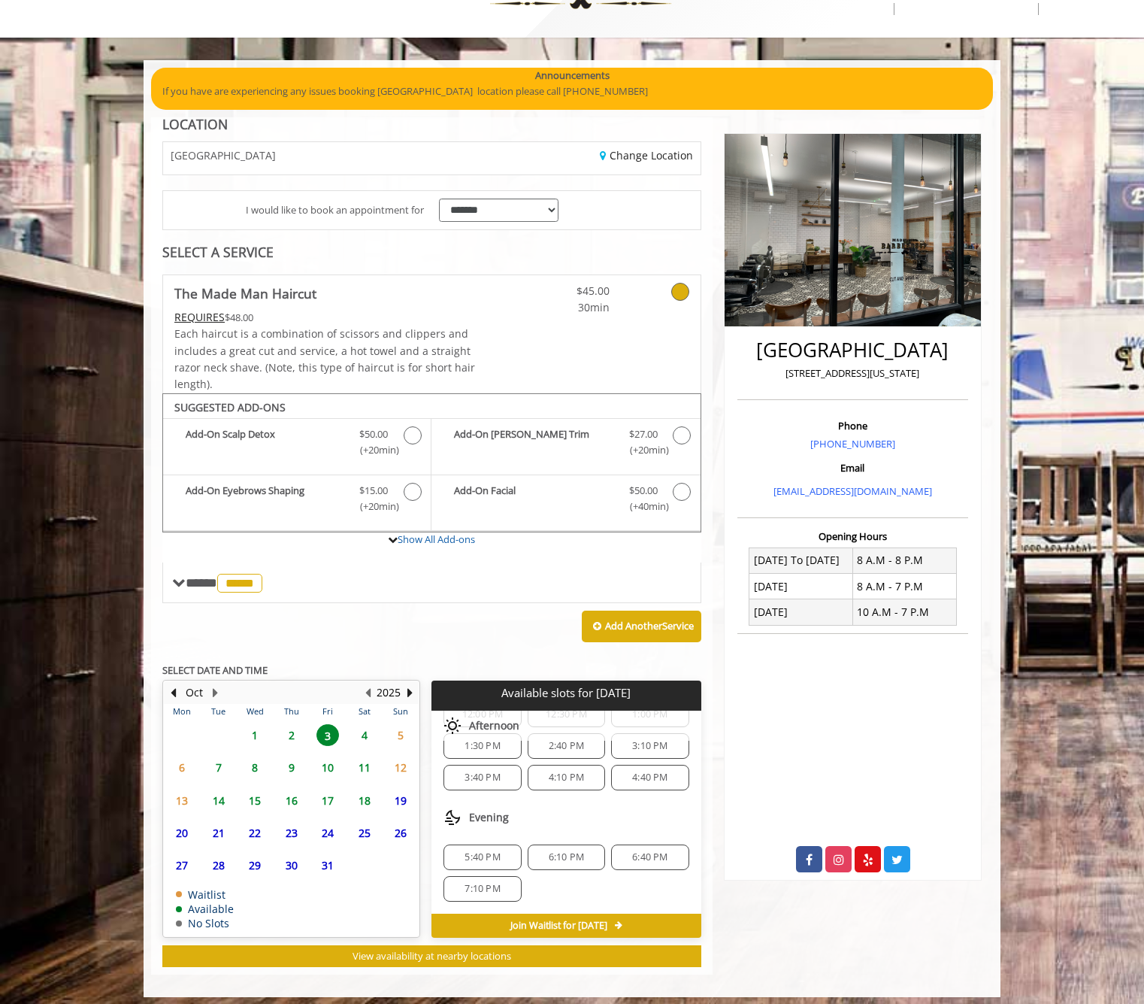
scroll to position [194, 0]
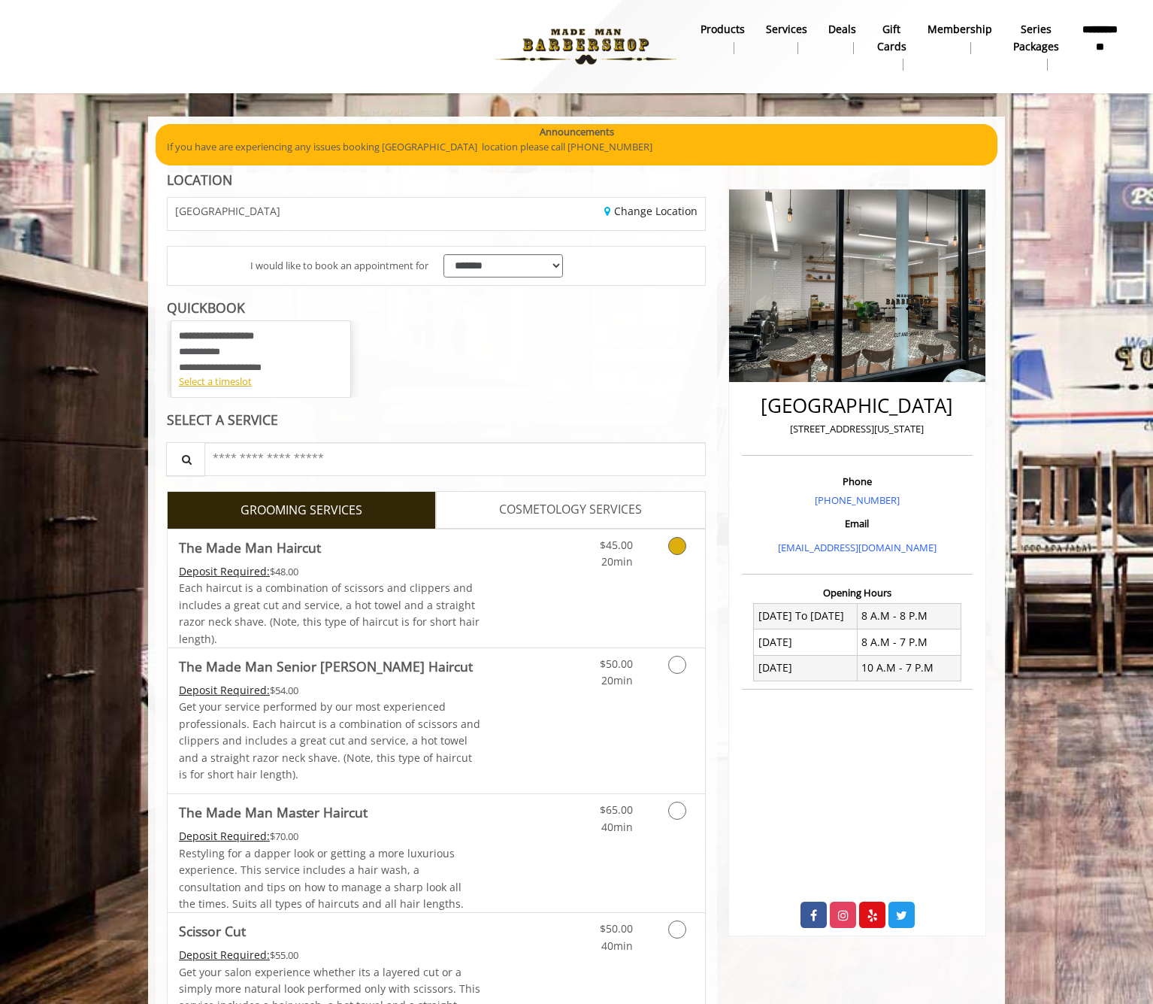
click at [653, 561] on div "Grooming services" at bounding box center [674, 549] width 61 height 41
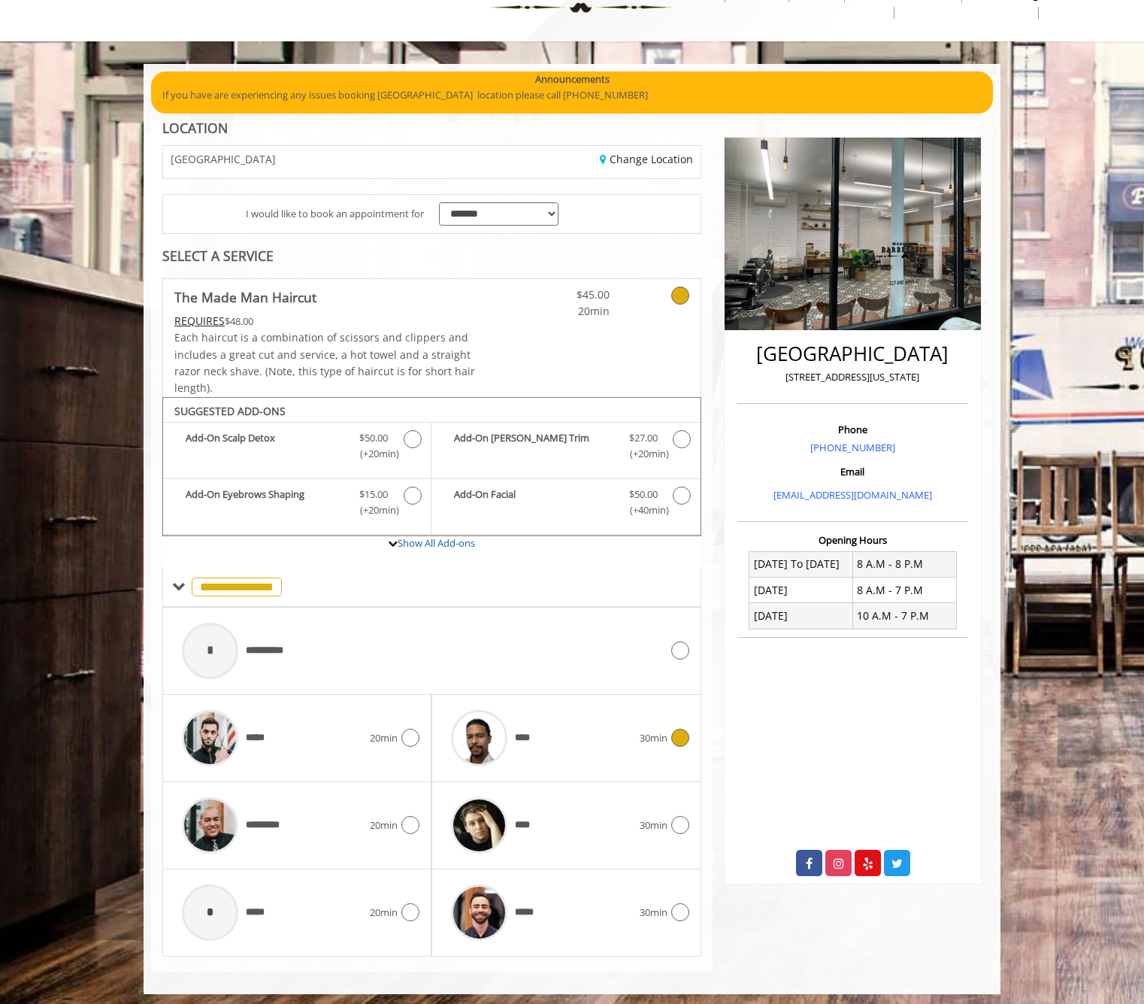
scroll to position [50, 0]
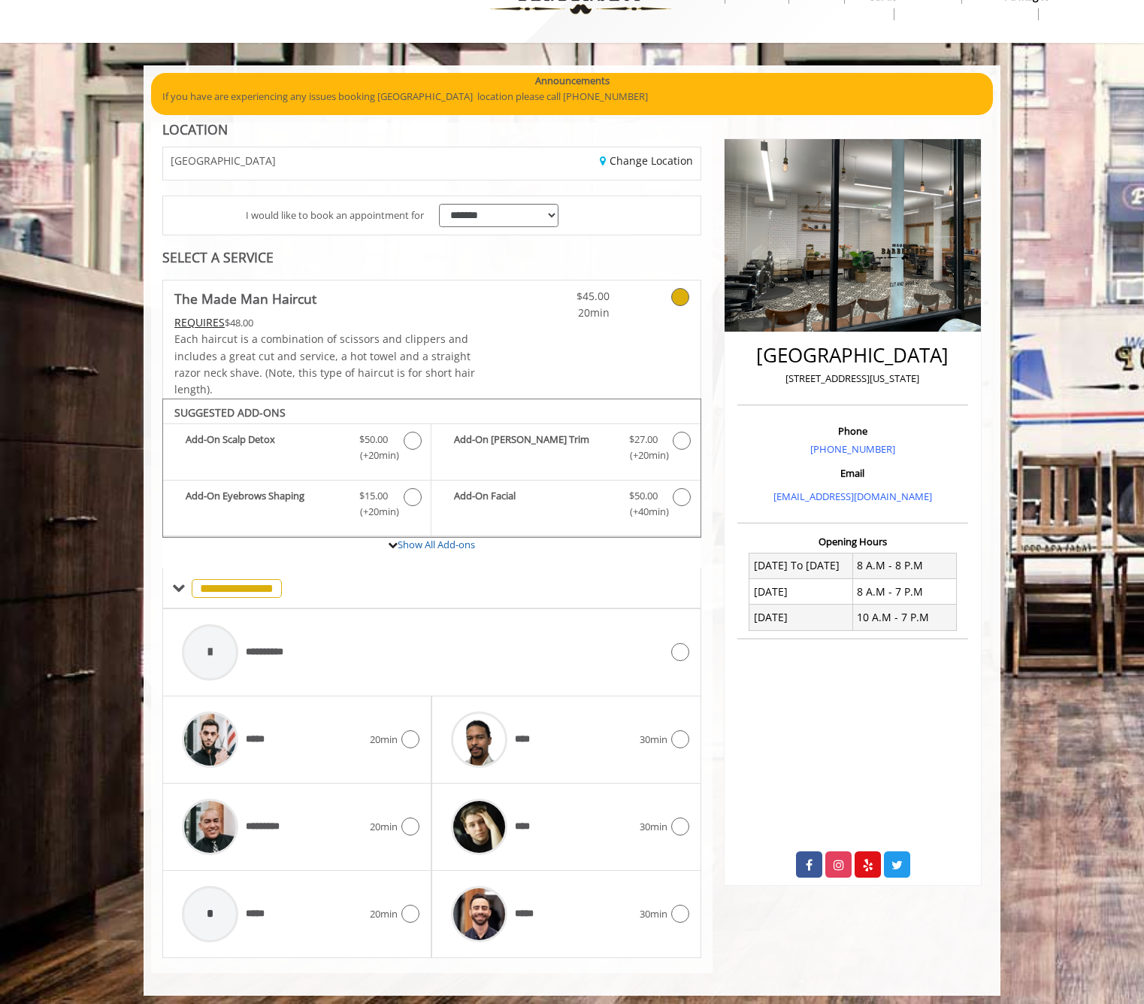
click at [600, 858] on div "**** 30min" at bounding box center [566, 826] width 269 height 87
click at [601, 879] on div "*****" at bounding box center [541, 913] width 195 height 71
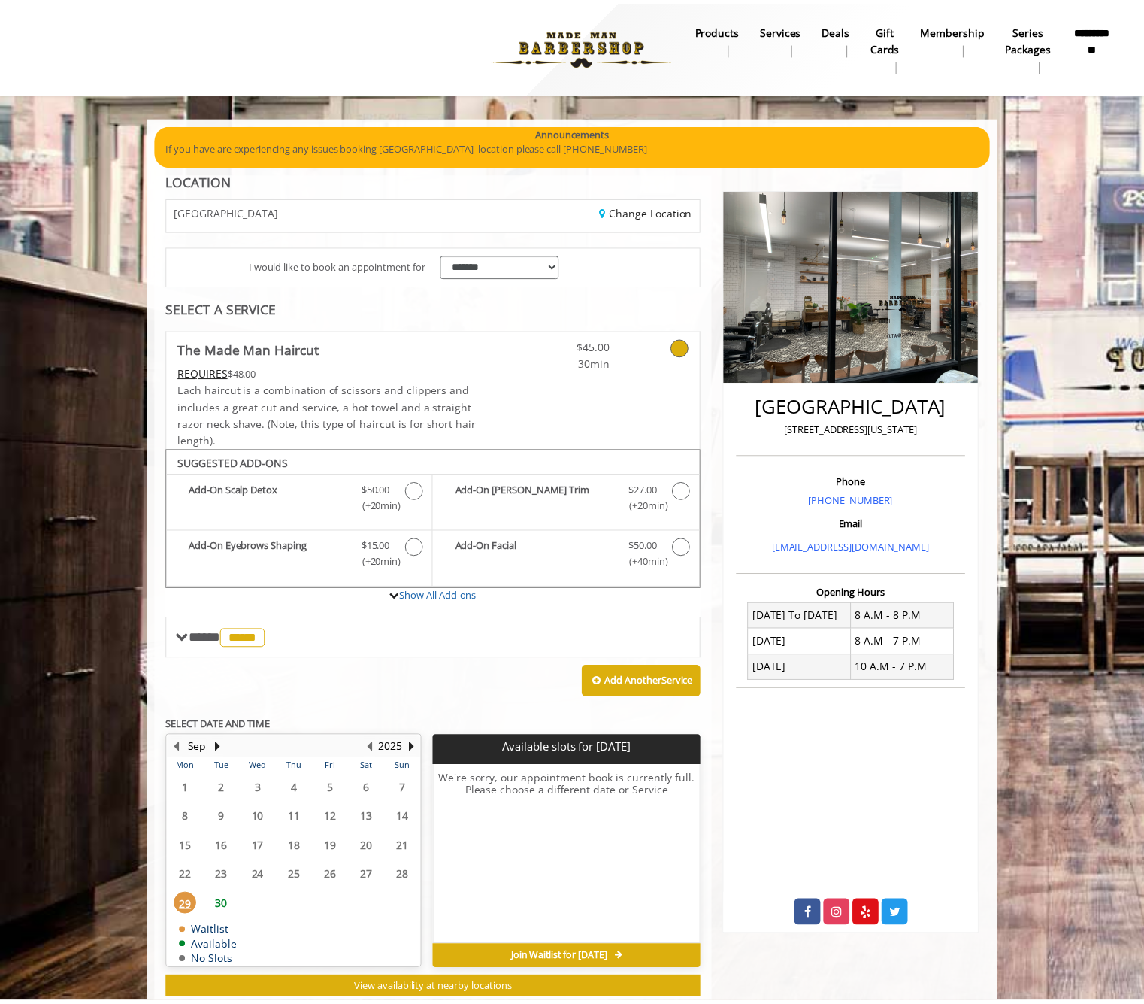
scroll to position [33, 0]
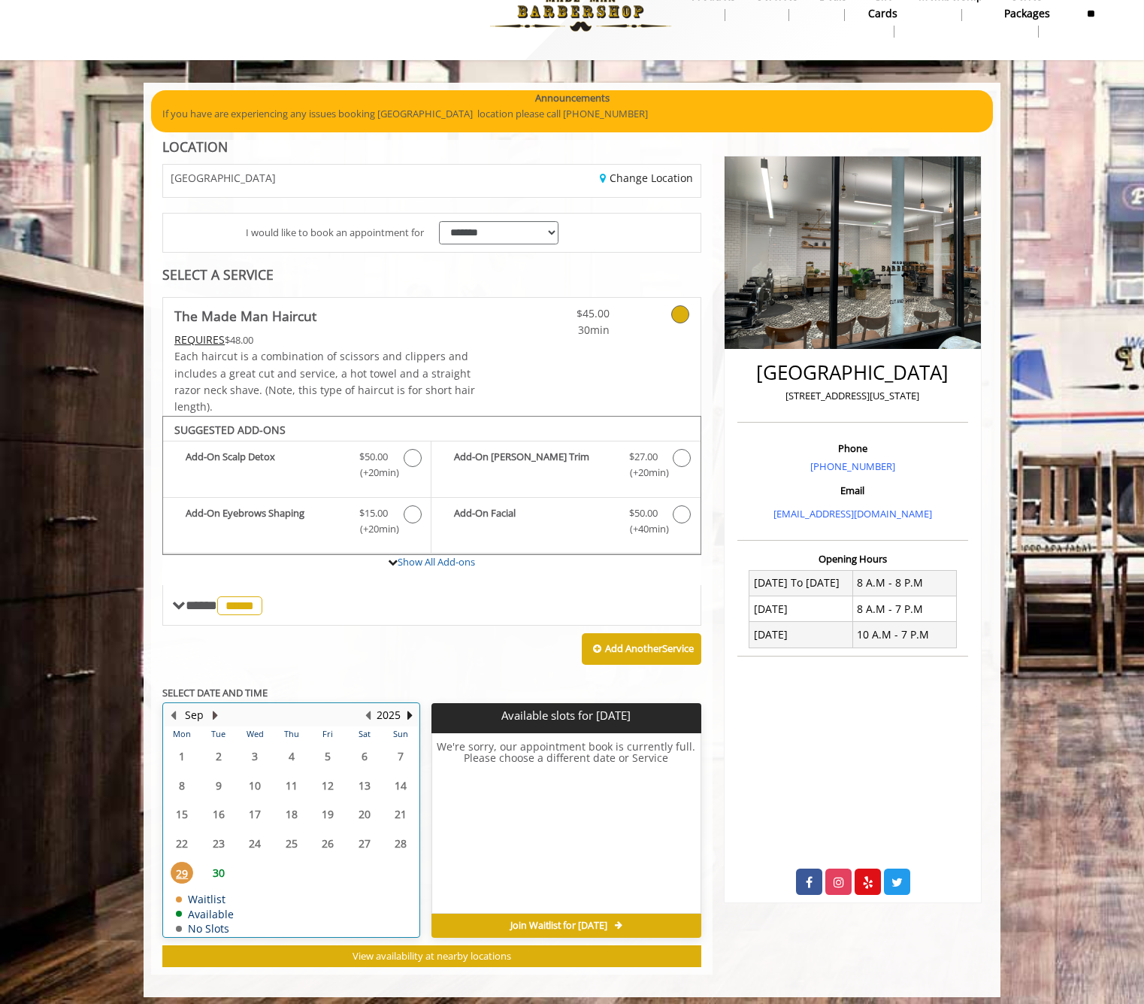
click at [214, 707] on button "Next Month" at bounding box center [215, 715] width 12 height 17
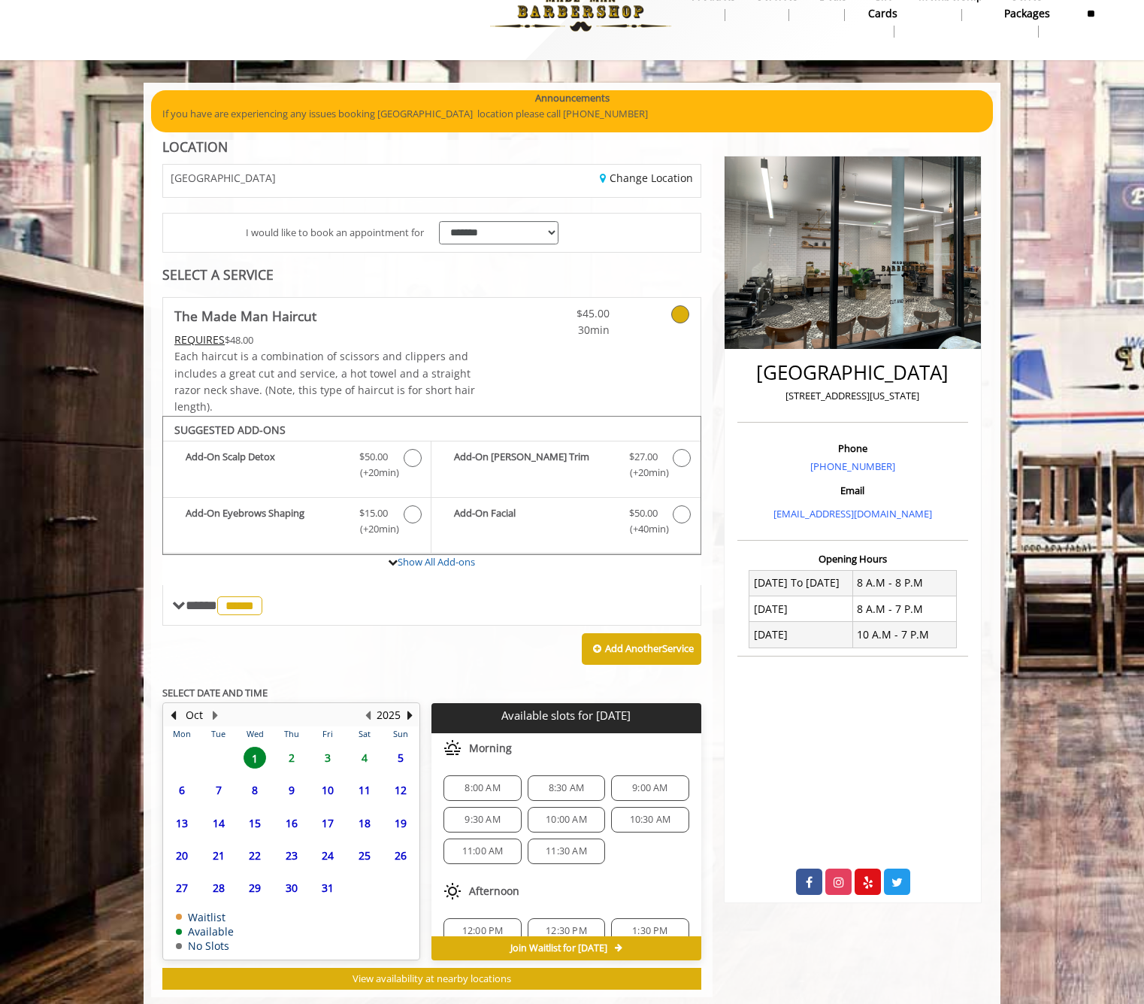
click at [329, 747] on span "3" at bounding box center [328, 758] width 23 height 22
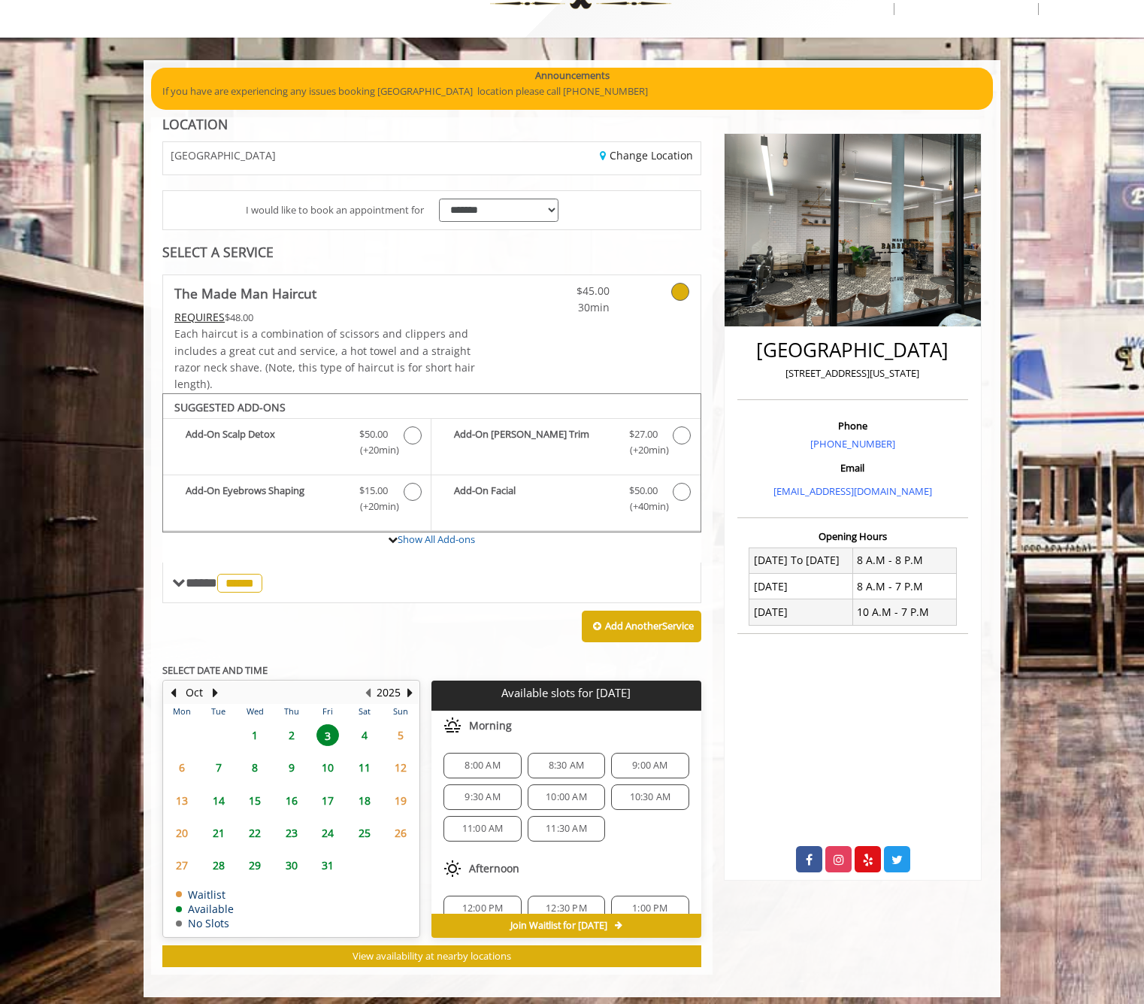
scroll to position [56, 0]
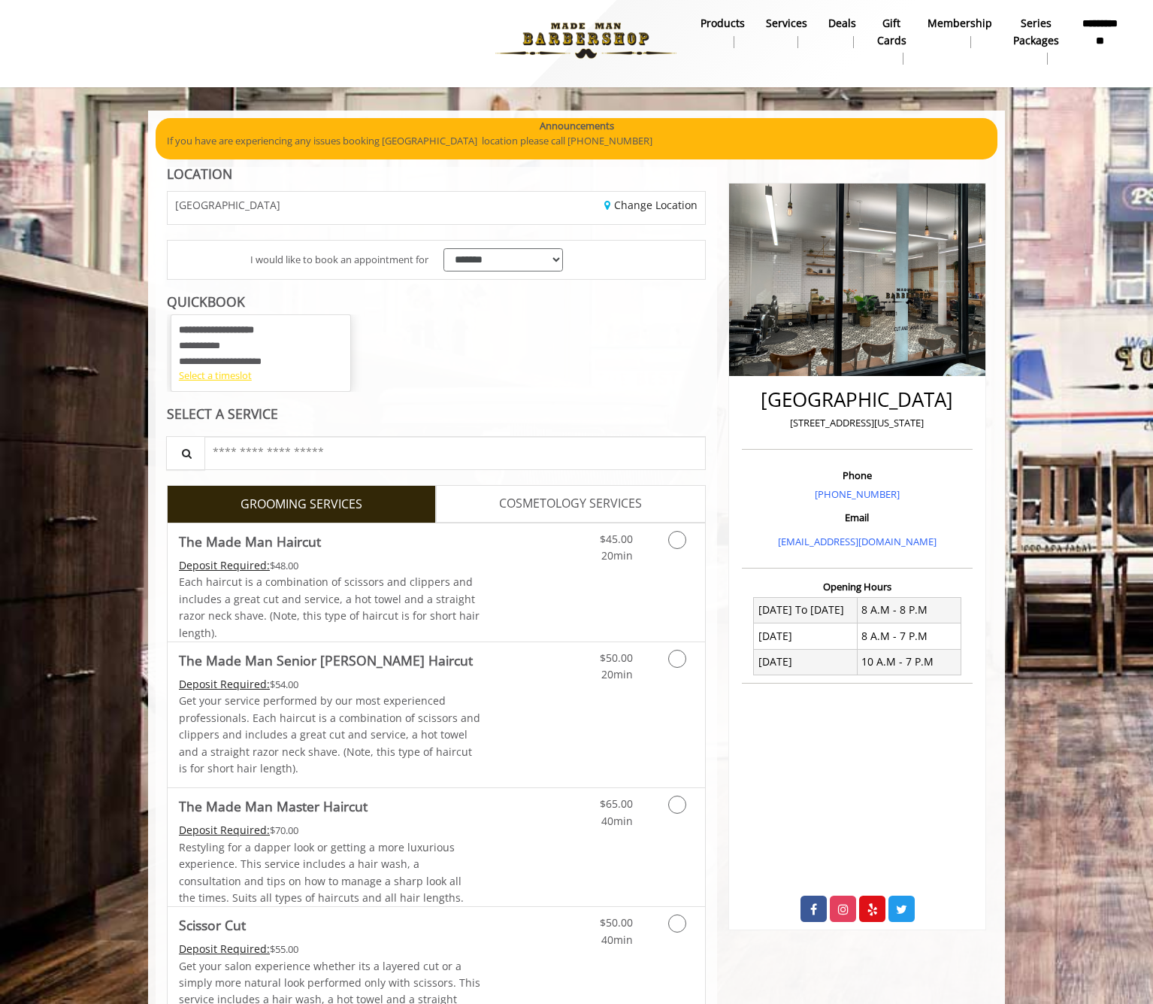
scroll to position [9, 0]
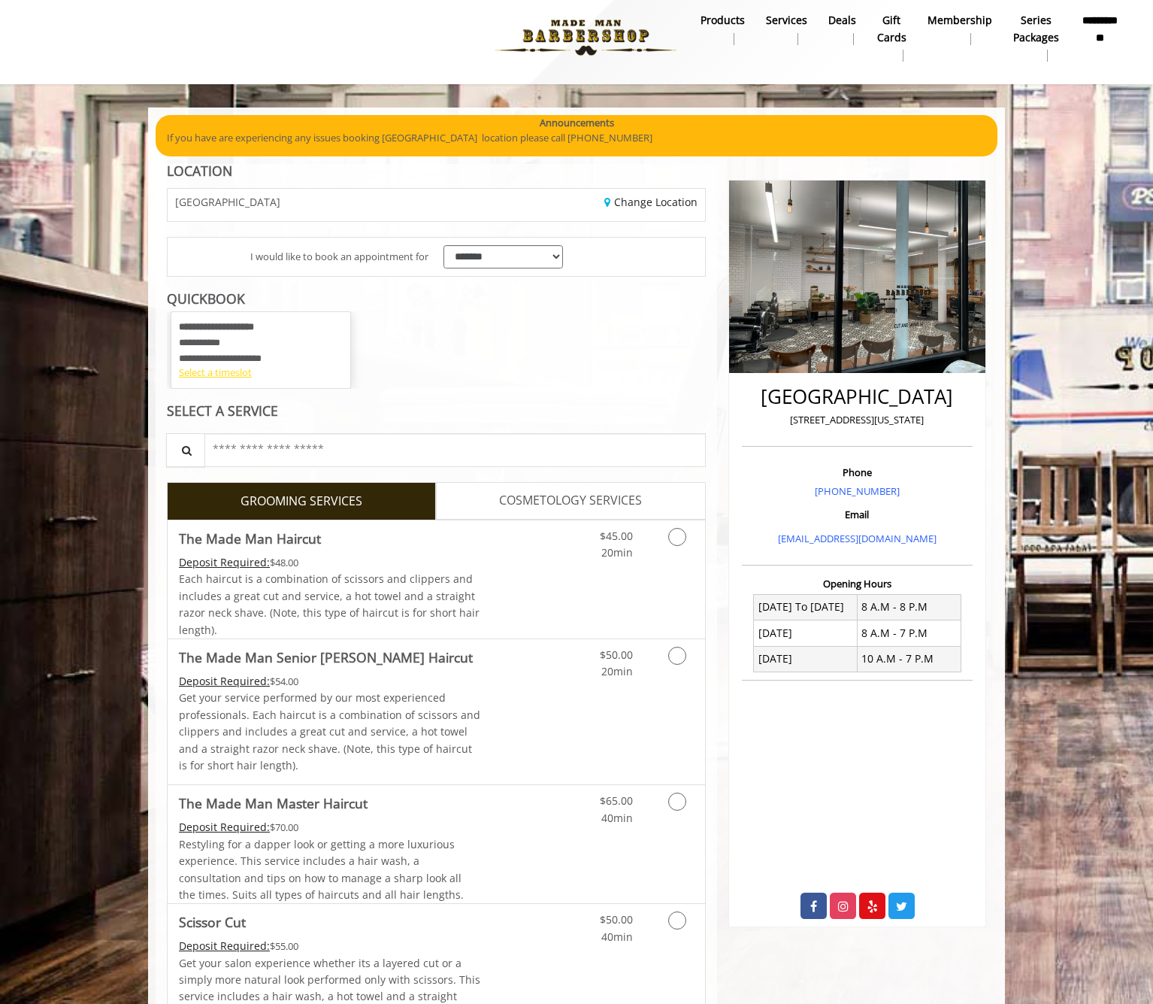
click at [224, 378] on div "**********" at bounding box center [261, 349] width 180 height 77
click at [229, 373] on div "Select a timeslot" at bounding box center [261, 373] width 164 height 16
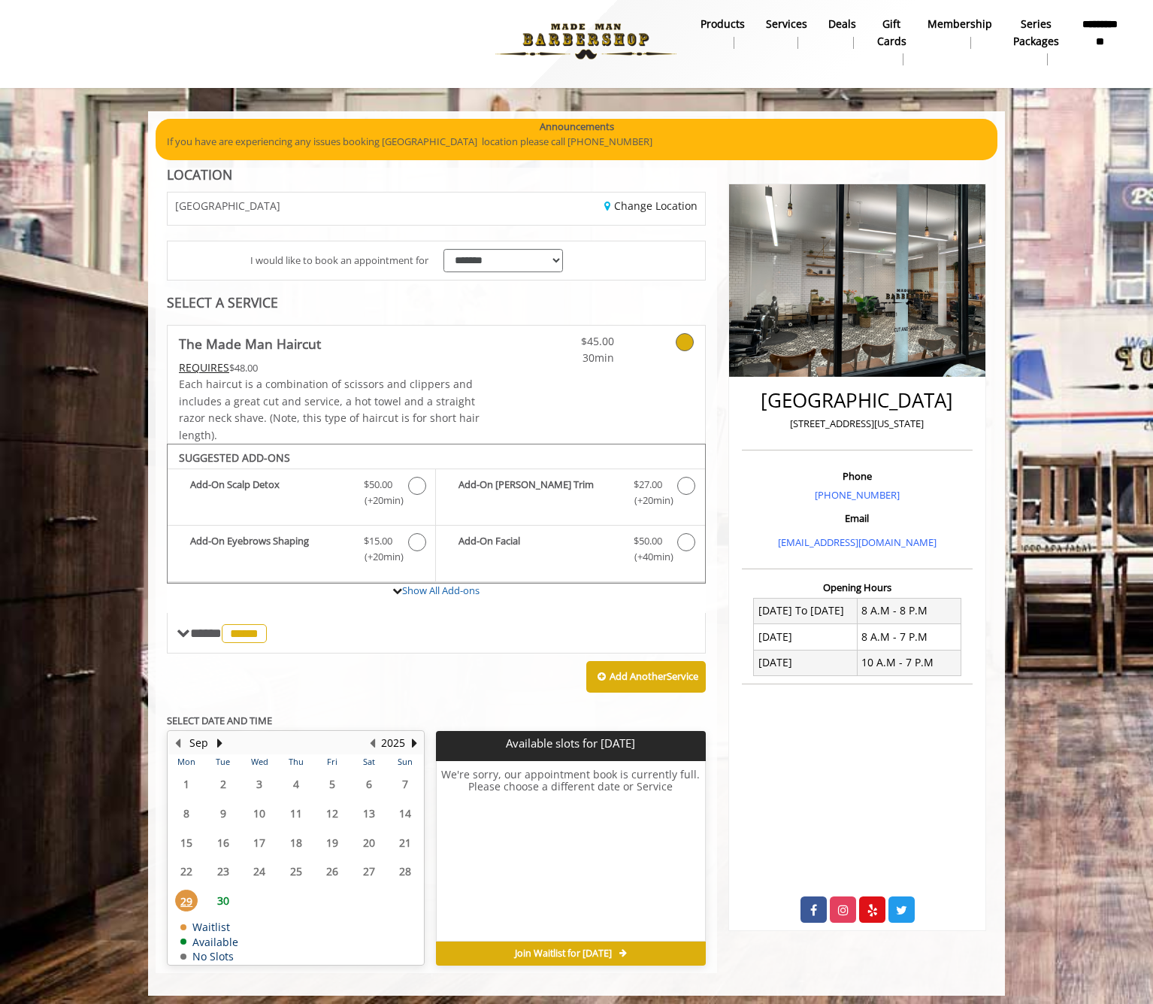
scroll to position [5, 0]
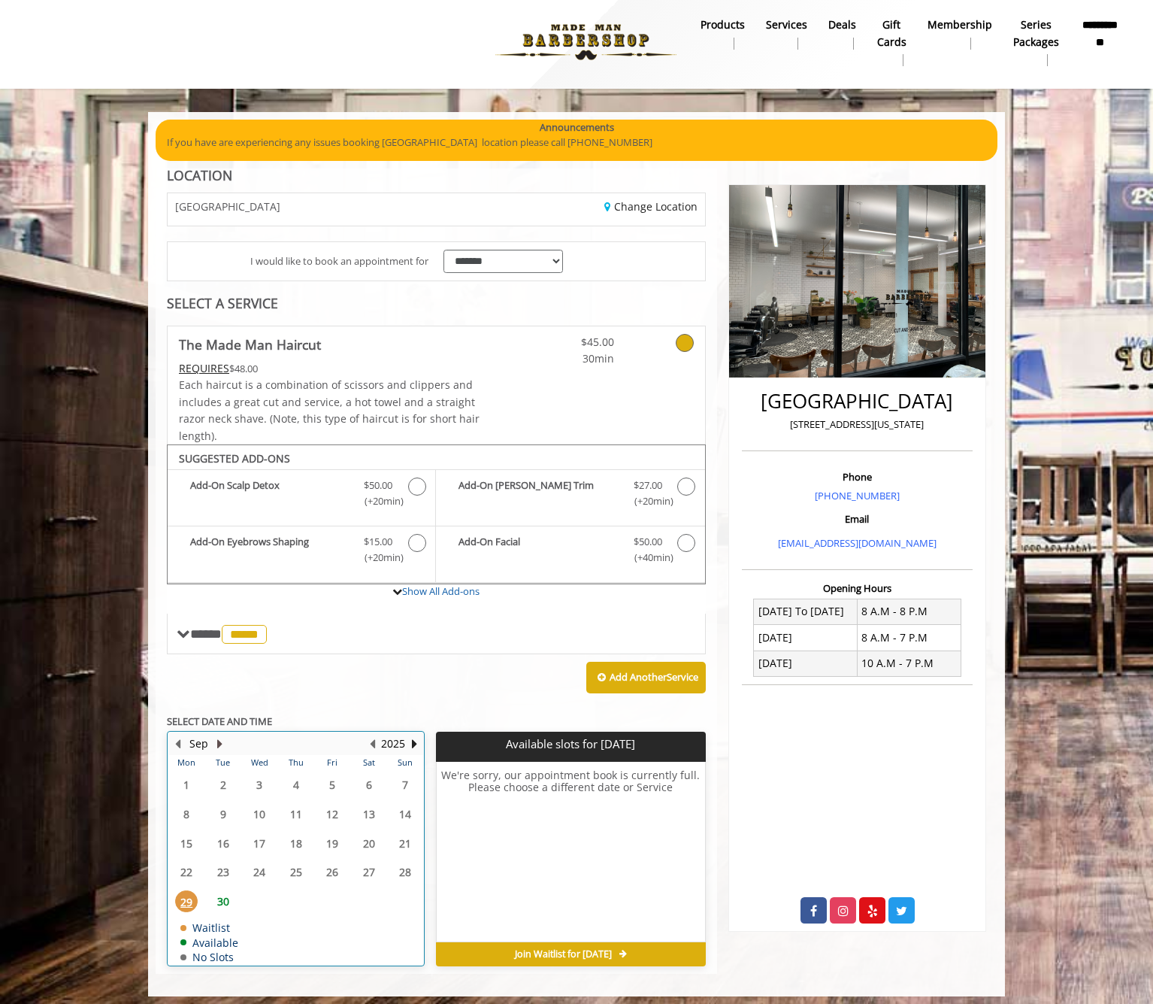
click at [216, 735] on button "Next Month" at bounding box center [220, 743] width 12 height 17
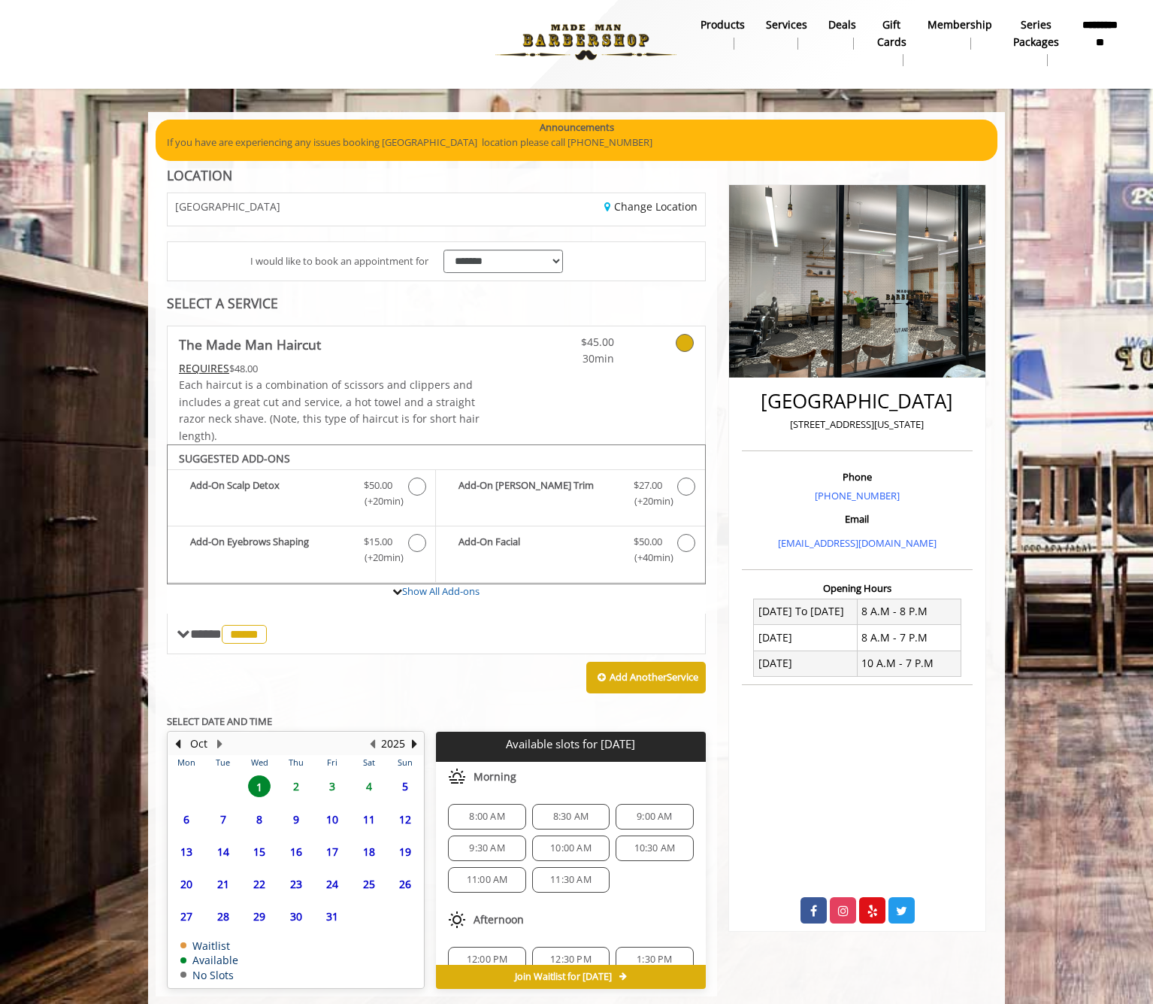
click at [335, 779] on span "3" at bounding box center [332, 786] width 23 height 22
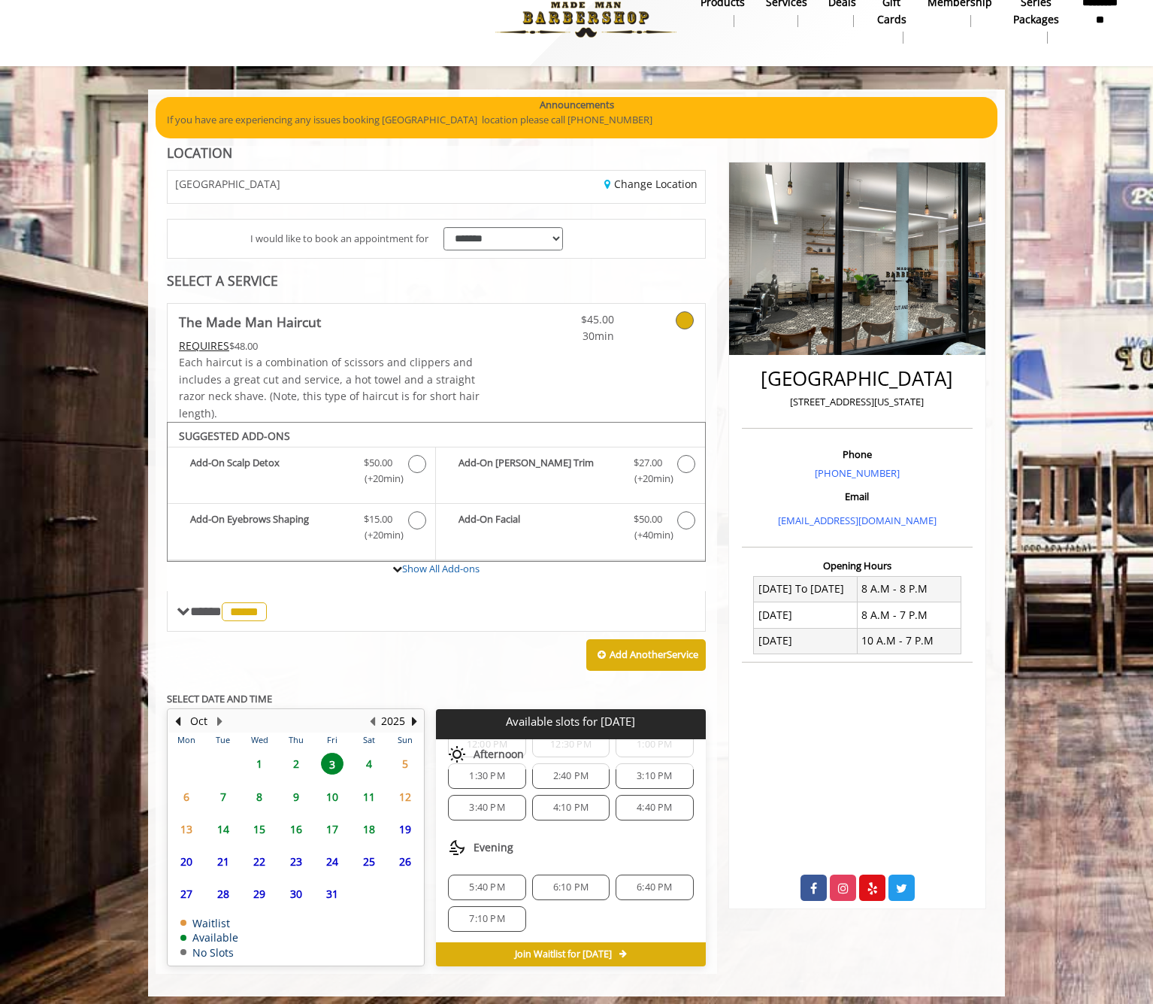
scroll to position [195, 0]
